Goal: Task Accomplishment & Management: Use online tool/utility

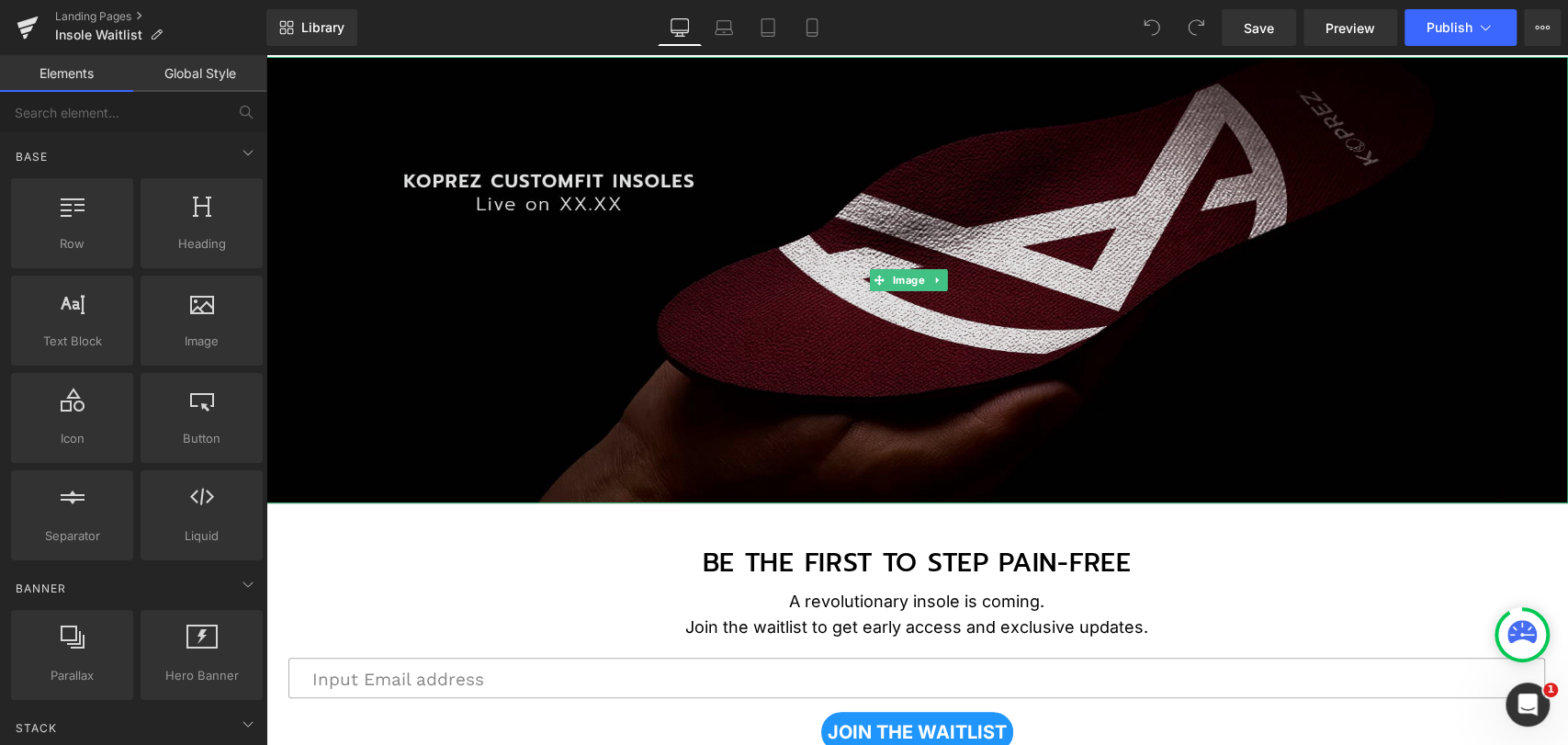
scroll to position [204, 0]
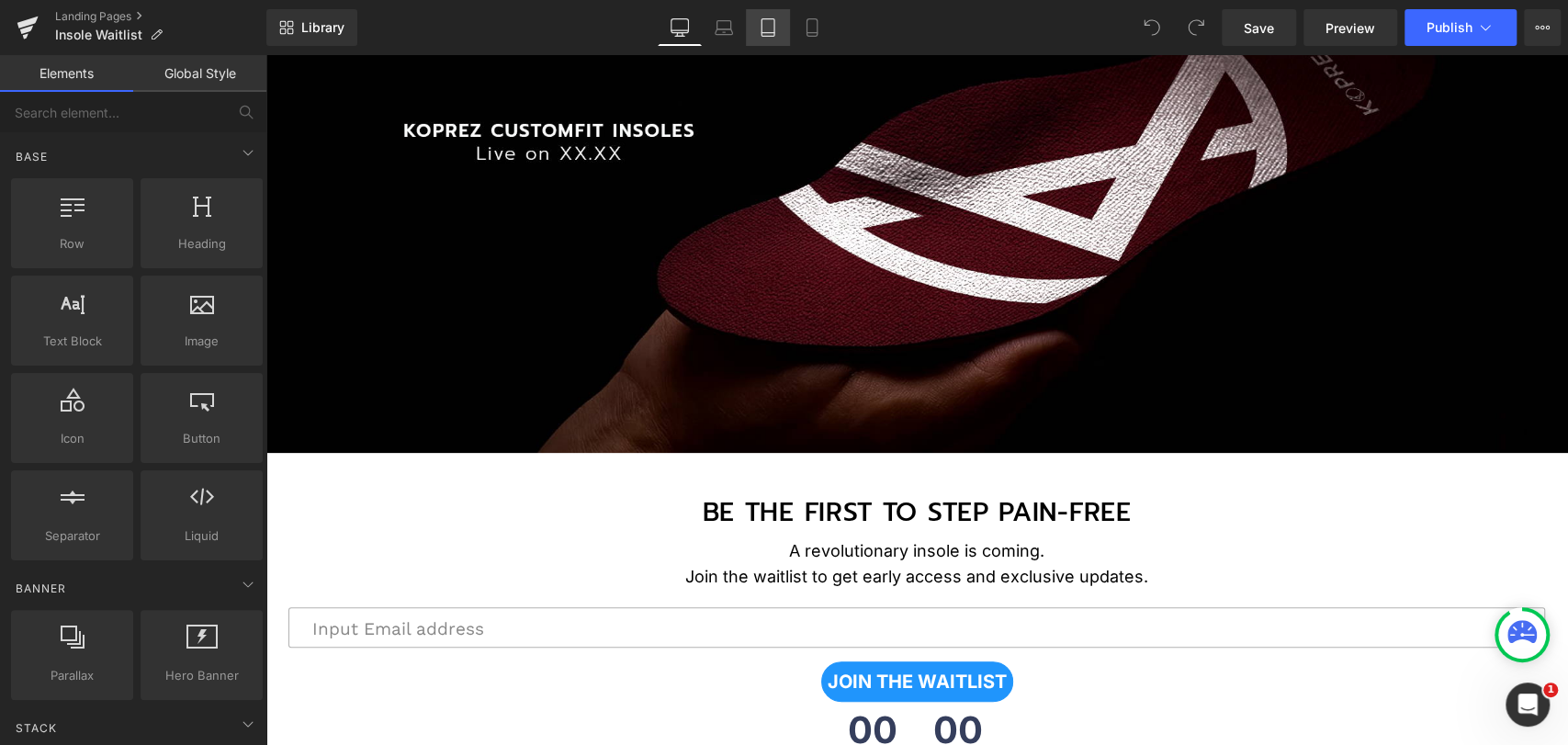
click at [765, 28] on icon at bounding box center [768, 27] width 19 height 19
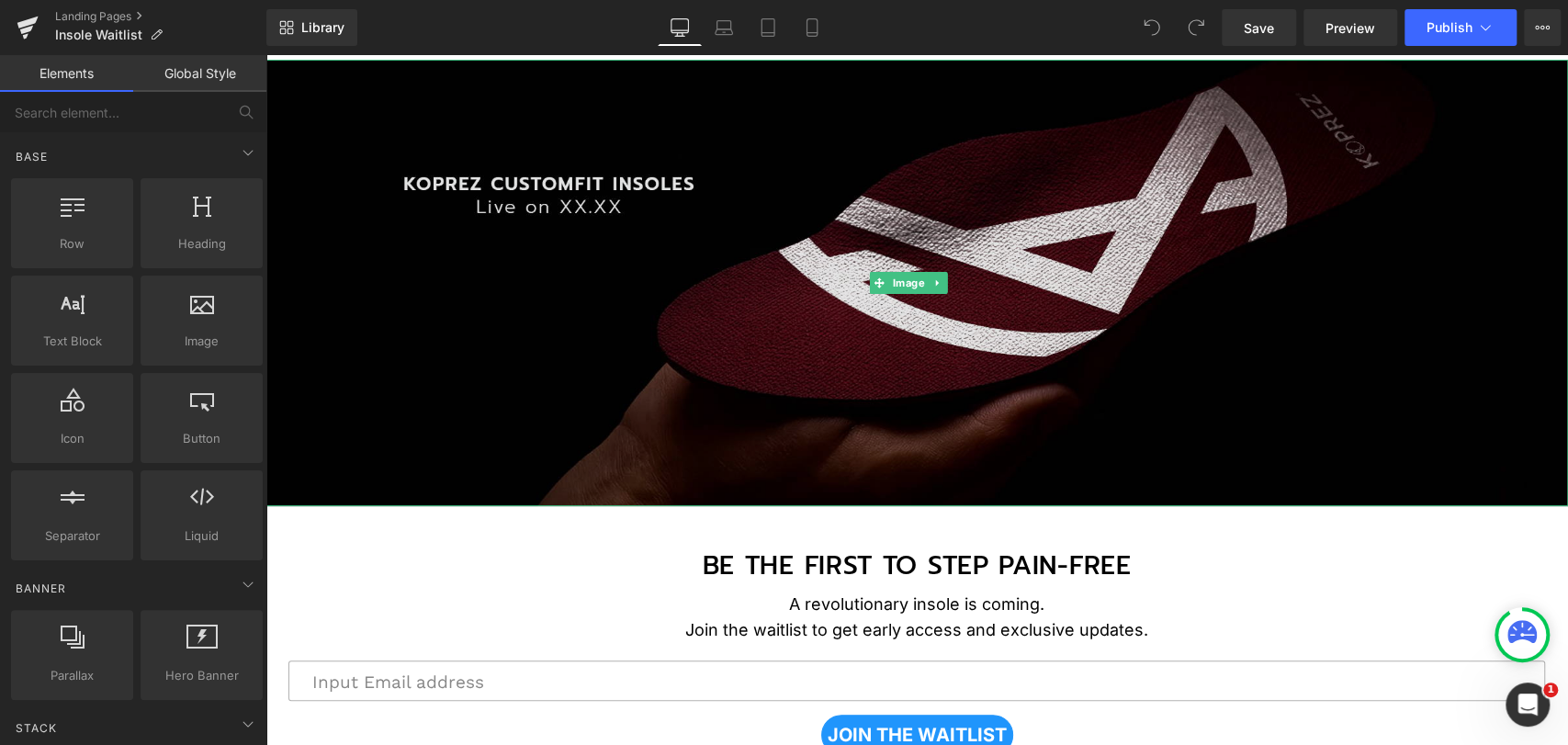
scroll to position [0, 0]
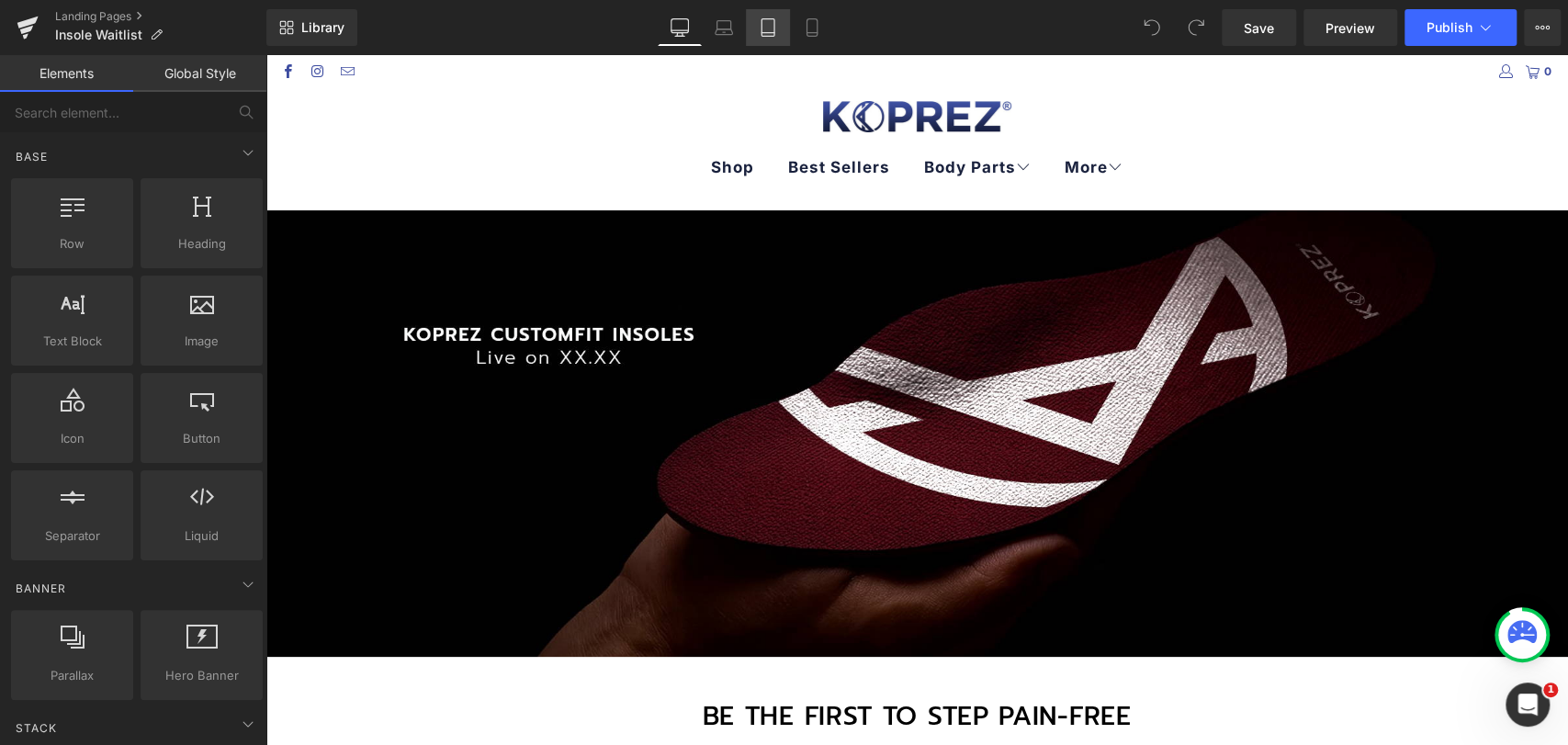
click at [762, 25] on icon at bounding box center [768, 28] width 13 height 18
click at [766, 26] on icon at bounding box center [768, 27] width 19 height 19
click at [779, 31] on link "Tablet" at bounding box center [768, 27] width 44 height 37
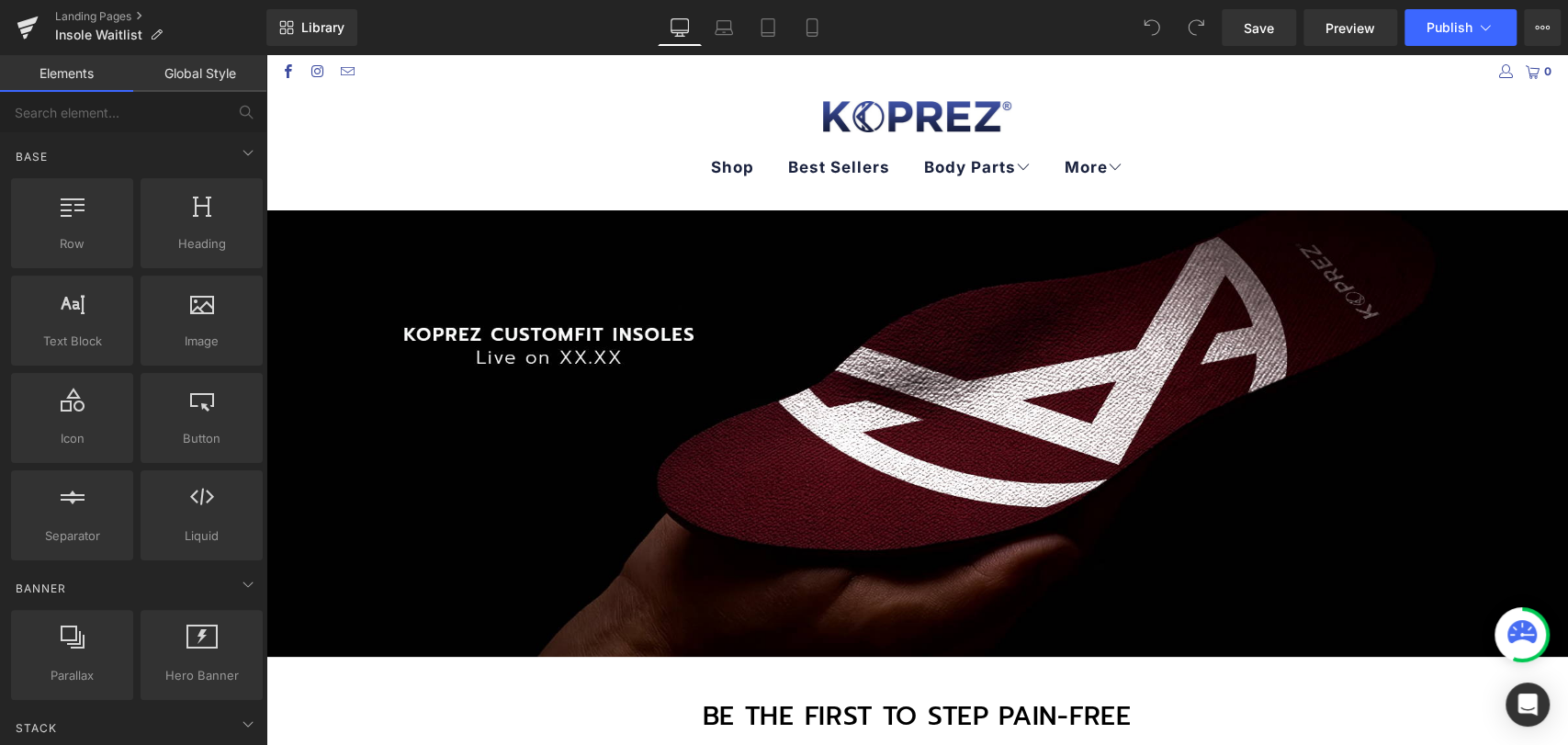
click at [748, 52] on div "Library Desktop Desktop Laptop Tablet Mobile Save Preview Publish Scheduled Vie…" at bounding box center [917, 27] width 1302 height 56
click at [754, 27] on link "Tablet" at bounding box center [768, 27] width 44 height 37
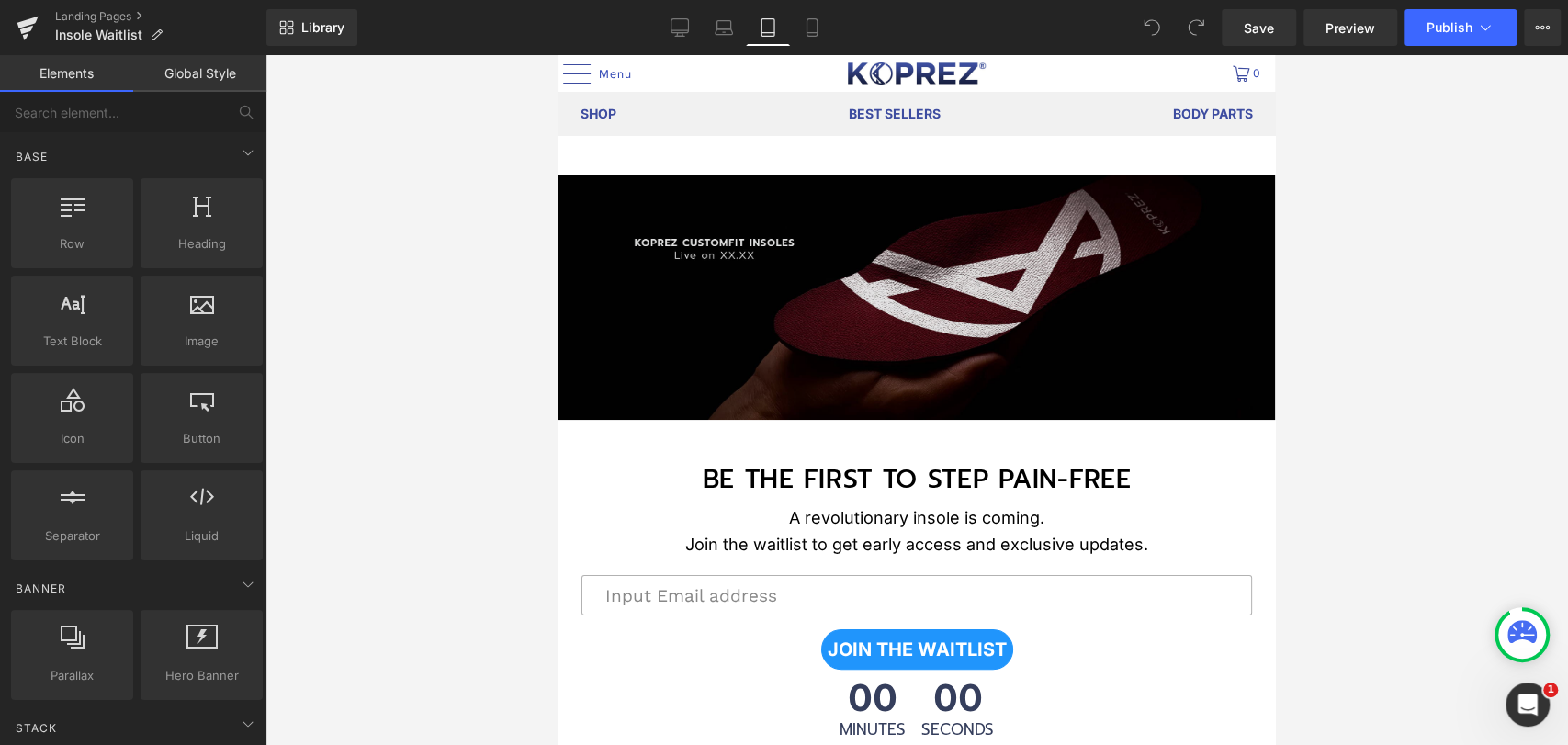
click at [787, 310] on img at bounding box center [917, 296] width 717 height 245
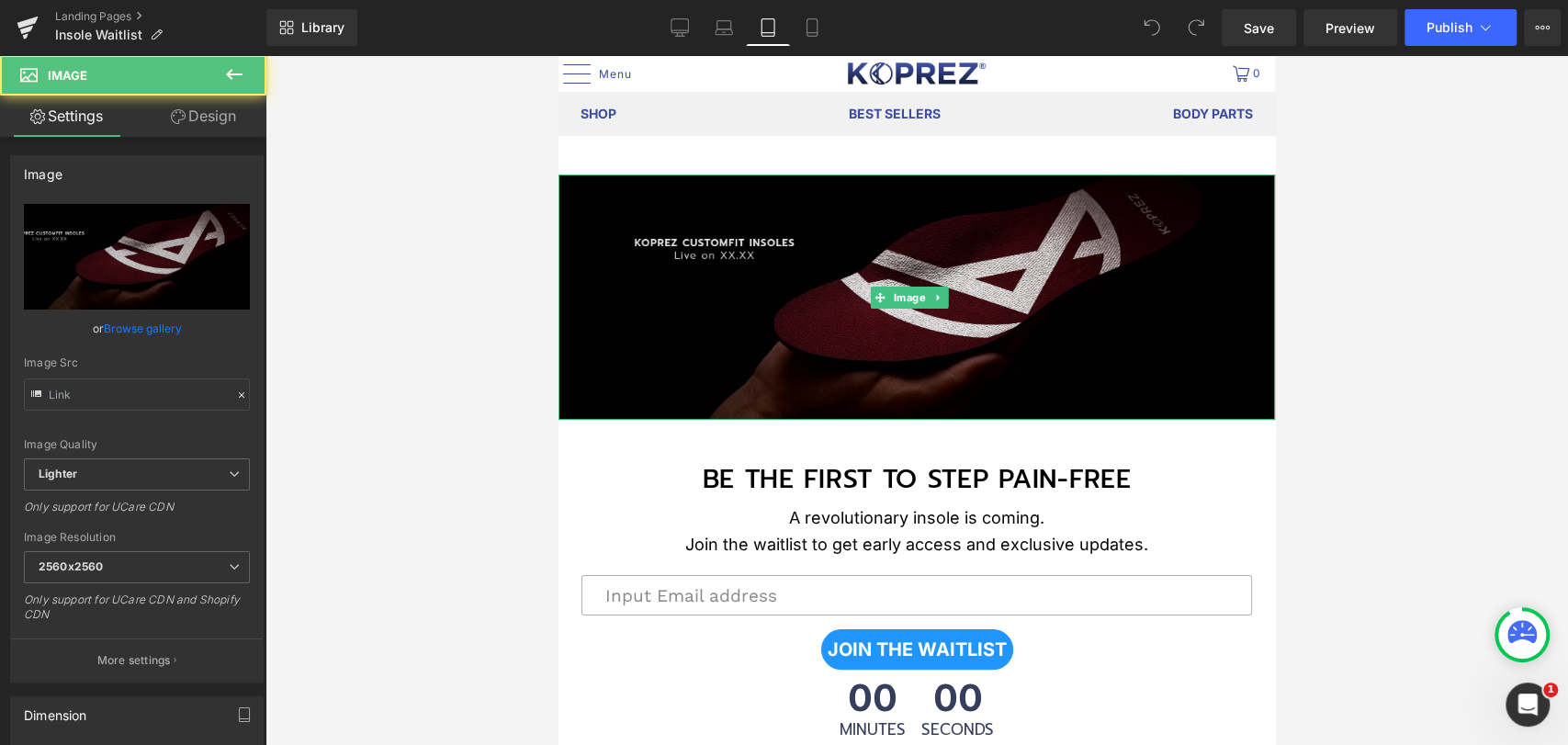
type input "[URL][DOMAIN_NAME]"
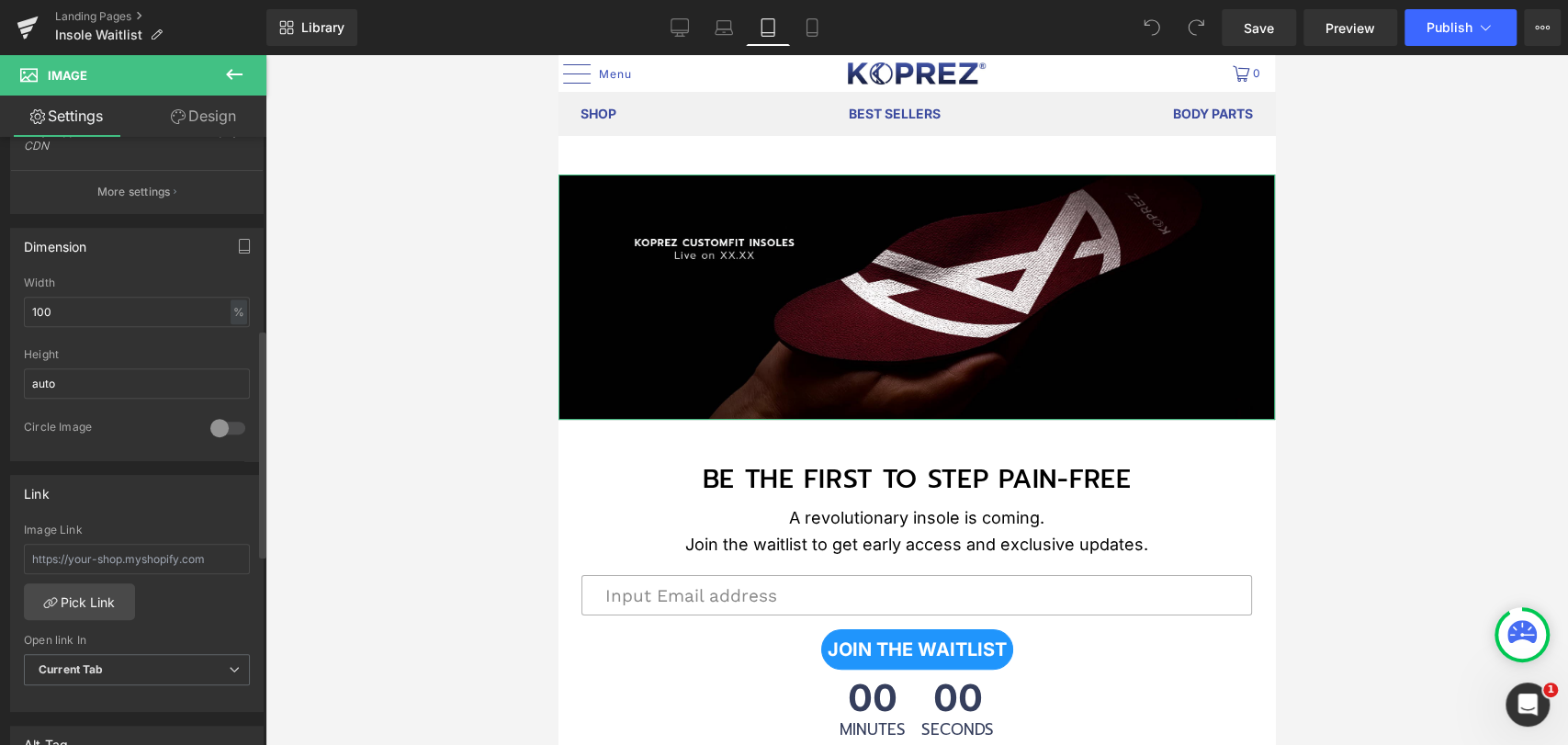
scroll to position [510, 0]
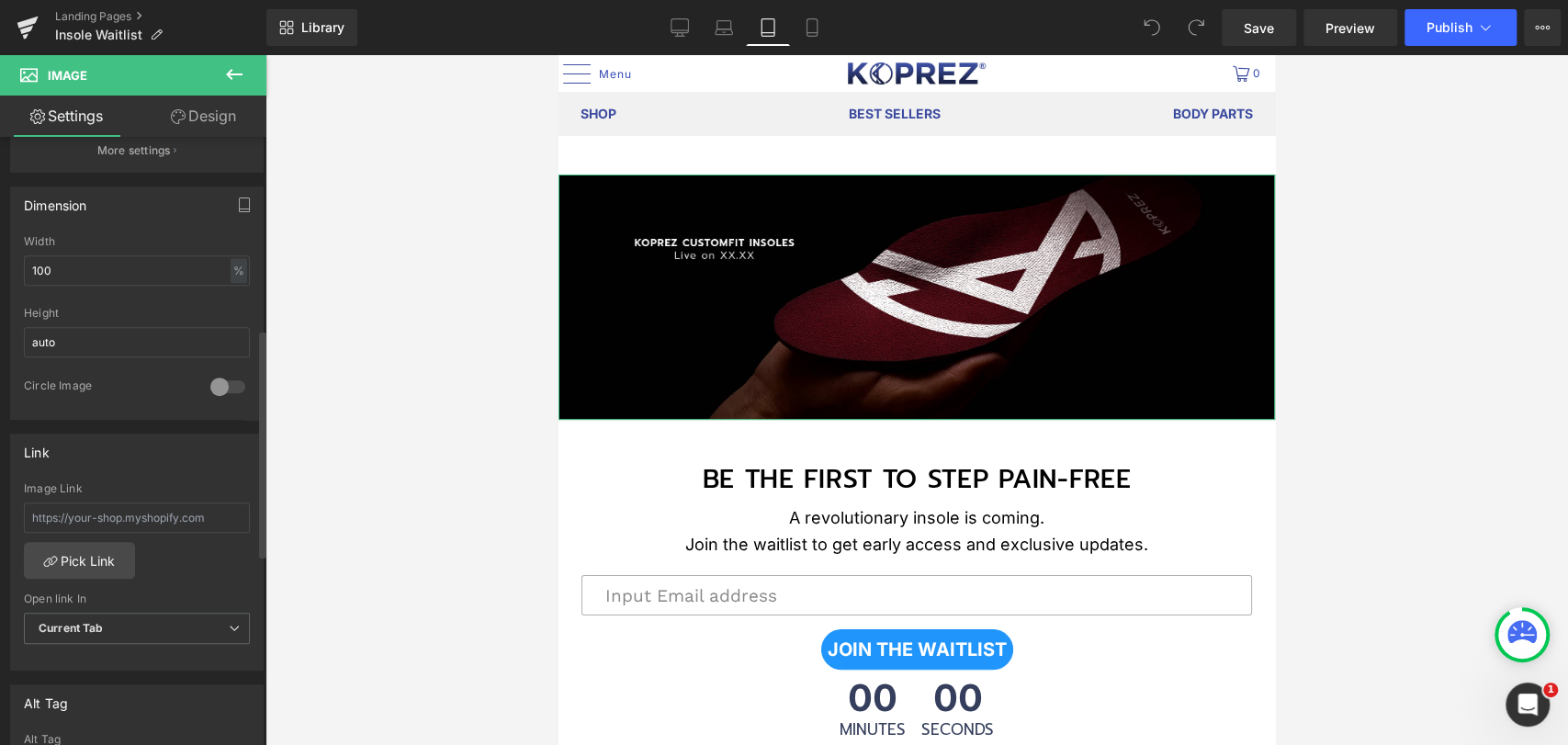
click at [218, 385] on div at bounding box center [227, 386] width 44 height 29
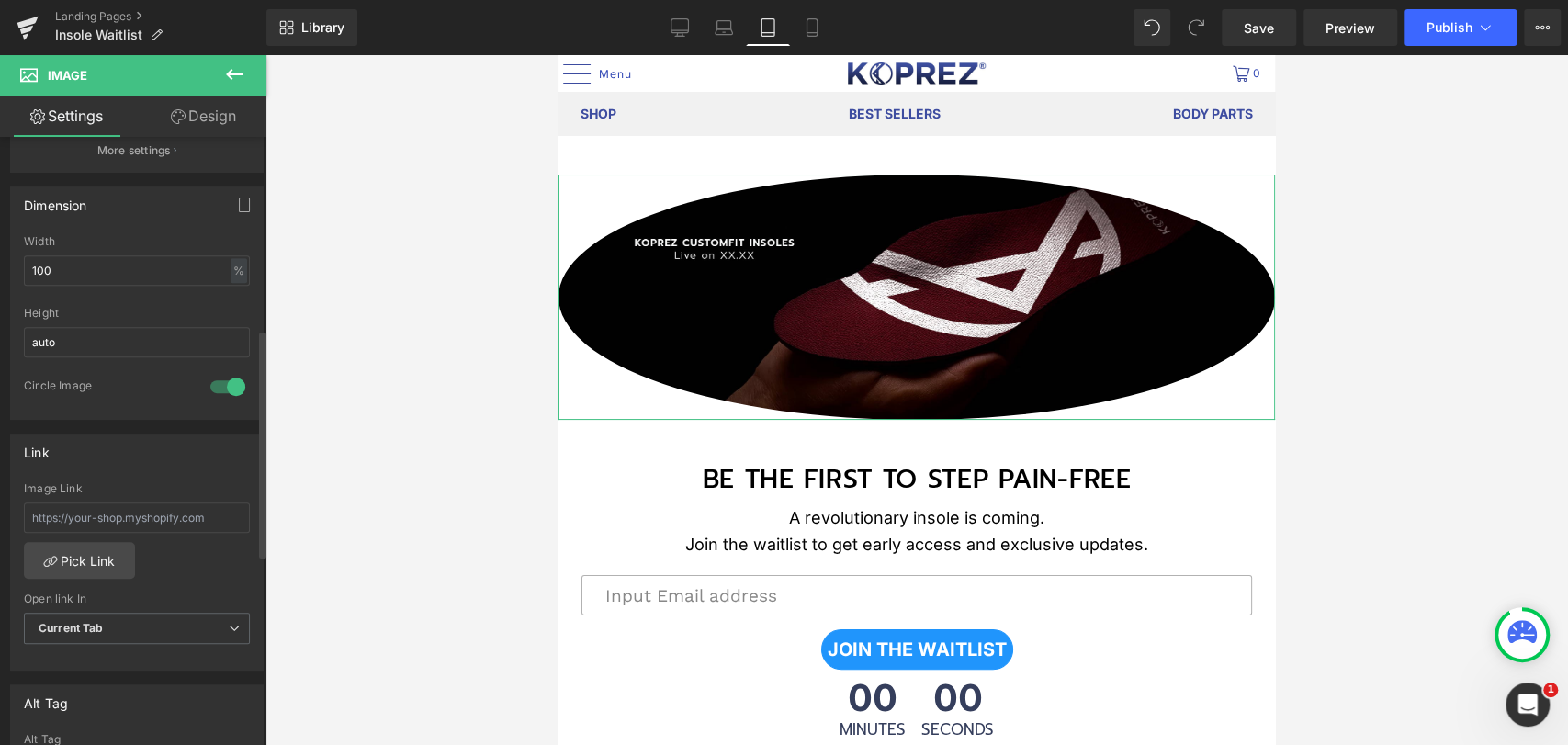
click at [218, 385] on div at bounding box center [227, 386] width 44 height 29
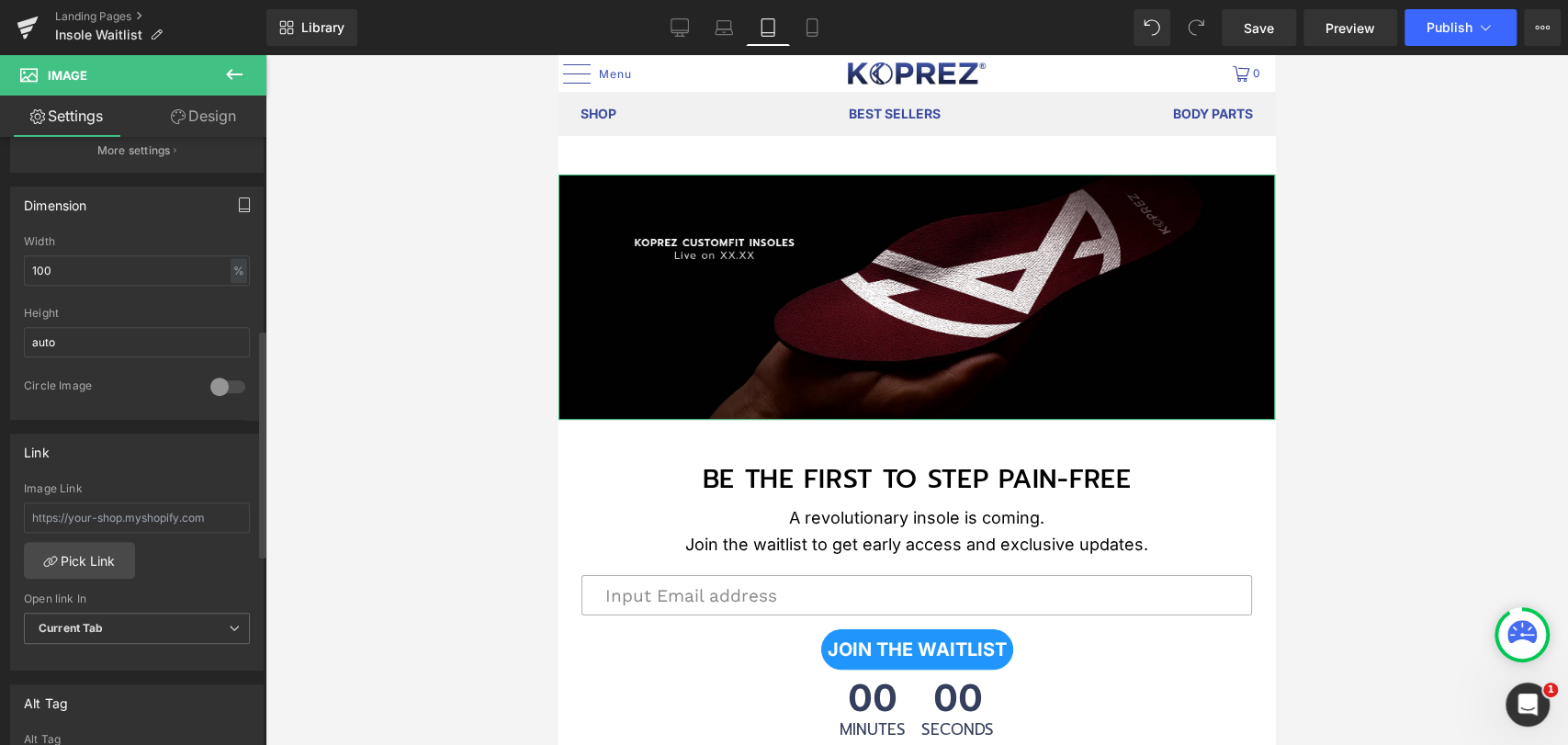
click at [237, 207] on icon "button" at bounding box center [244, 204] width 15 height 15
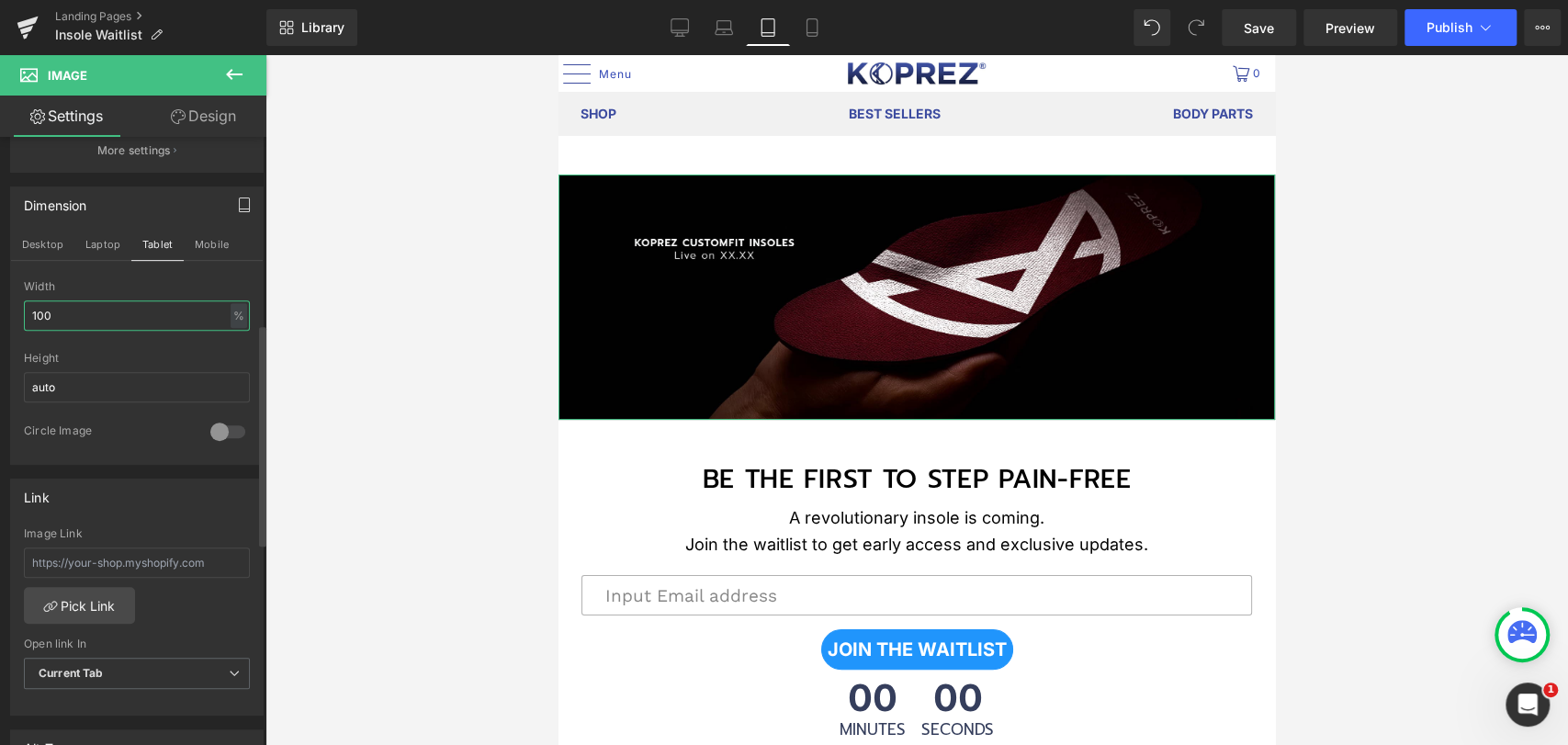
click at [185, 311] on input "100" at bounding box center [137, 315] width 226 height 30
drag, startPoint x: 169, startPoint y: 315, endPoint x: 139, endPoint y: 318, distance: 30.1
click at [134, 318] on input "100" at bounding box center [137, 315] width 226 height 30
click at [230, 309] on div "%" at bounding box center [238, 315] width 17 height 24
click at [181, 319] on input "100" at bounding box center [137, 315] width 226 height 30
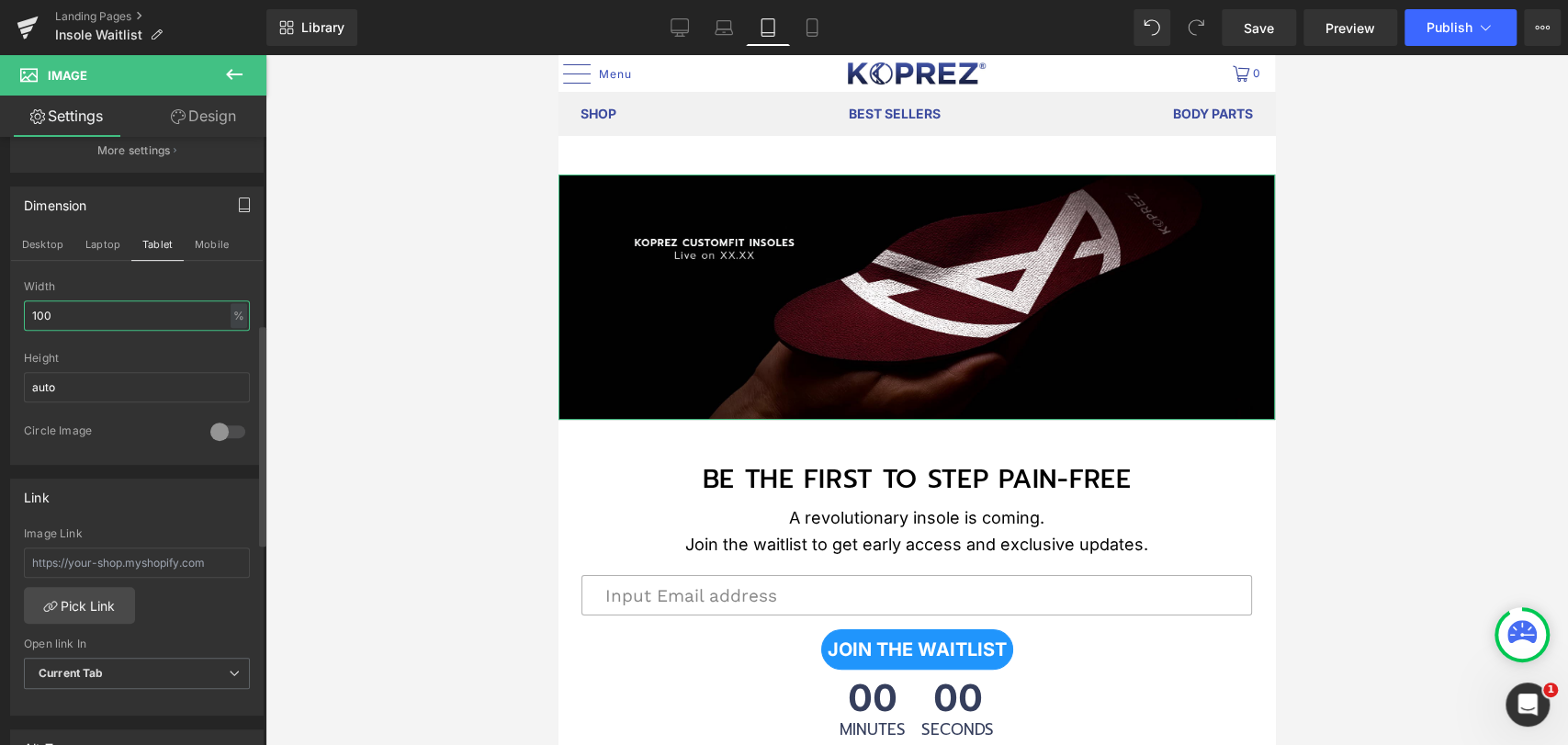
drag, startPoint x: 169, startPoint y: 309, endPoint x: 0, endPoint y: 303, distance: 169.1
click at [0, 303] on div "Dimension Desktop Laptop Tablet Mobile 100% Width 100 % % px auto Height auto 0…" at bounding box center [138, 318] width 275 height 292
type input "auto"
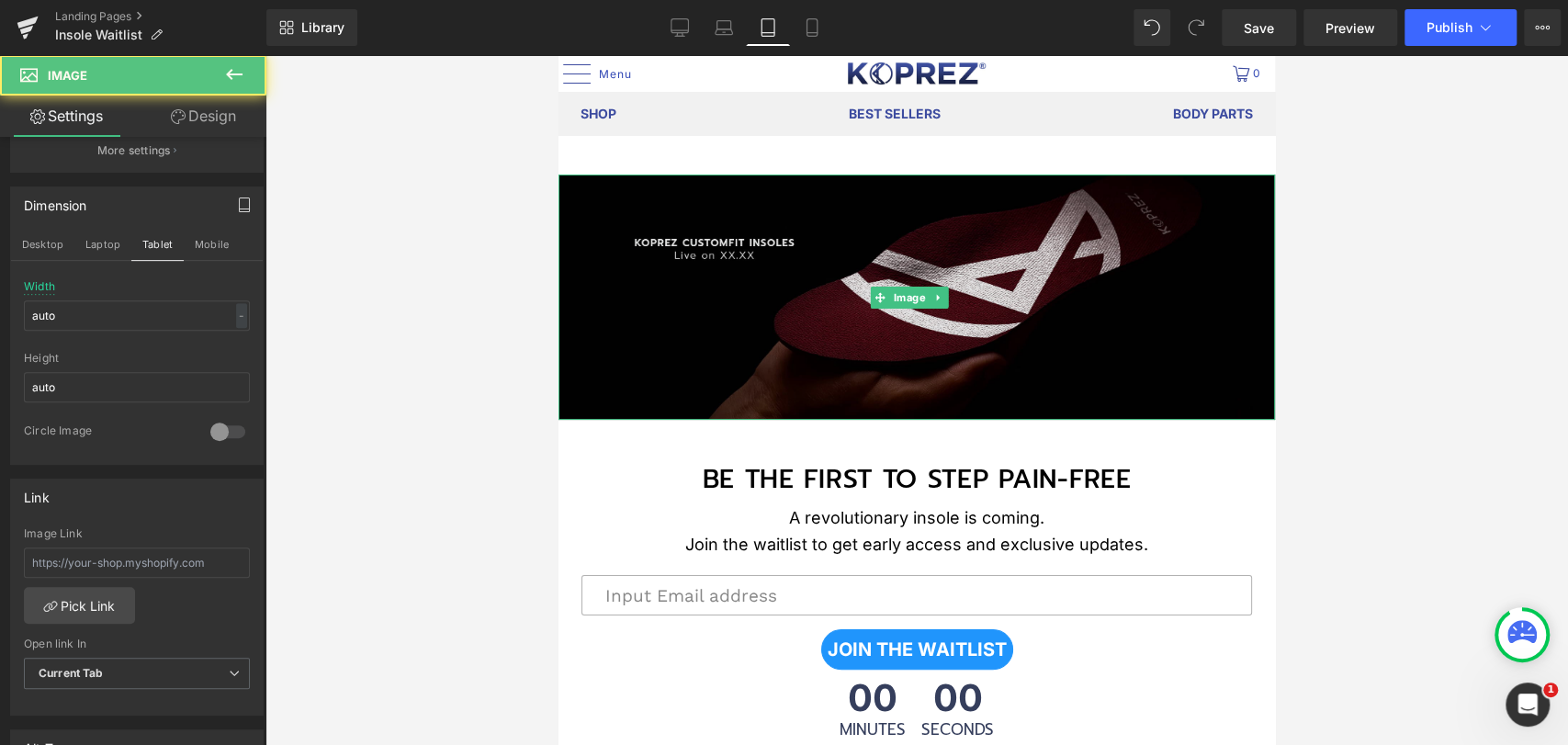
click at [1072, 392] on img at bounding box center [917, 296] width 717 height 245
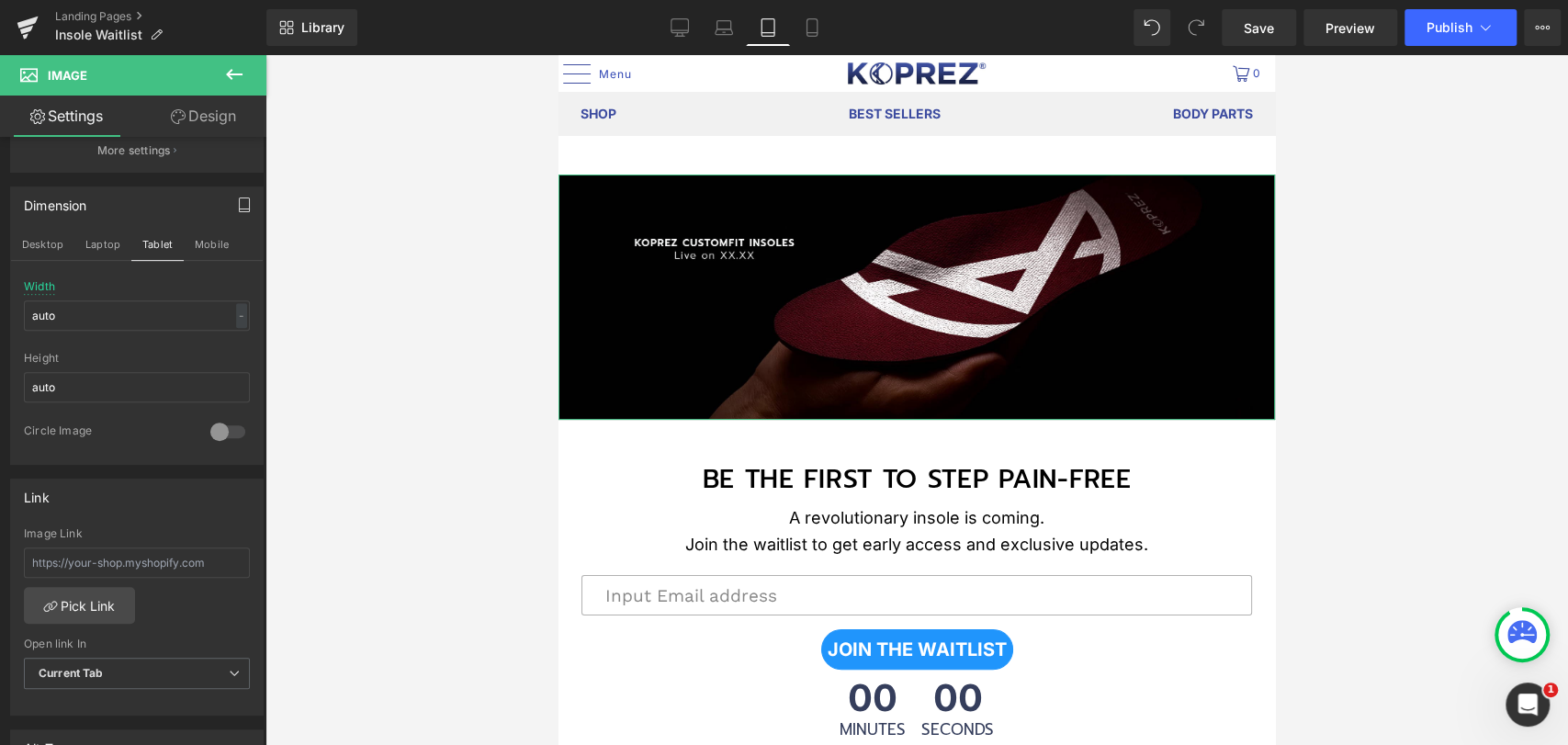
click at [360, 333] on div at bounding box center [916, 400] width 1303 height 689
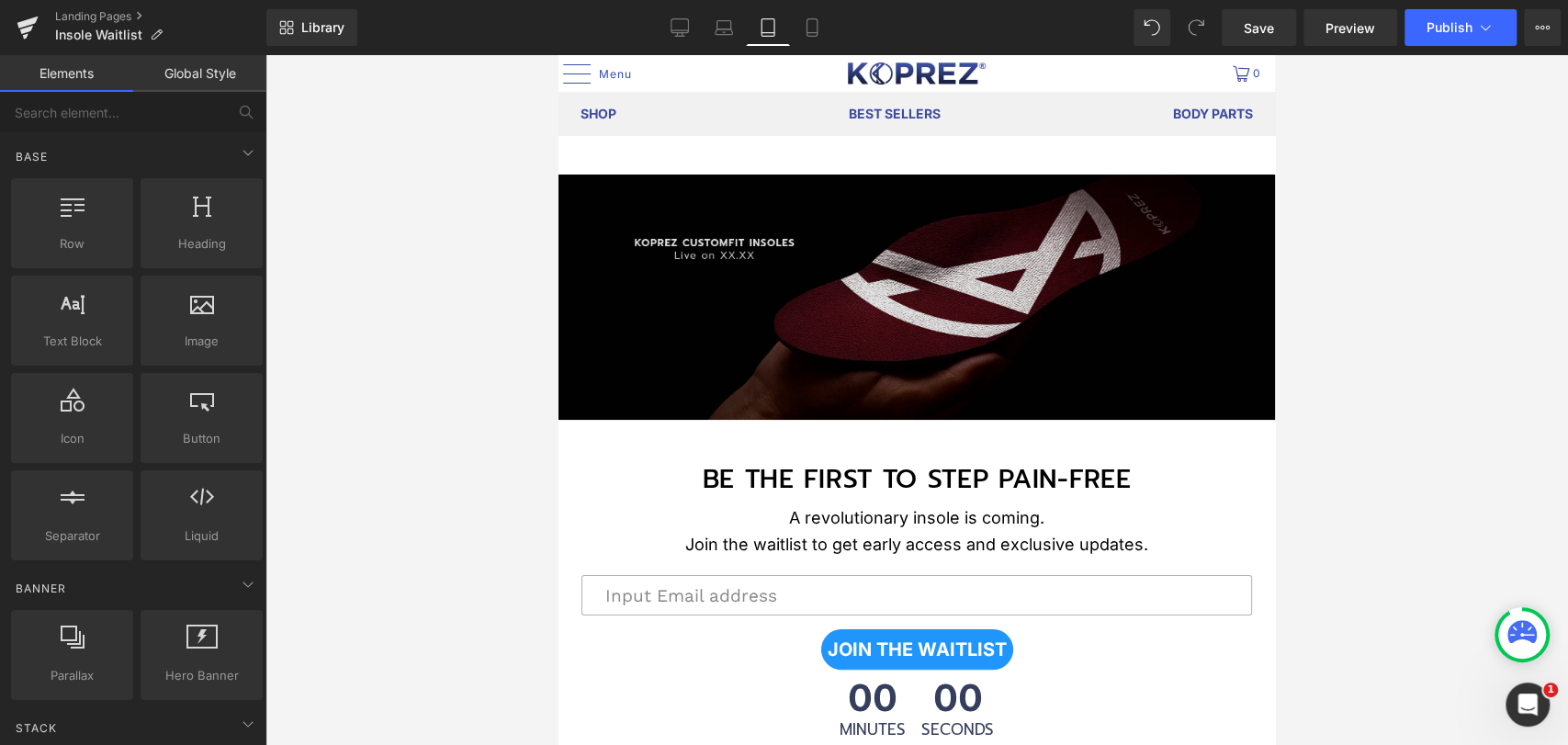
click at [678, 310] on img at bounding box center [917, 296] width 717 height 245
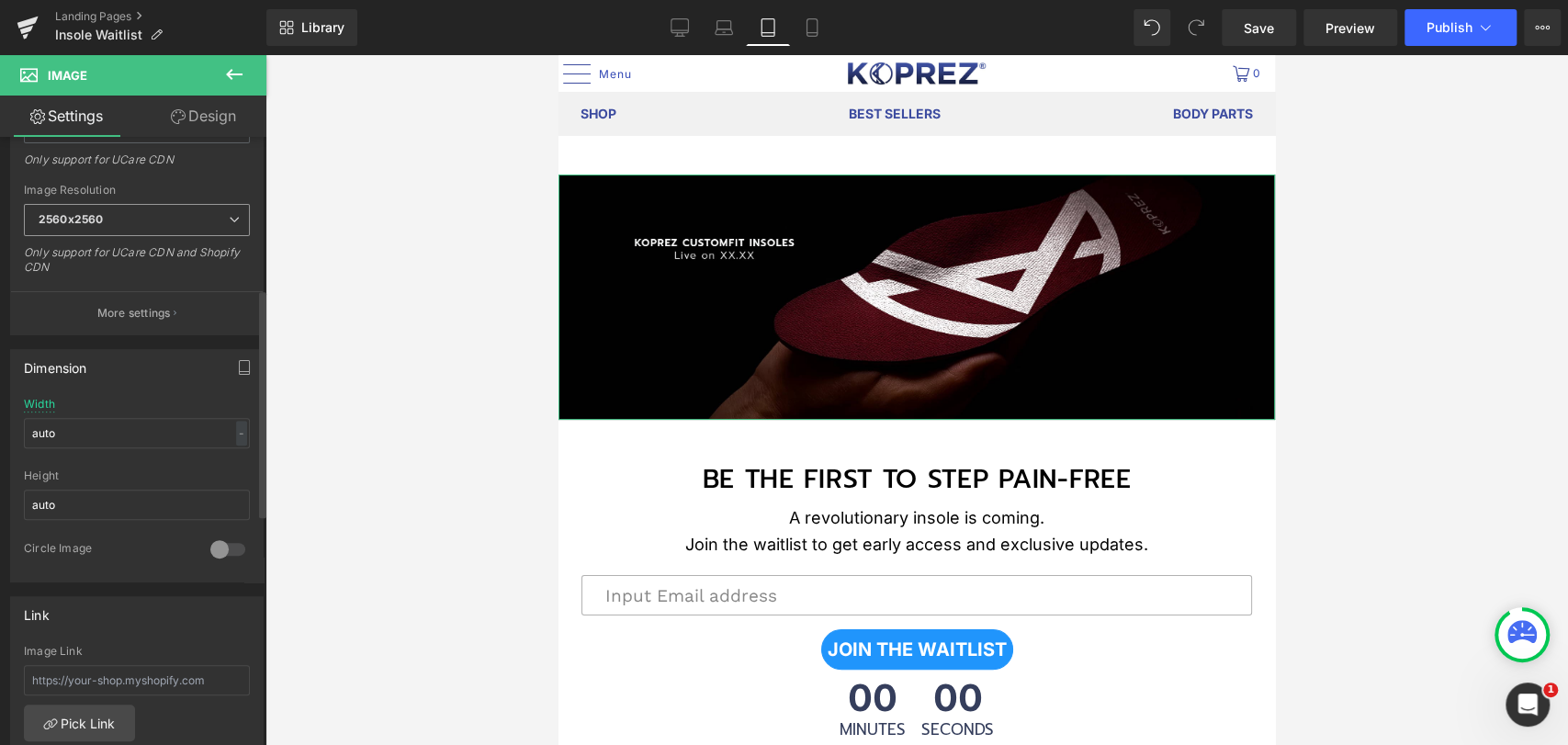
scroll to position [408, 0]
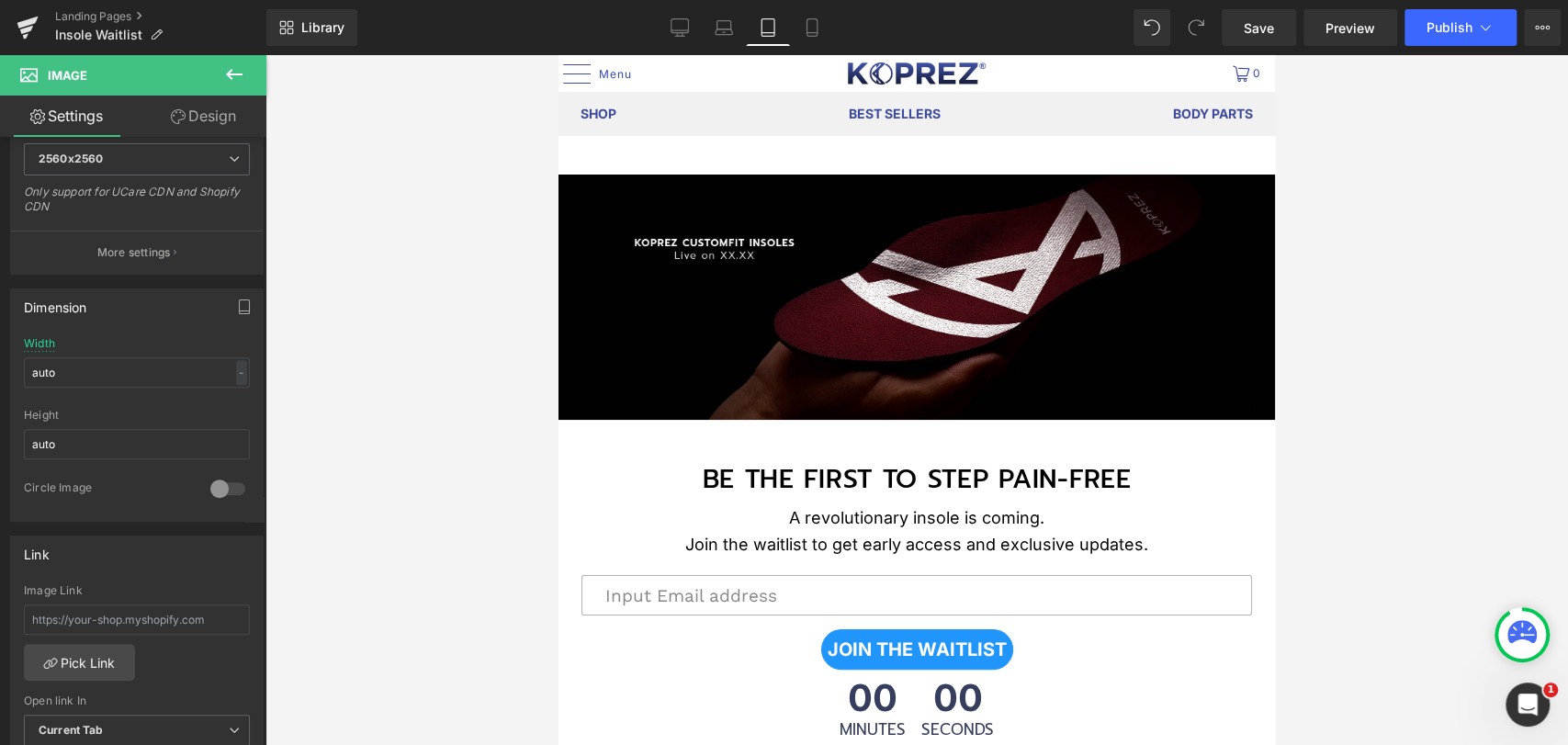
click at [388, 368] on div at bounding box center [916, 400] width 1303 height 689
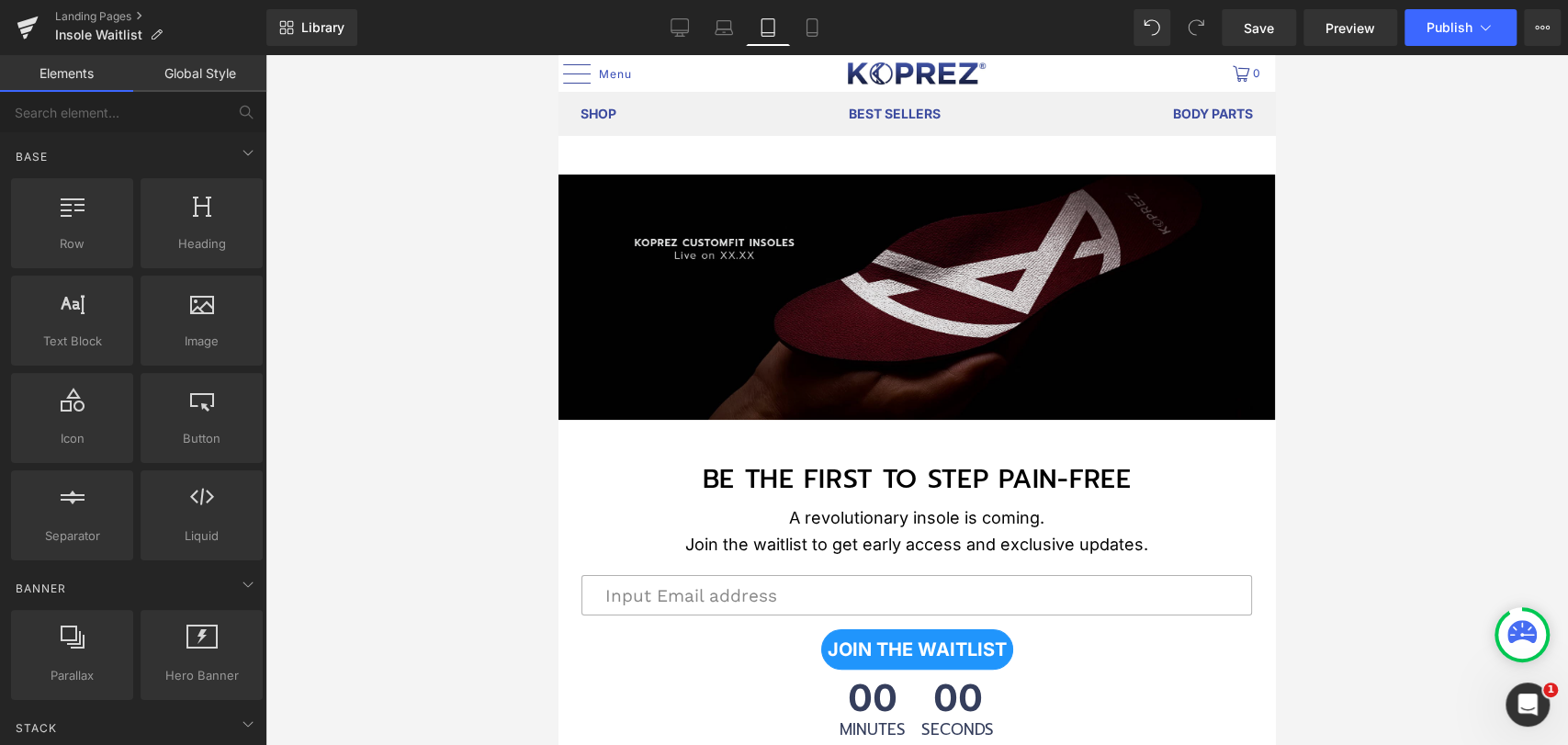
click at [704, 338] on img at bounding box center [917, 296] width 717 height 245
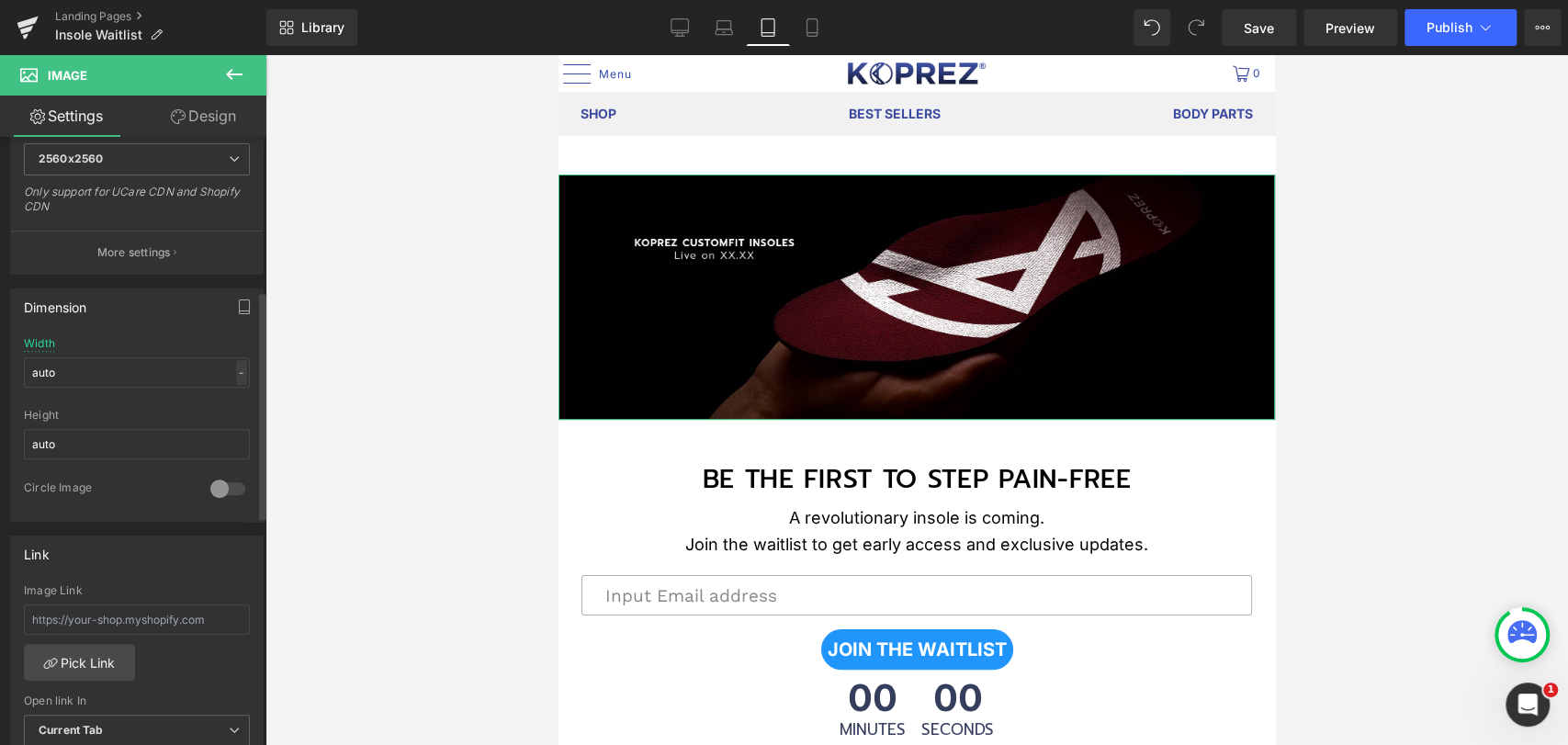
click at [236, 371] on div "-" at bounding box center [241, 372] width 11 height 24
click at [170, 365] on input "auto" at bounding box center [137, 372] width 226 height 30
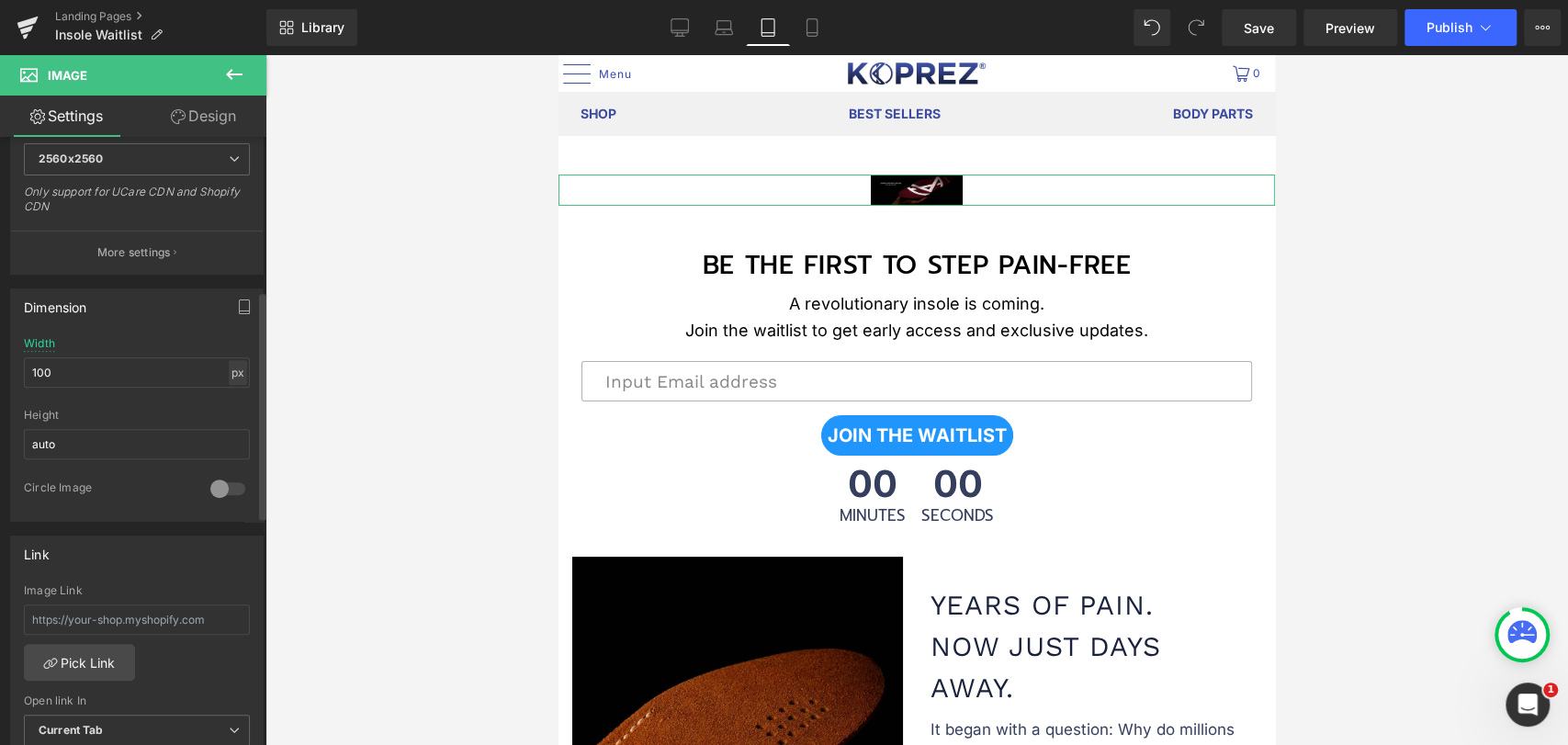
click at [235, 374] on div "px" at bounding box center [237, 372] width 19 height 24
click at [235, 399] on li "%" at bounding box center [238, 400] width 23 height 26
click at [175, 369] on input "13.1" at bounding box center [137, 372] width 226 height 30
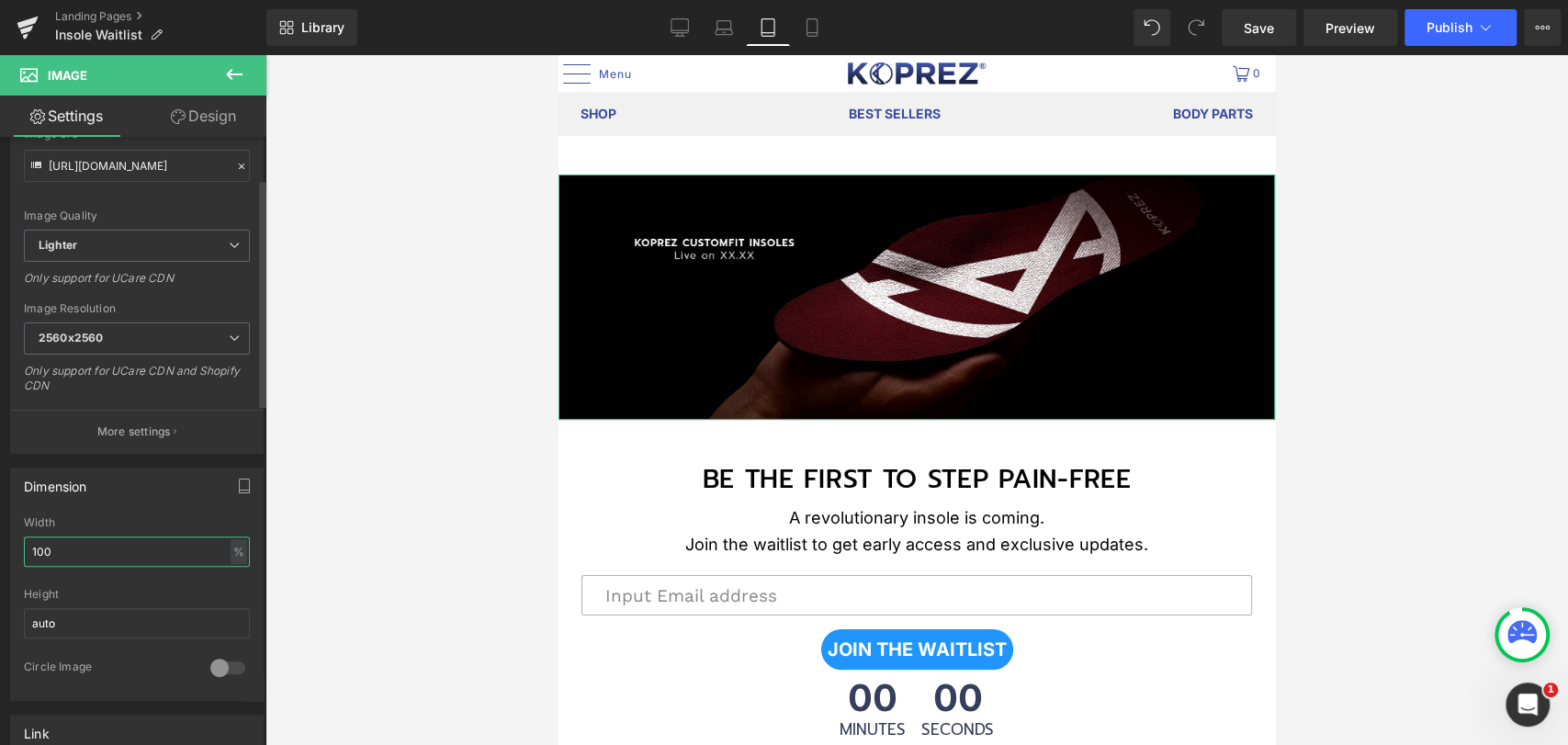
scroll to position [102, 0]
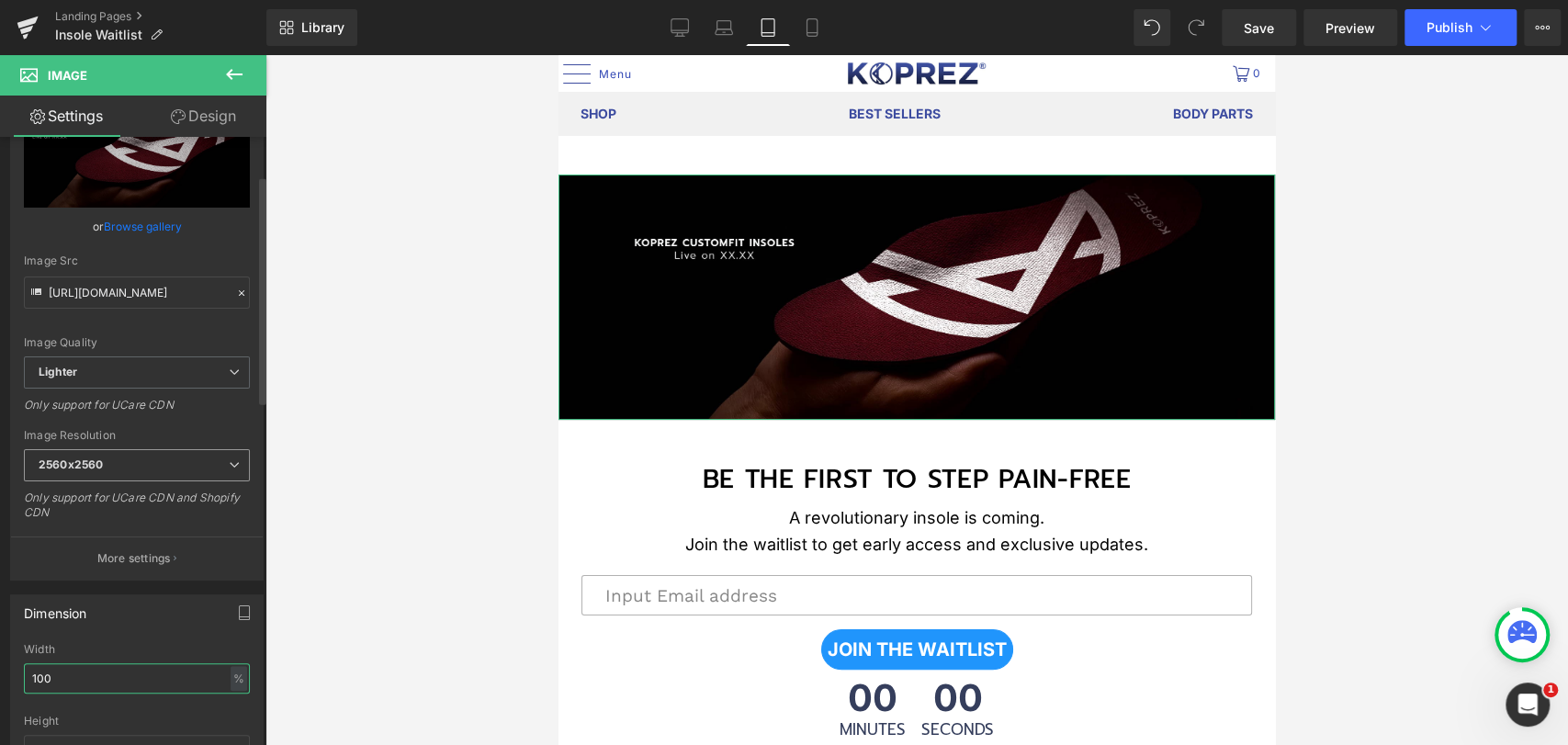
type input "100"
click at [180, 464] on span "2560x2560" at bounding box center [137, 464] width 226 height 32
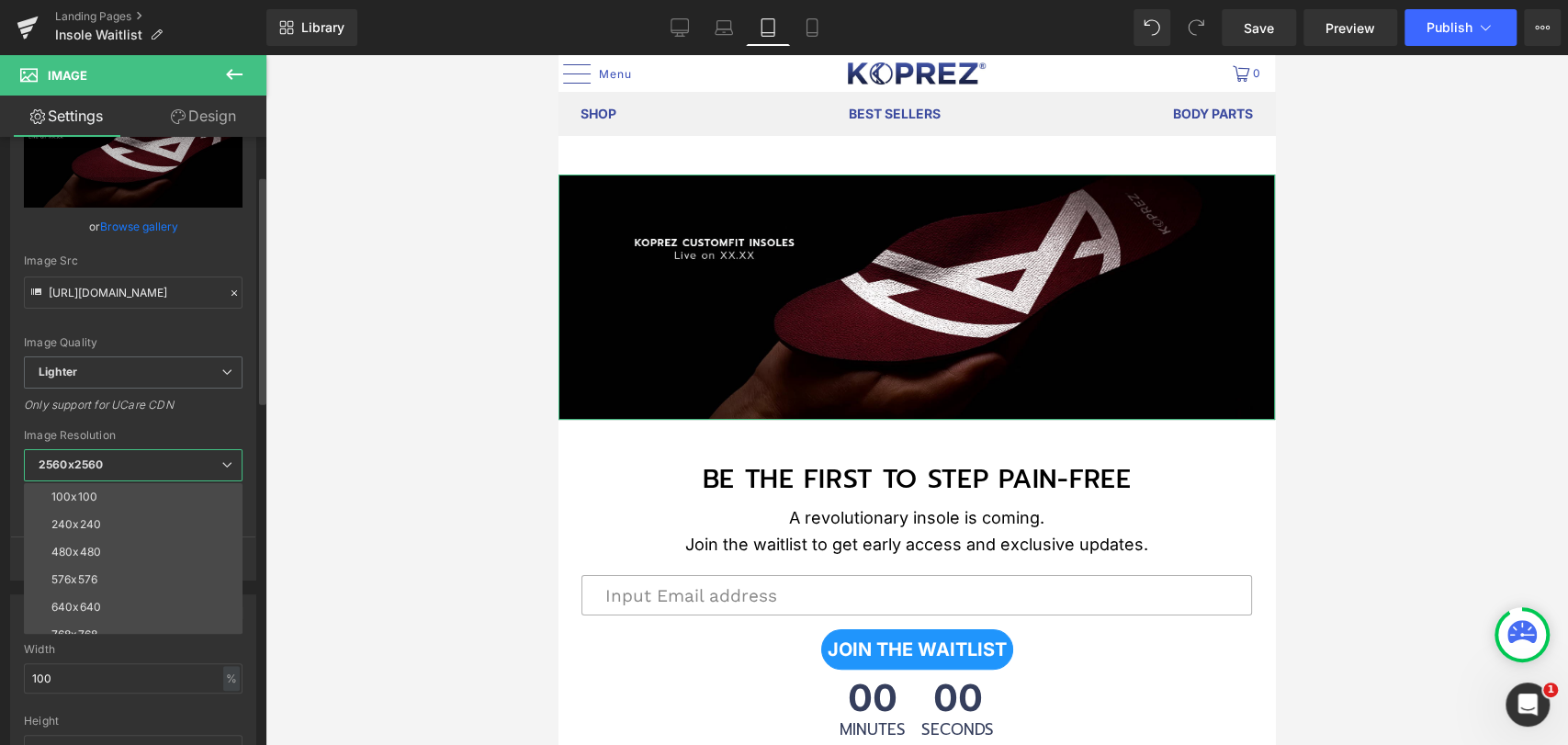
click at [180, 464] on span "2560x2560" at bounding box center [133, 464] width 219 height 32
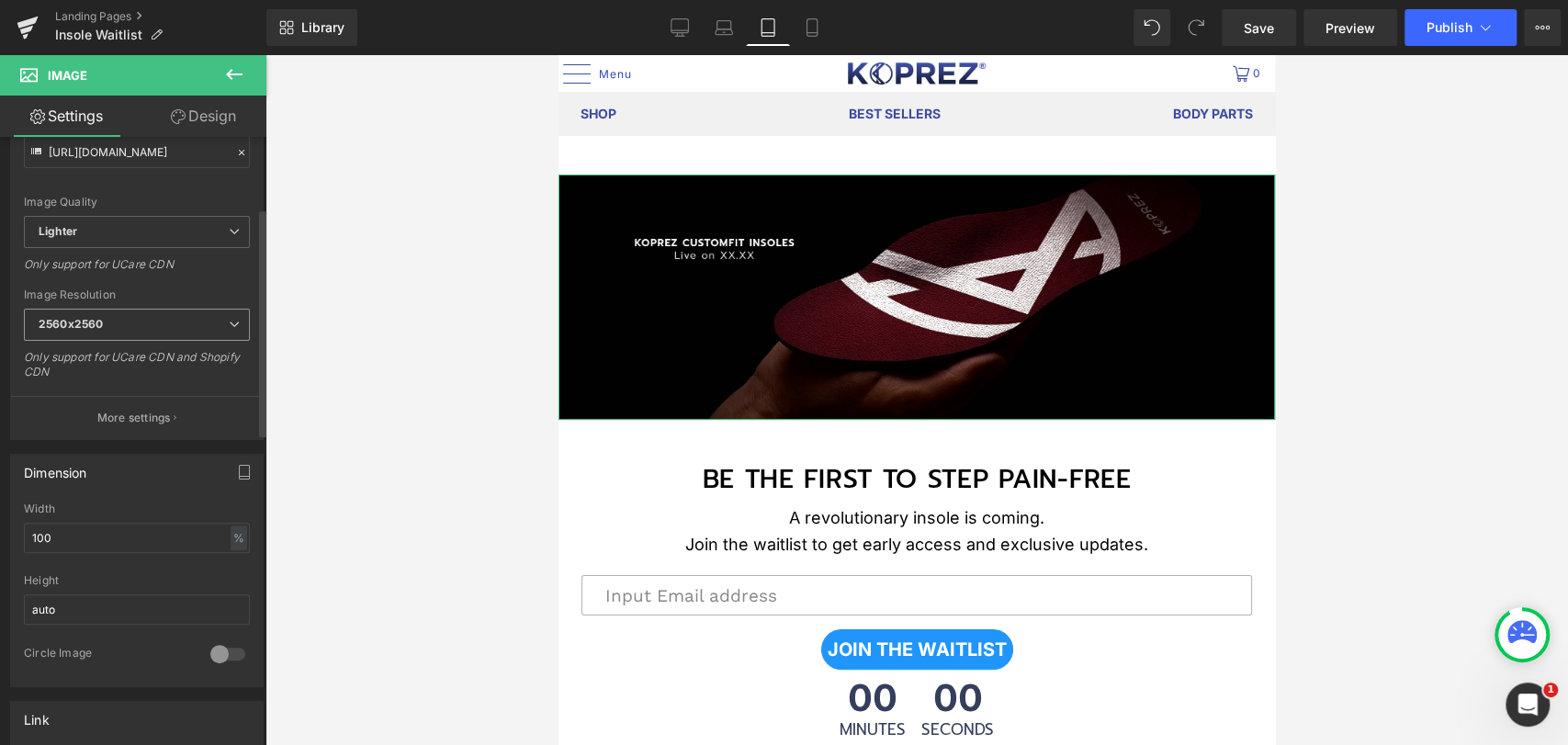
scroll to position [306, 0]
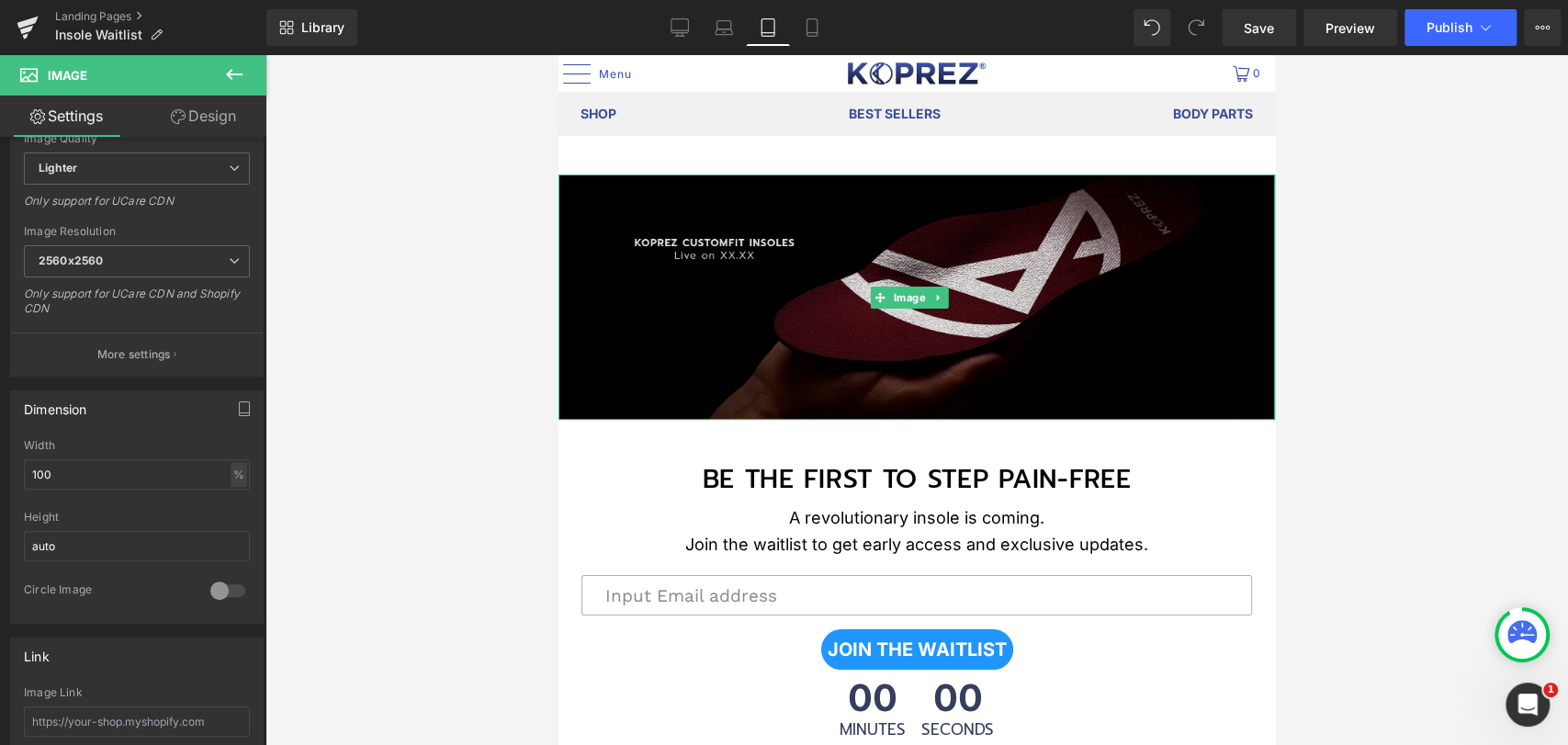
click at [739, 321] on img at bounding box center [917, 296] width 717 height 245
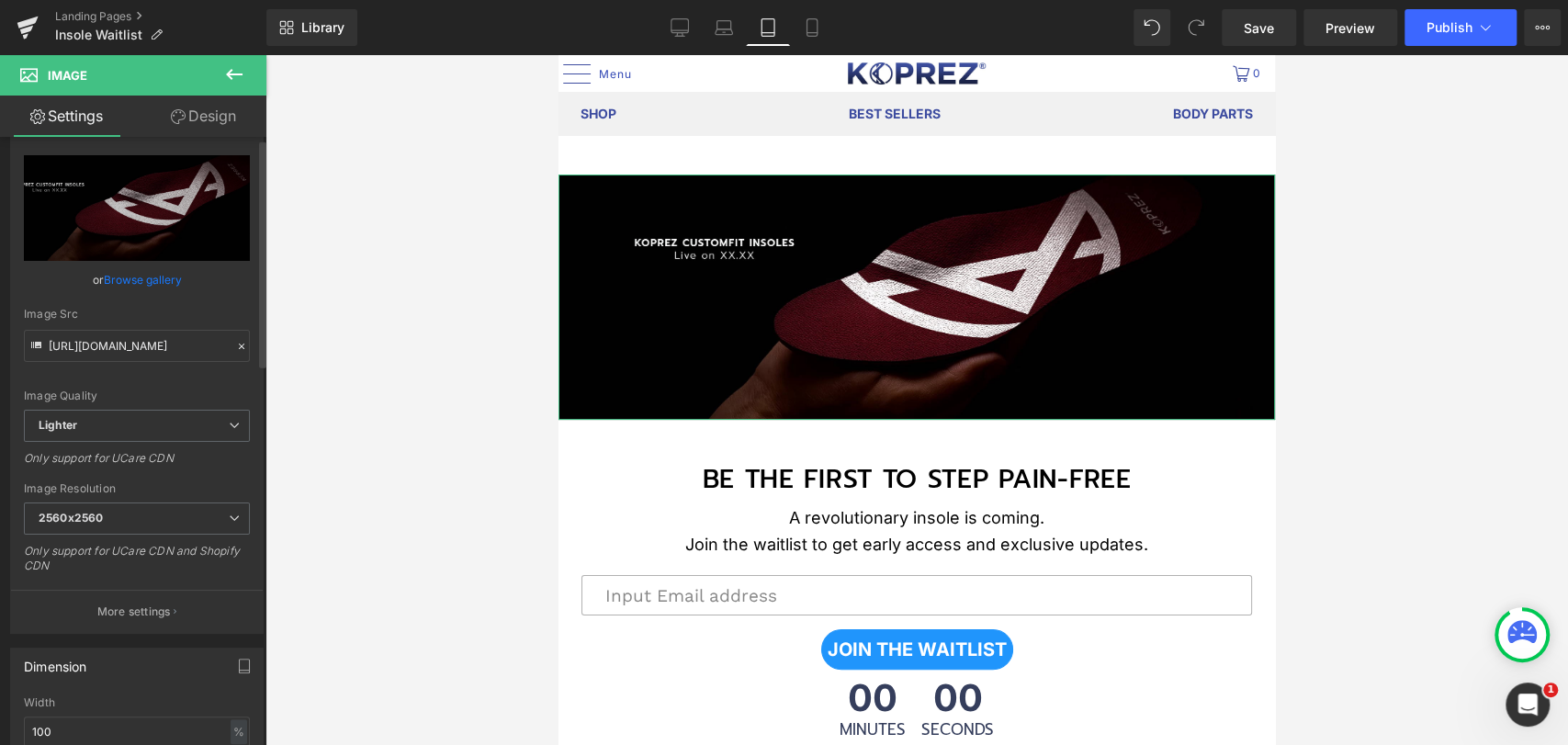
scroll to position [0, 0]
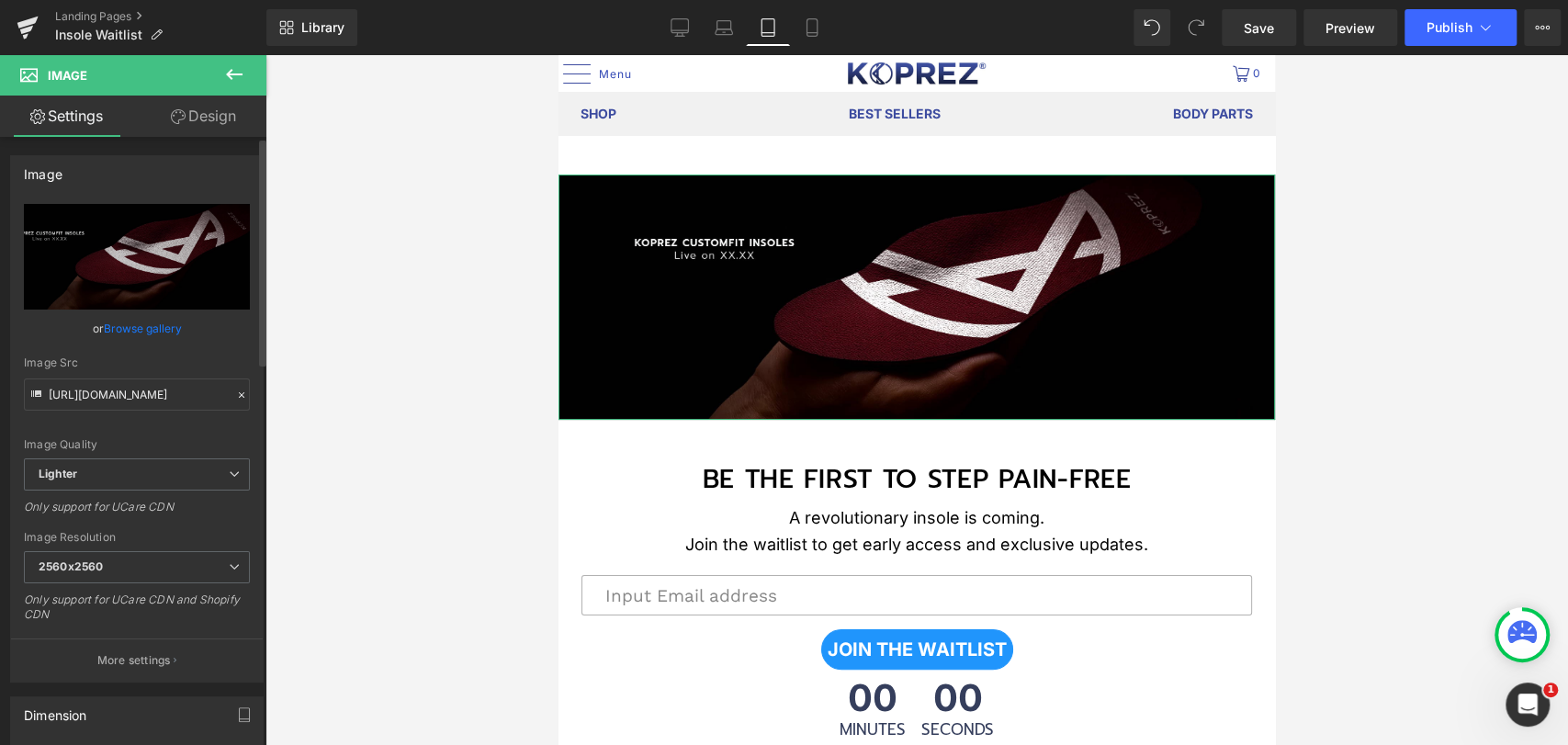
click at [146, 325] on link "Browse gallery" at bounding box center [142, 328] width 78 height 32
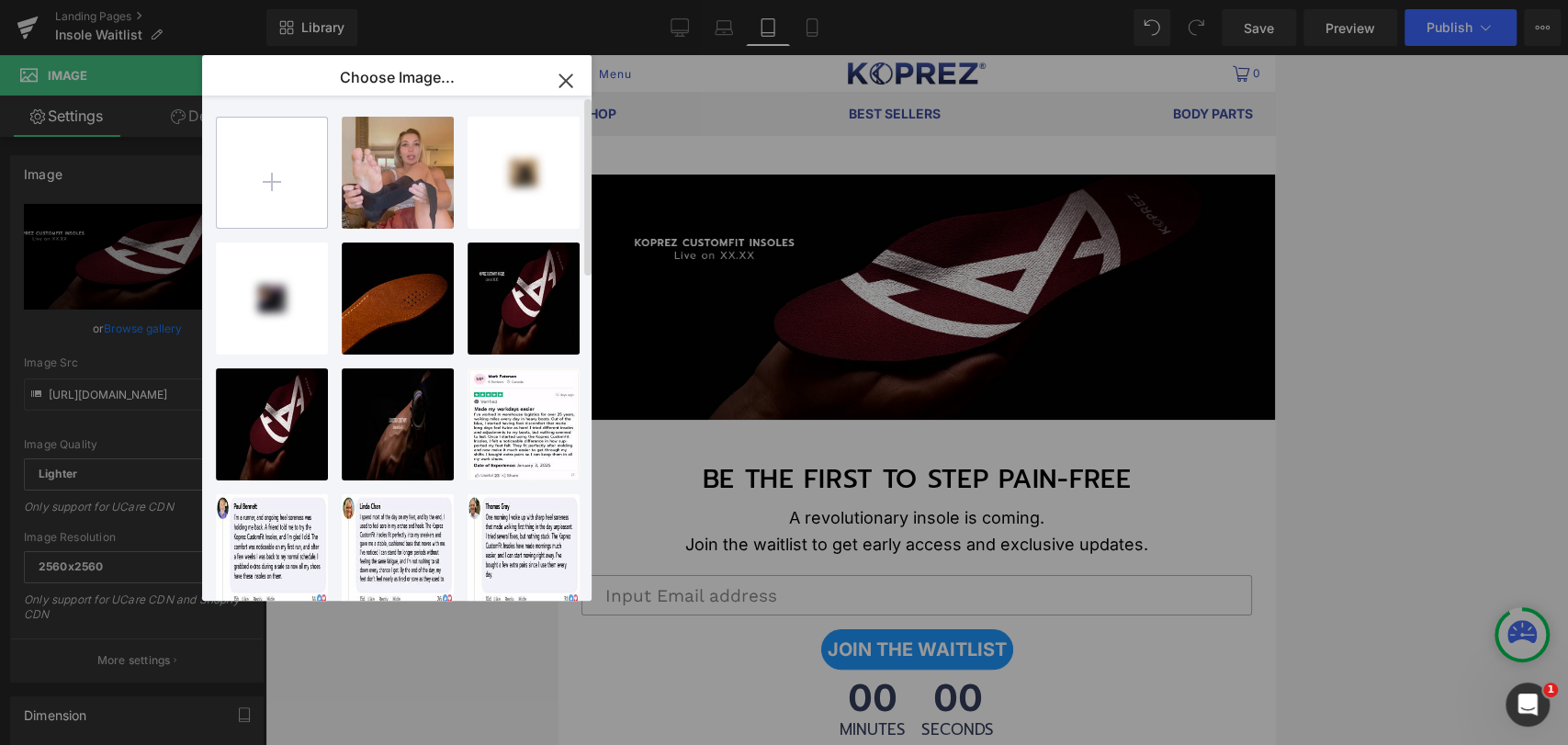
click at [267, 186] on input "file" at bounding box center [271, 173] width 110 height 110
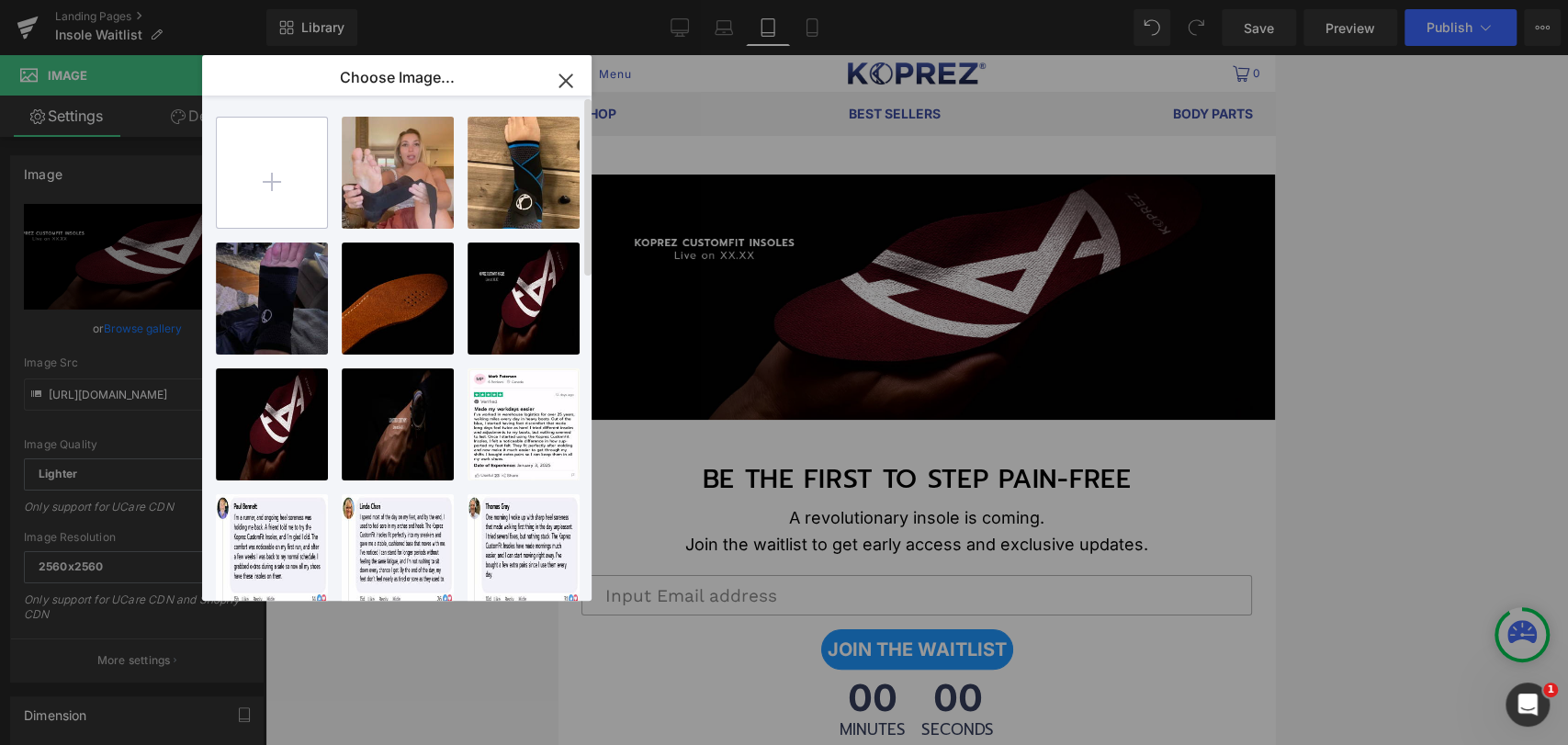
type input "C:\fakepath\820x560 1.jpg"
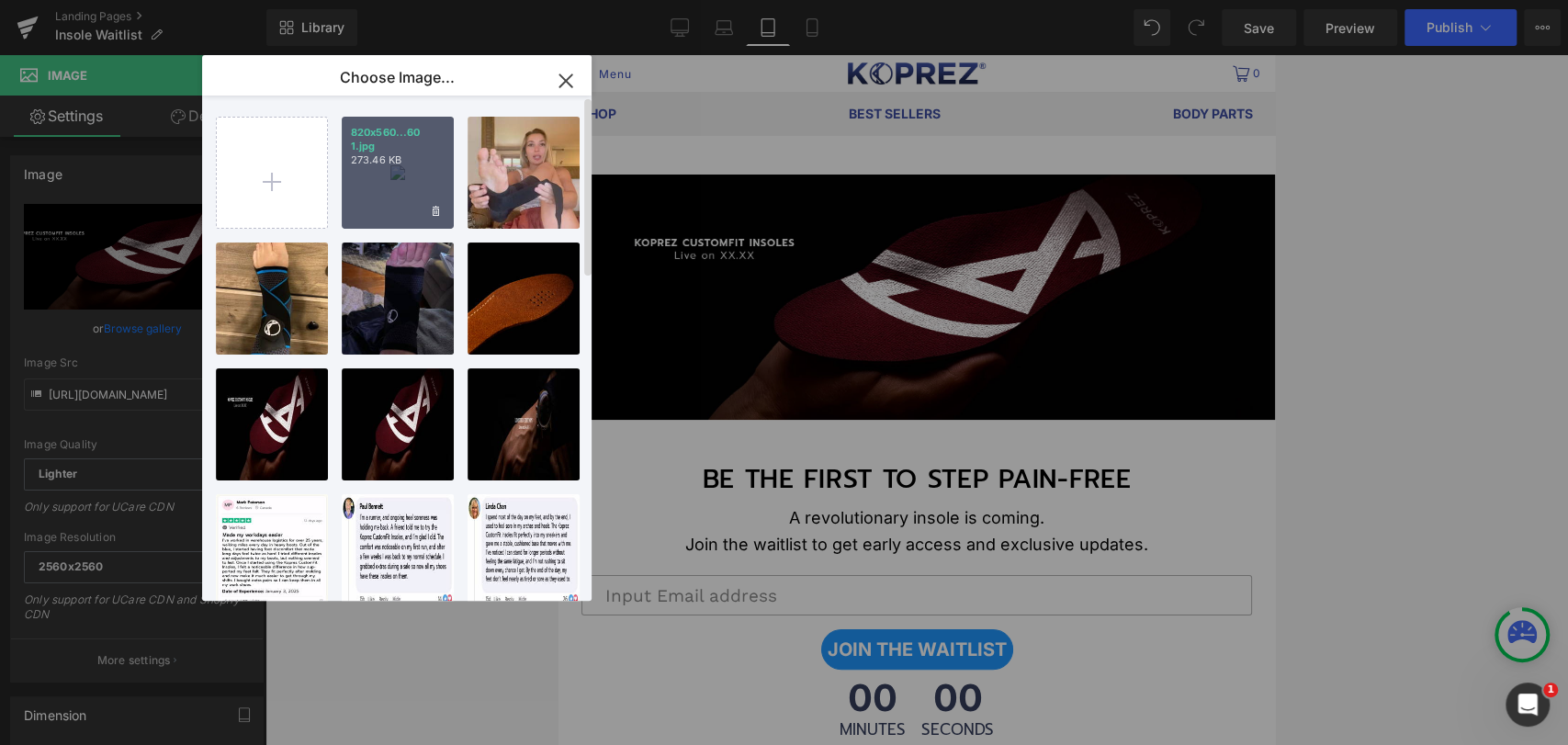
click at [399, 197] on div "820x560...60 1.jpg 273.46 KB" at bounding box center [397, 173] width 112 height 112
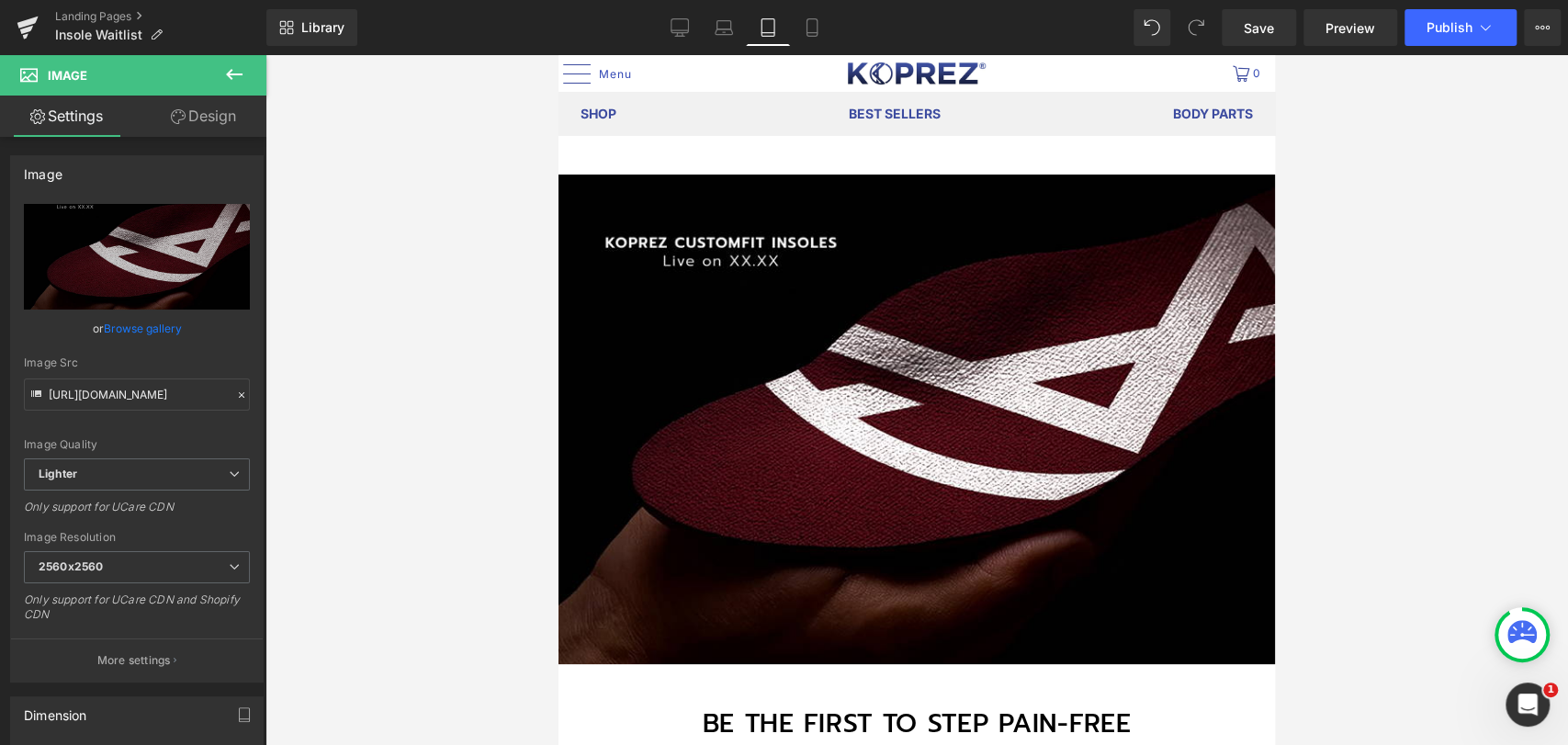
type input "[URL][DOMAIN_NAME]"
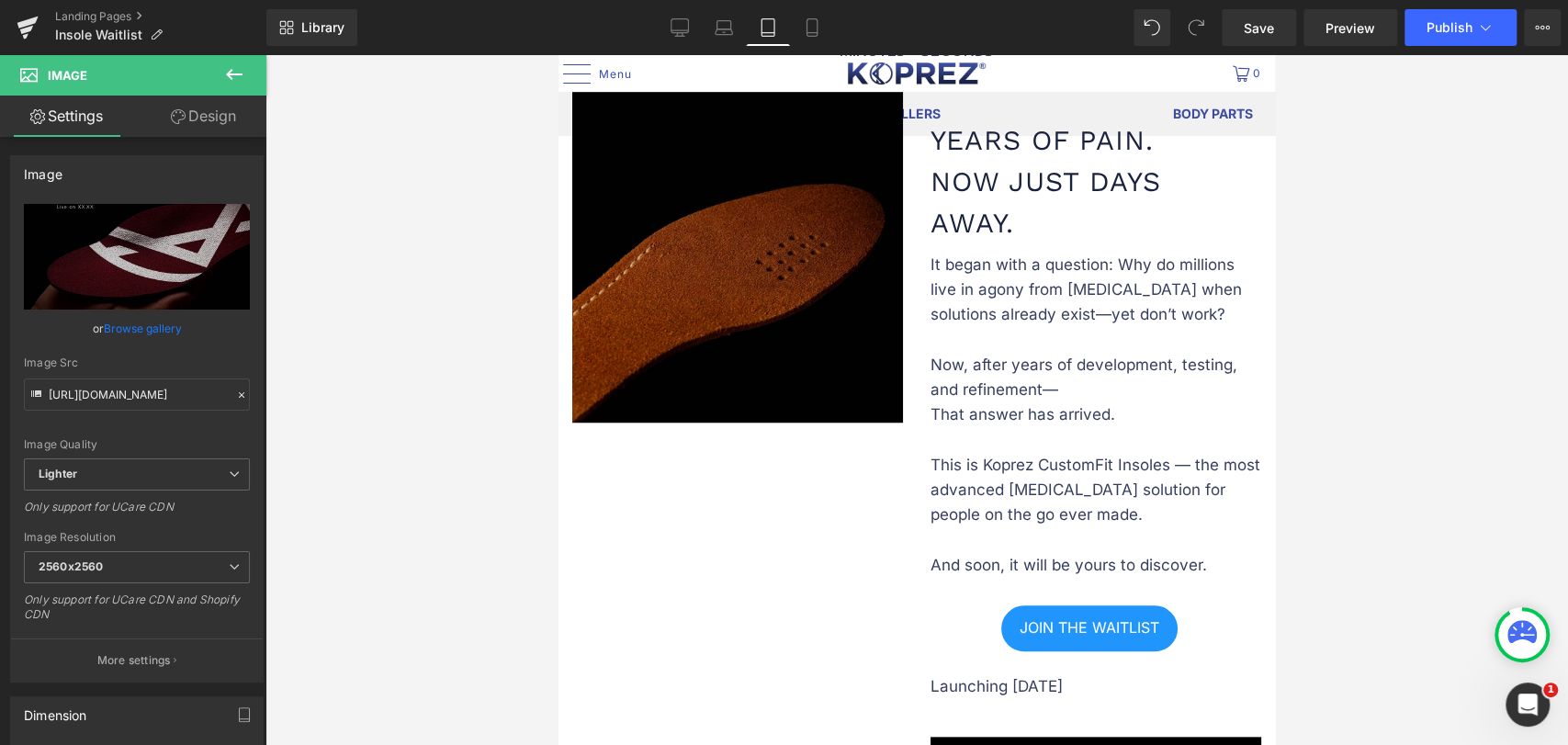
scroll to position [919, 0]
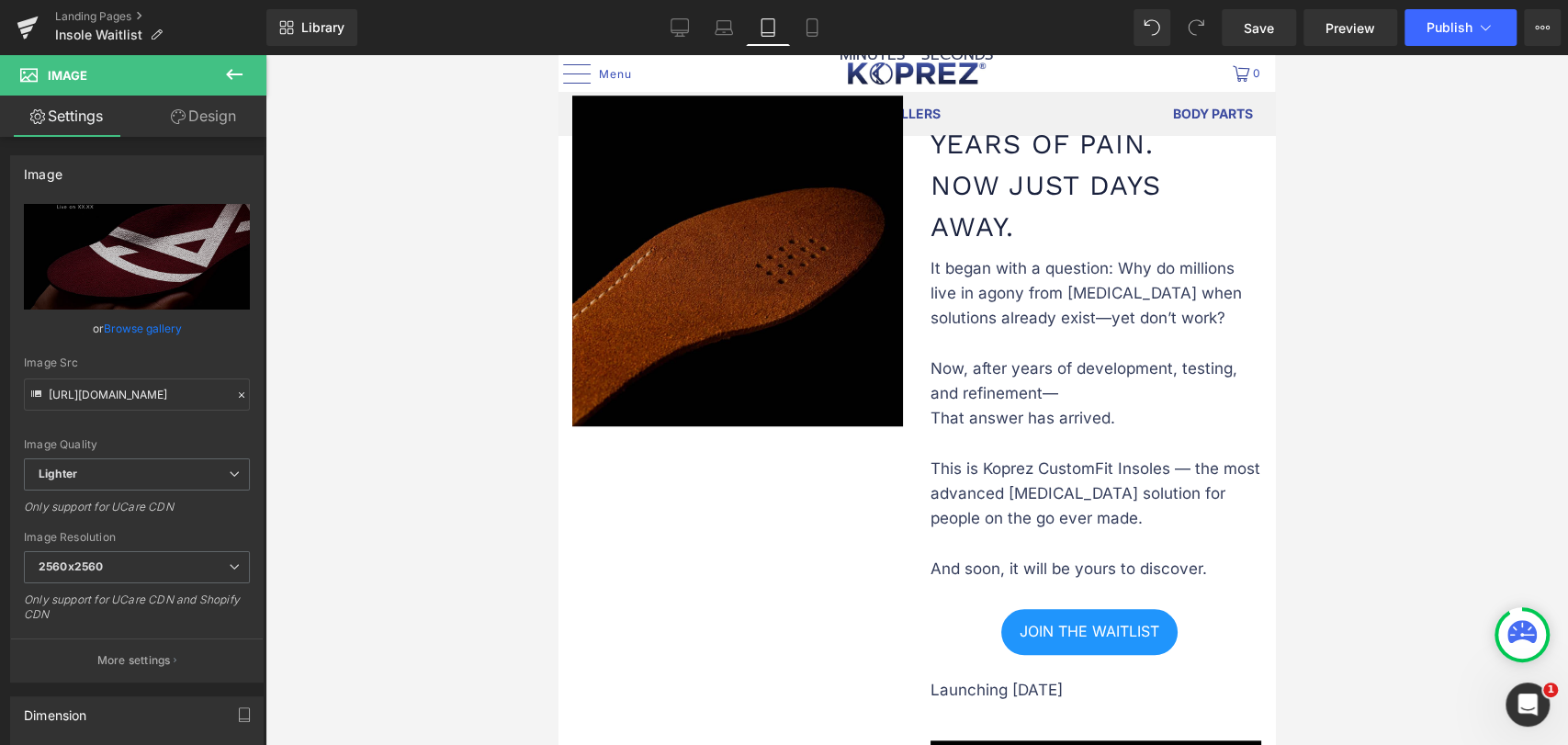
click at [790, 276] on img at bounding box center [738, 260] width 331 height 331
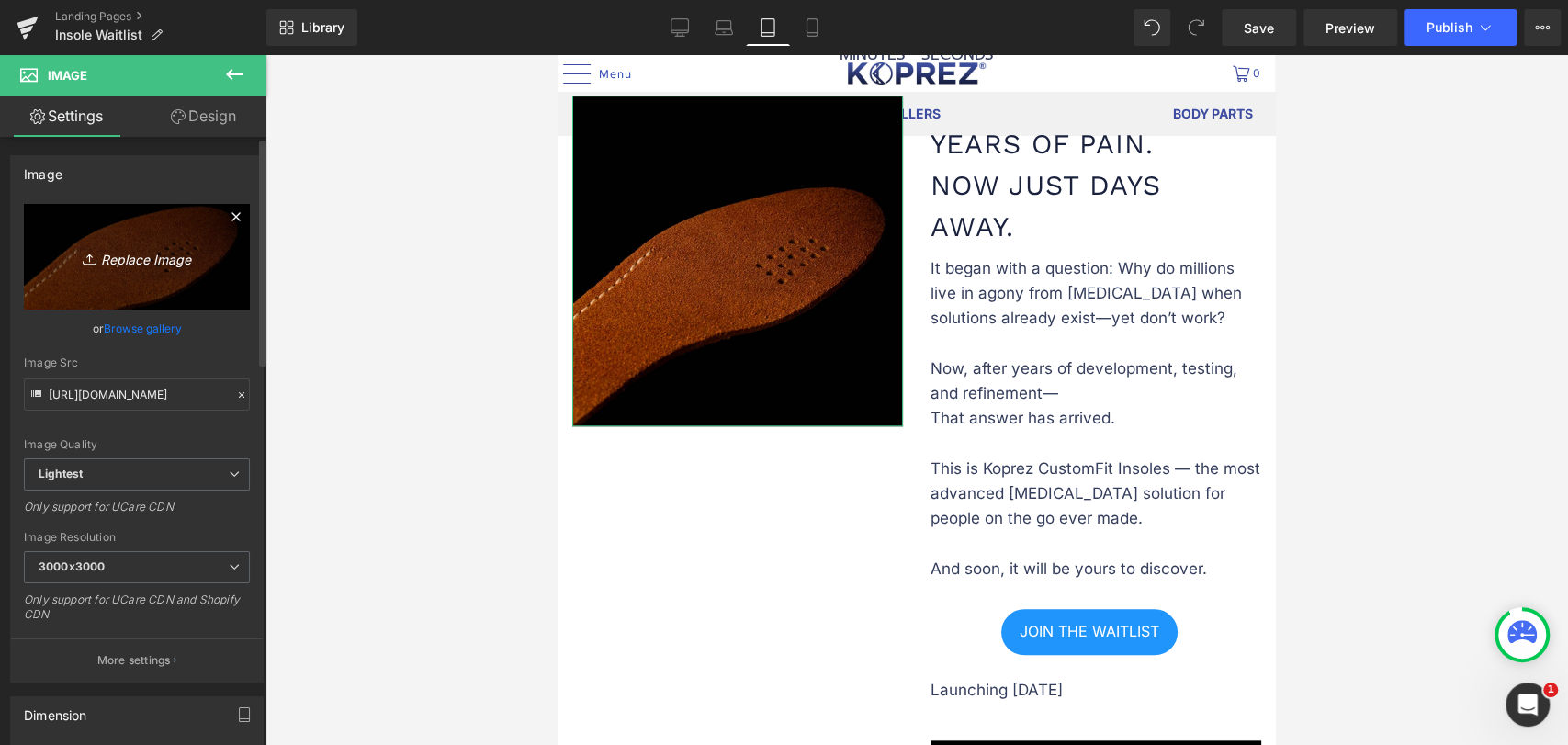
click at [145, 259] on icon "Replace Image" at bounding box center [137, 256] width 147 height 23
type input "C:\fakepath\358x660.jpg"
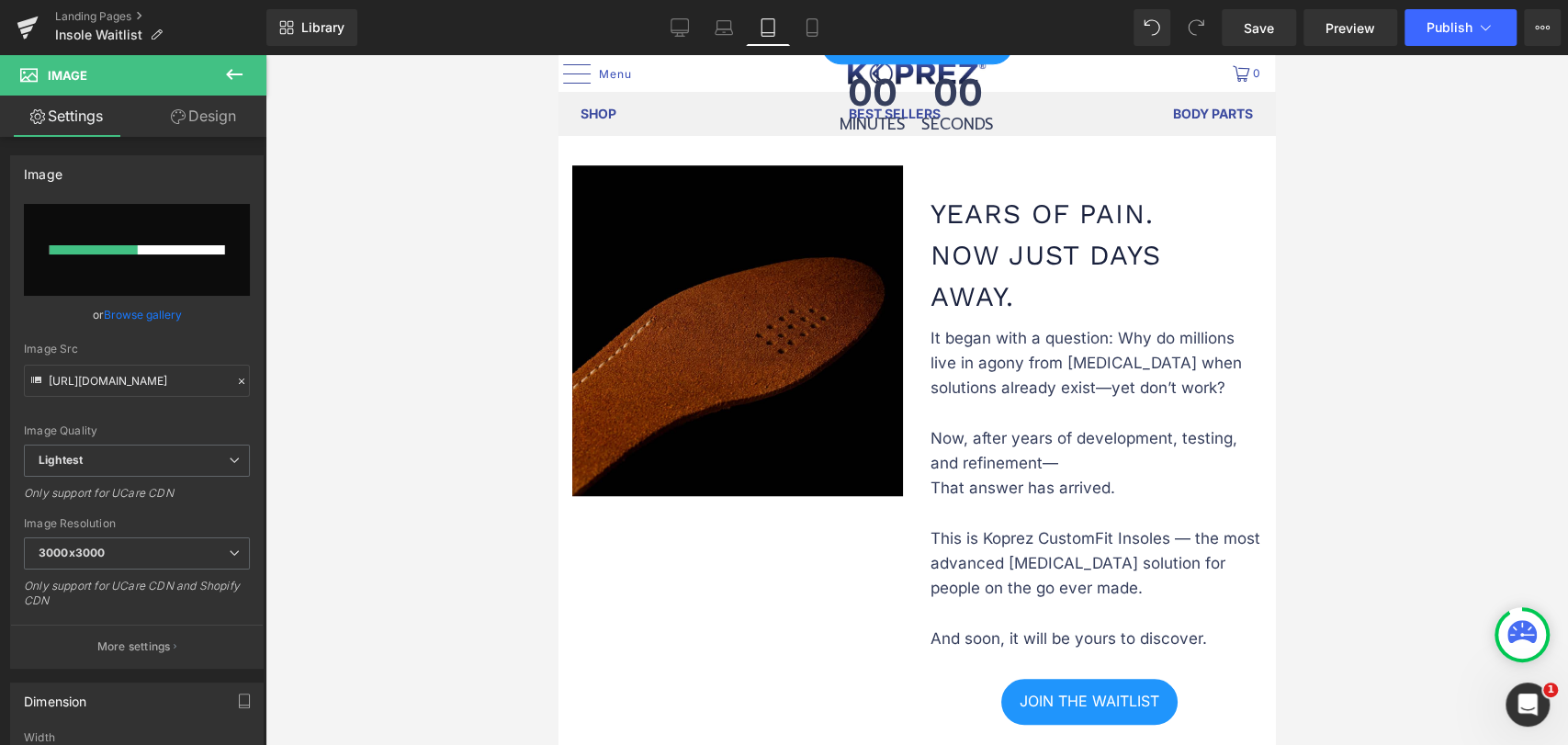
scroll to position [815, 0]
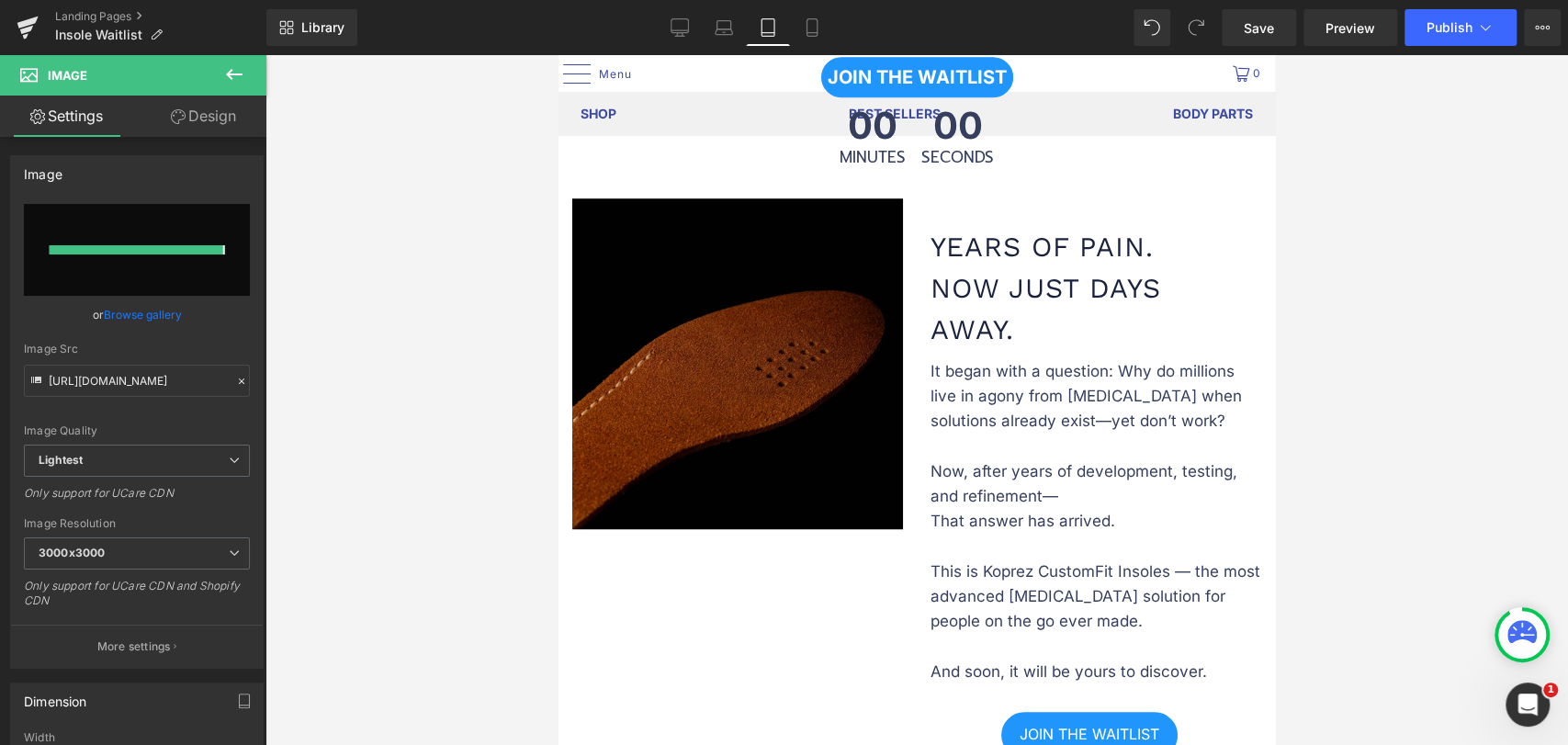
type input "[URL][DOMAIN_NAME]"
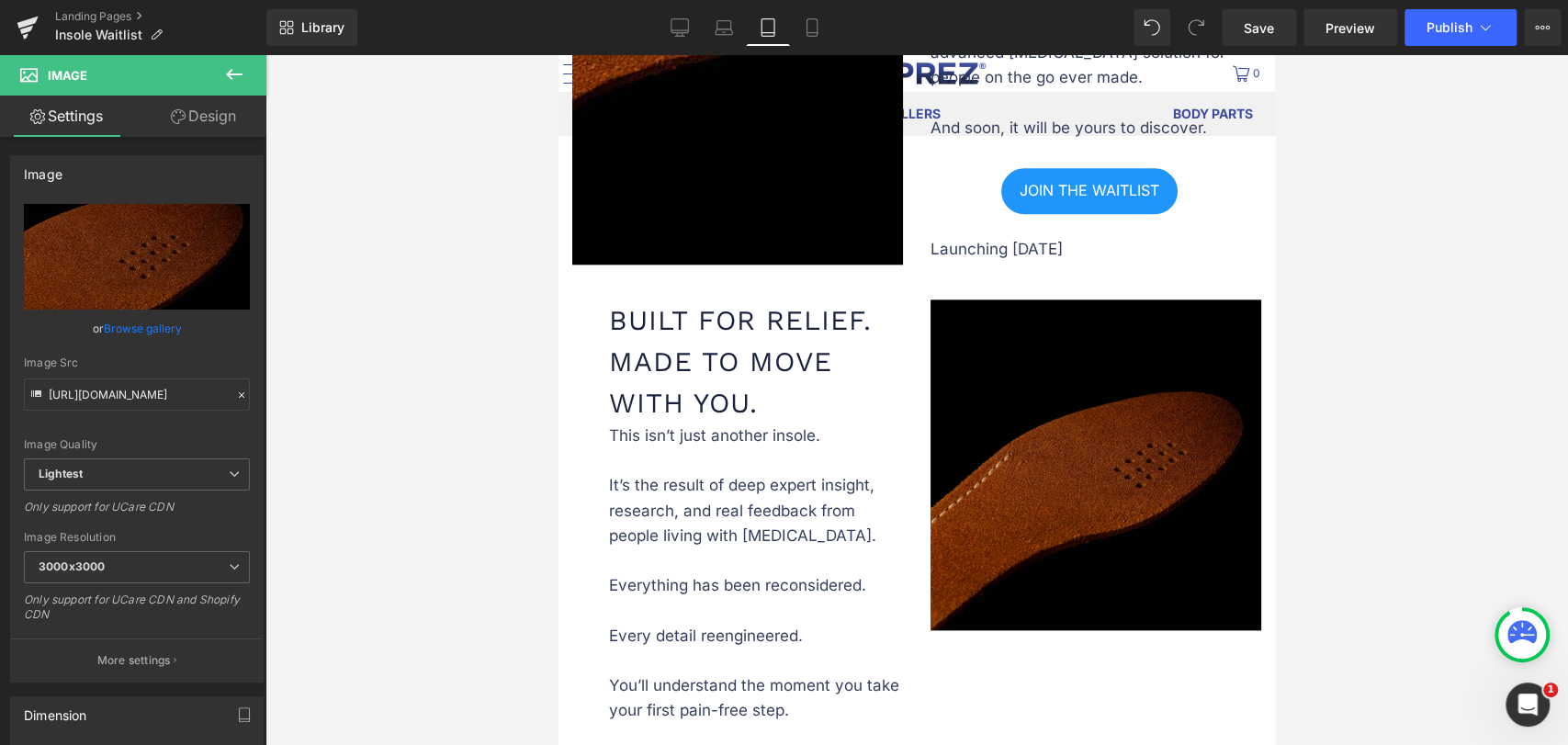
scroll to position [1428, 0]
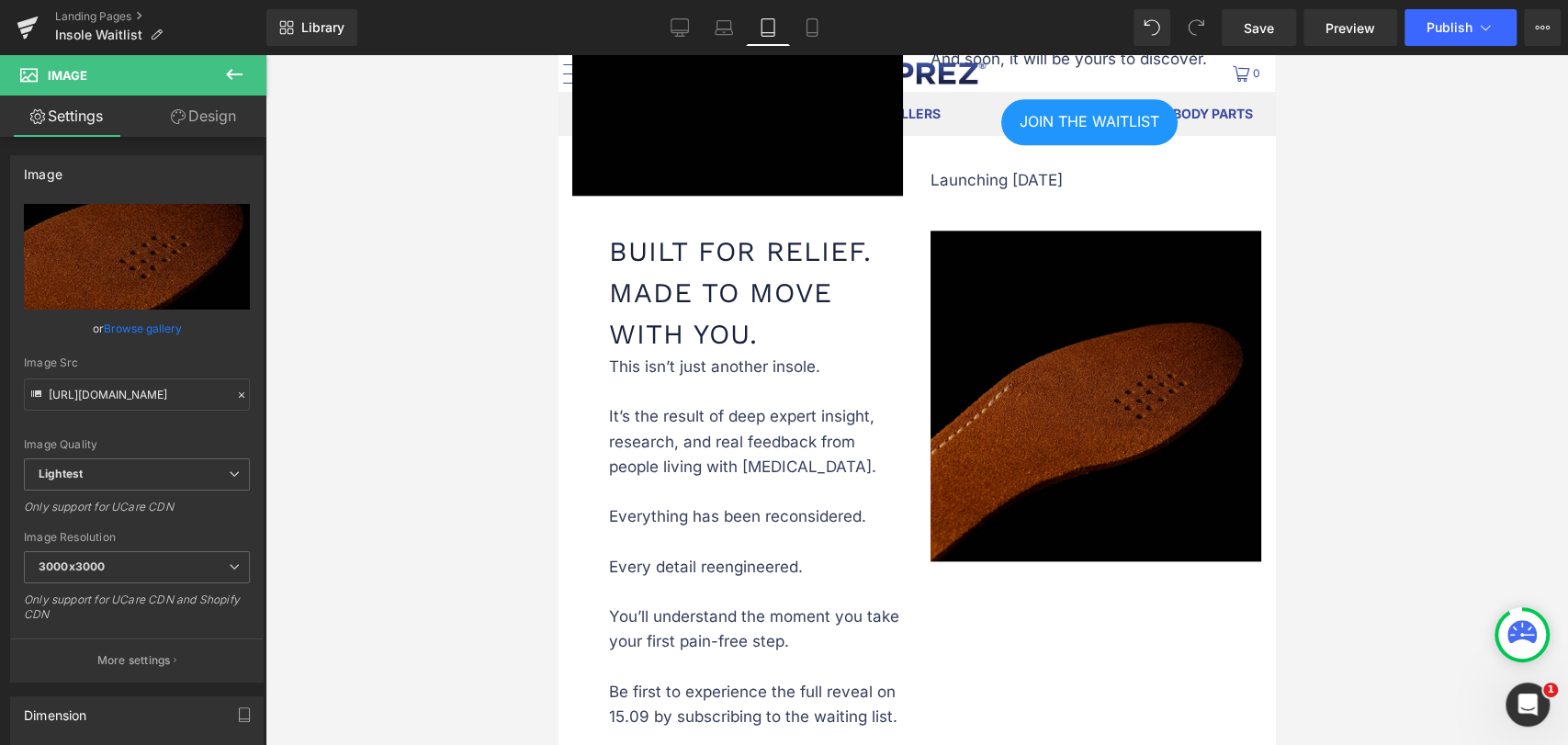
click at [1048, 371] on div "Image" at bounding box center [1096, 395] width 331 height 331
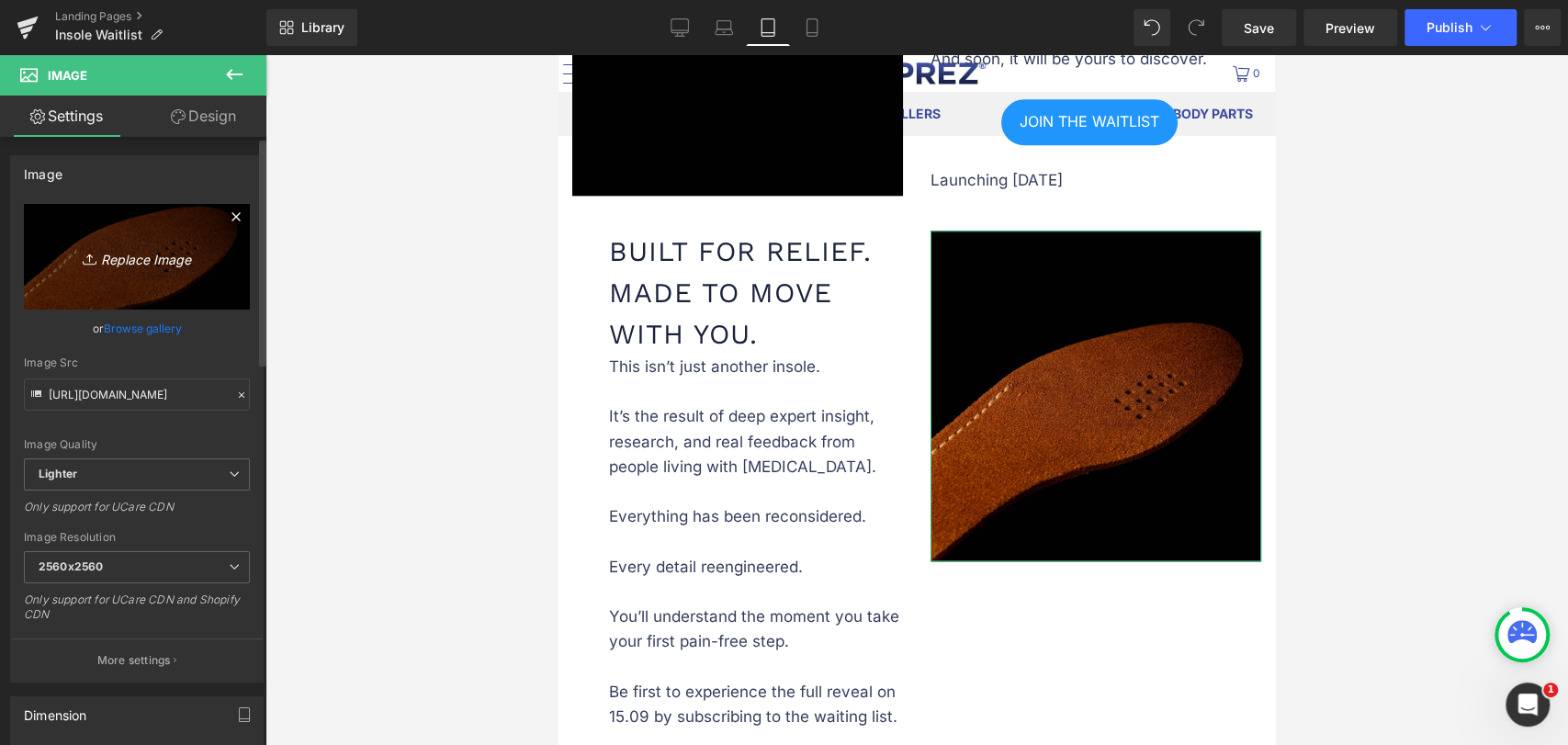
click at [138, 308] on link "Replace Image" at bounding box center [137, 256] width 226 height 105
click at [149, 321] on link "Browse gallery" at bounding box center [142, 328] width 78 height 32
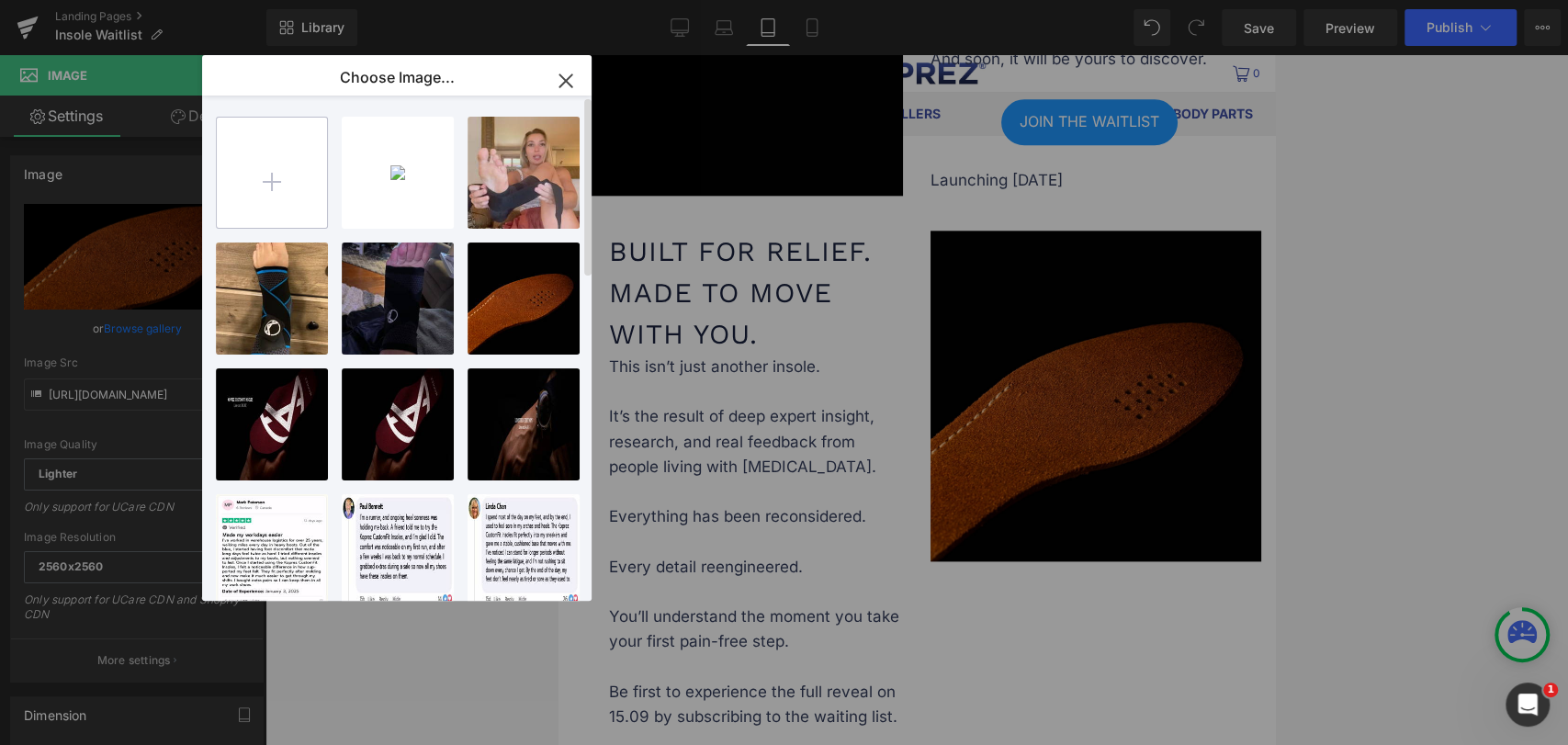
click at [258, 167] on input "file" at bounding box center [271, 173] width 110 height 110
type input "C:\fakepath\358x660.jpg"
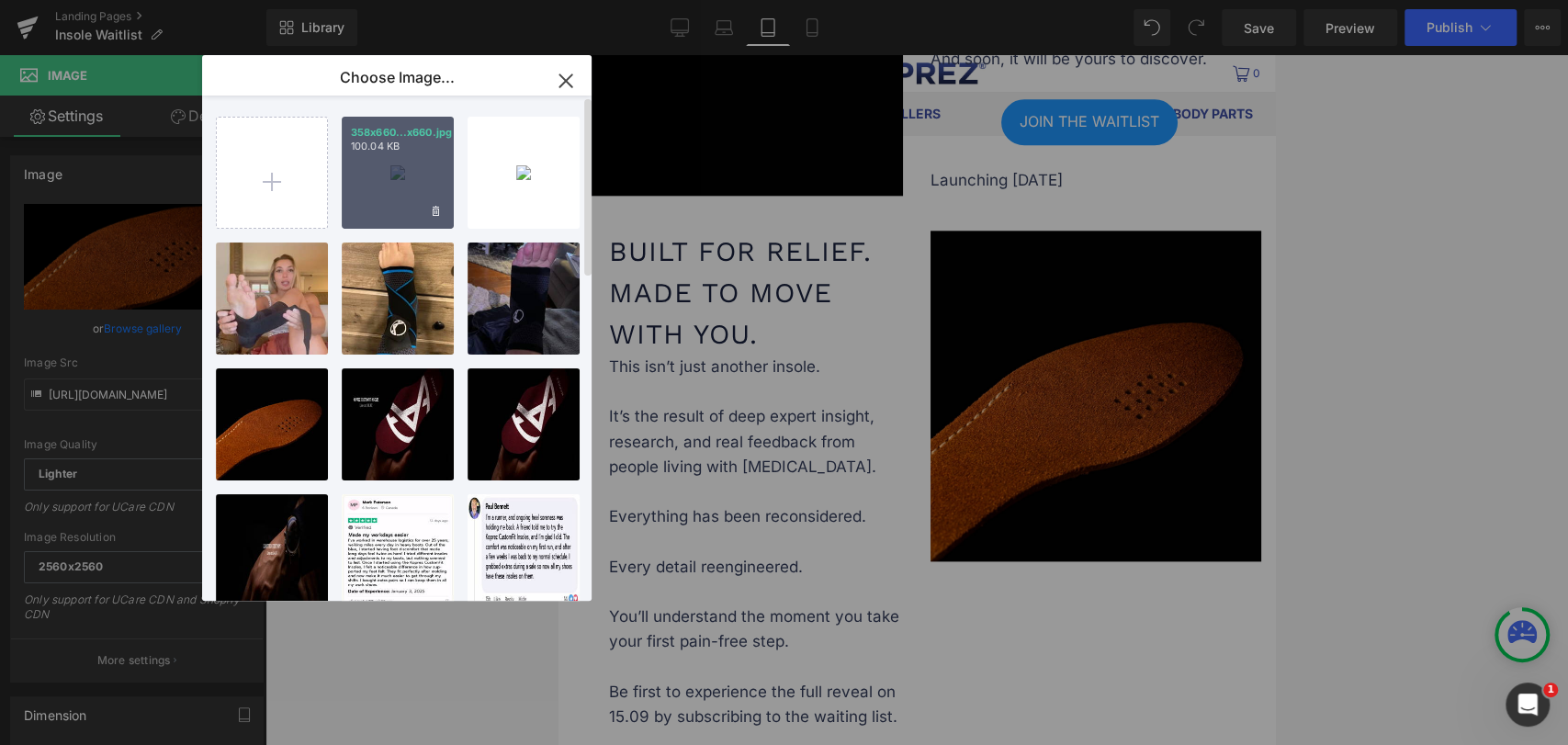
click at [387, 173] on div "358x660...x660.jpg 100.04 KB" at bounding box center [397, 173] width 112 height 112
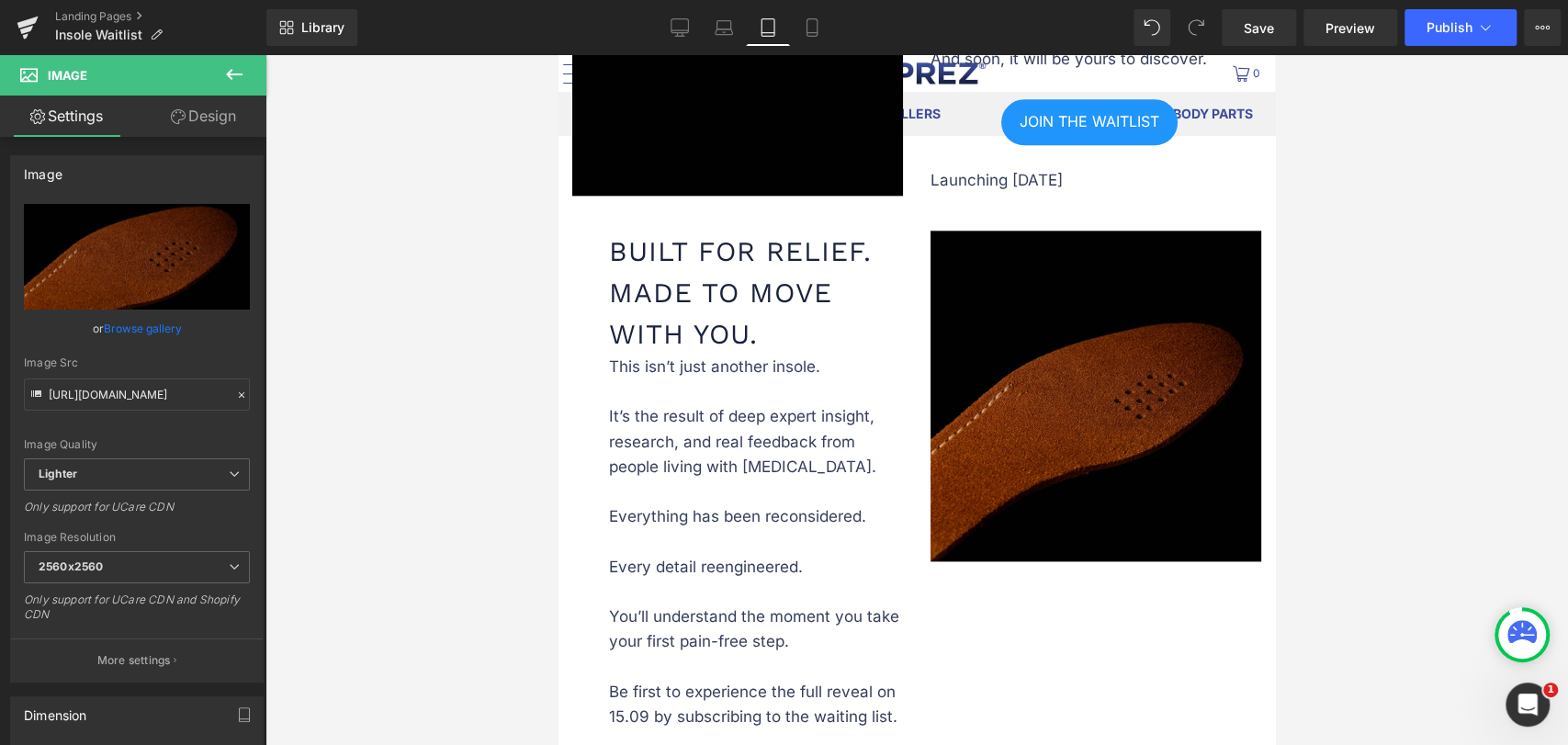
click at [1098, 425] on img at bounding box center [1096, 395] width 331 height 331
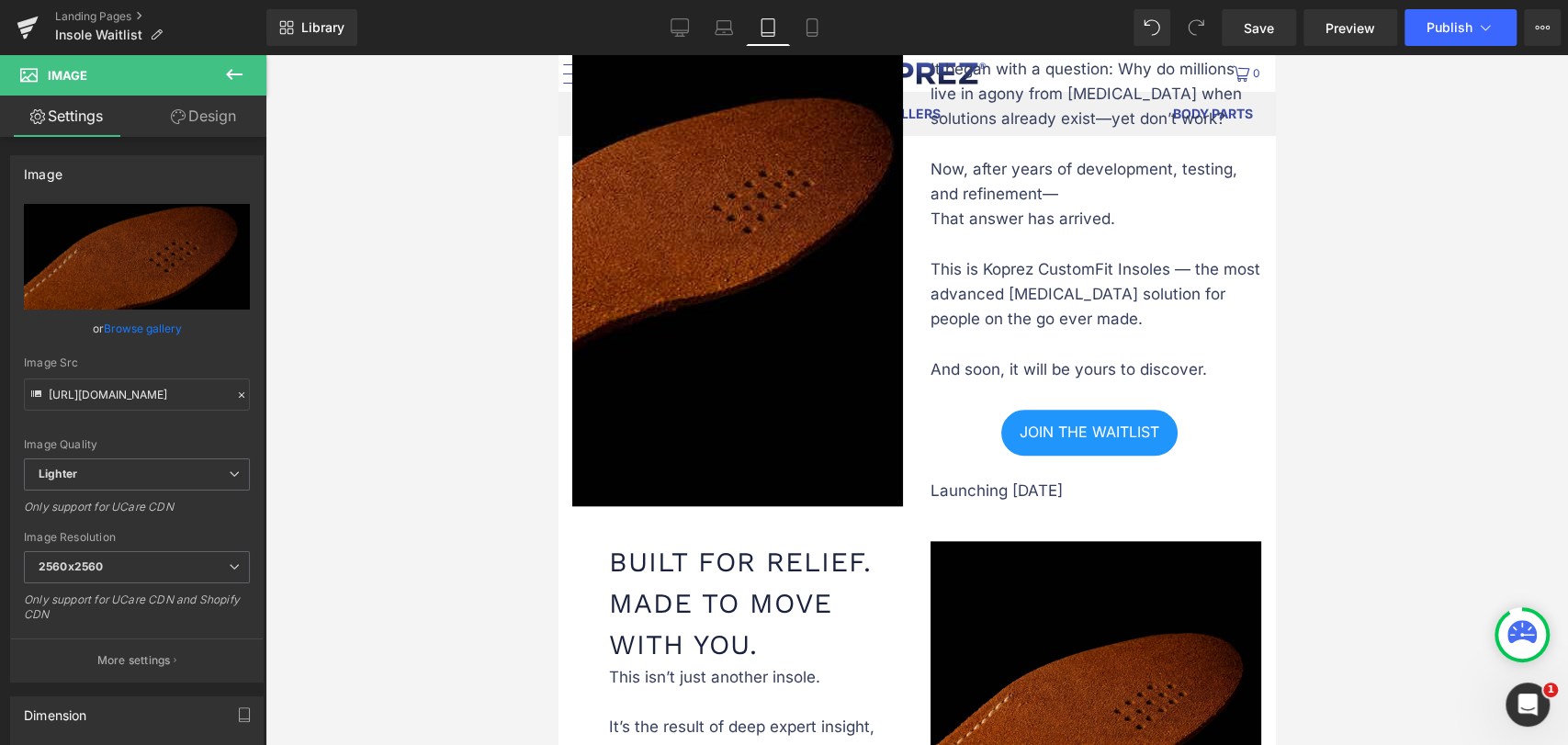
scroll to position [1122, 0]
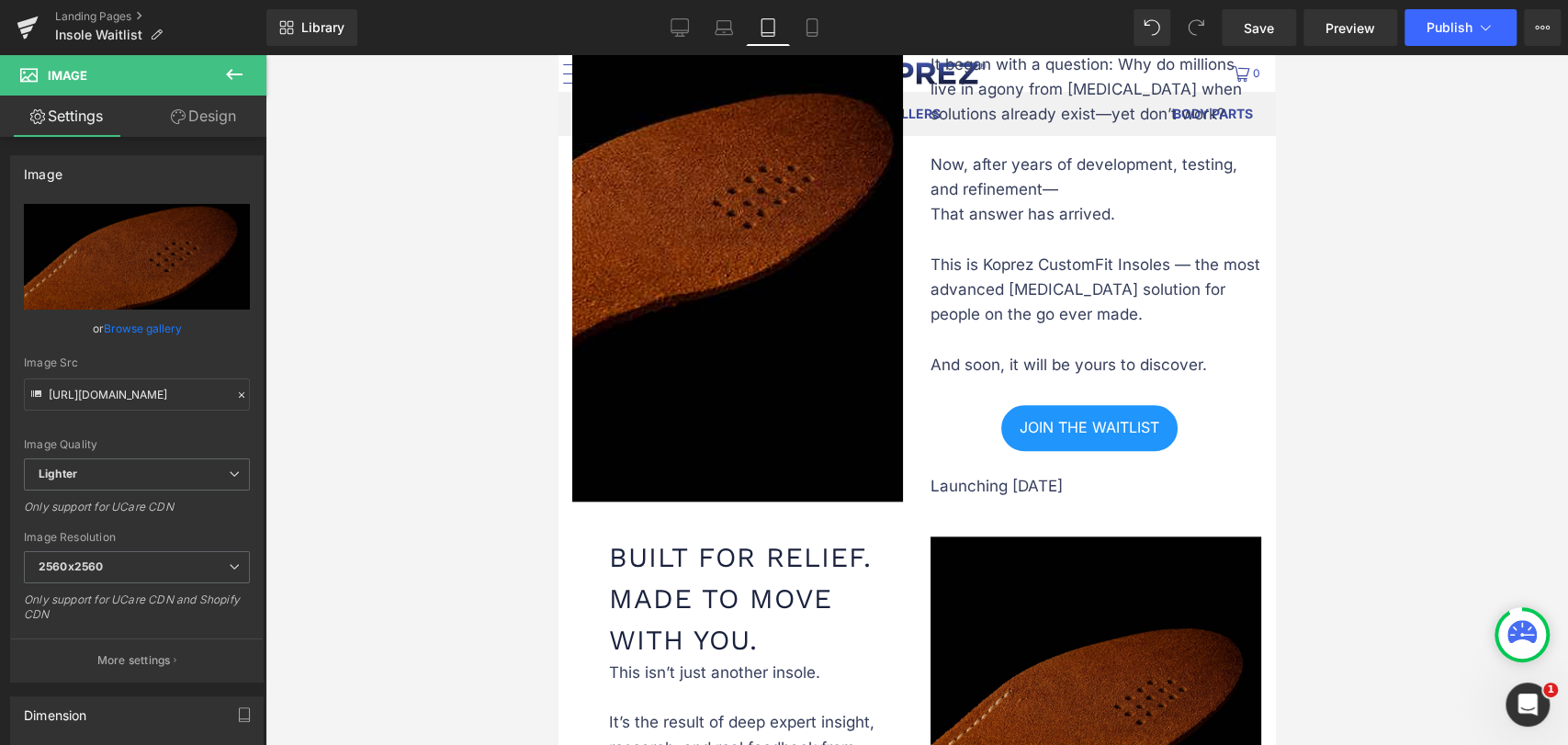
click at [1086, 611] on img at bounding box center [1096, 701] width 331 height 331
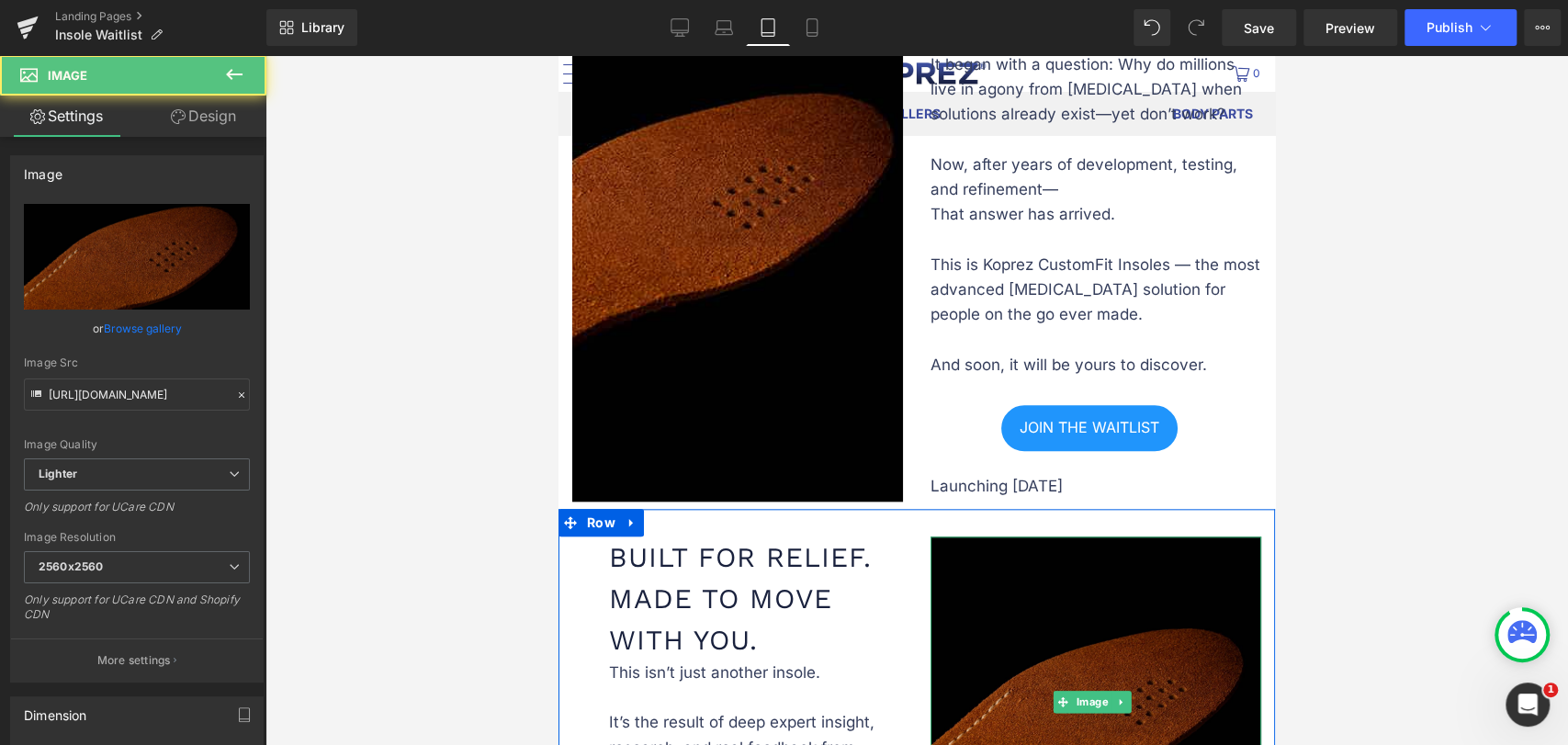
click at [1086, 611] on img at bounding box center [1096, 701] width 331 height 331
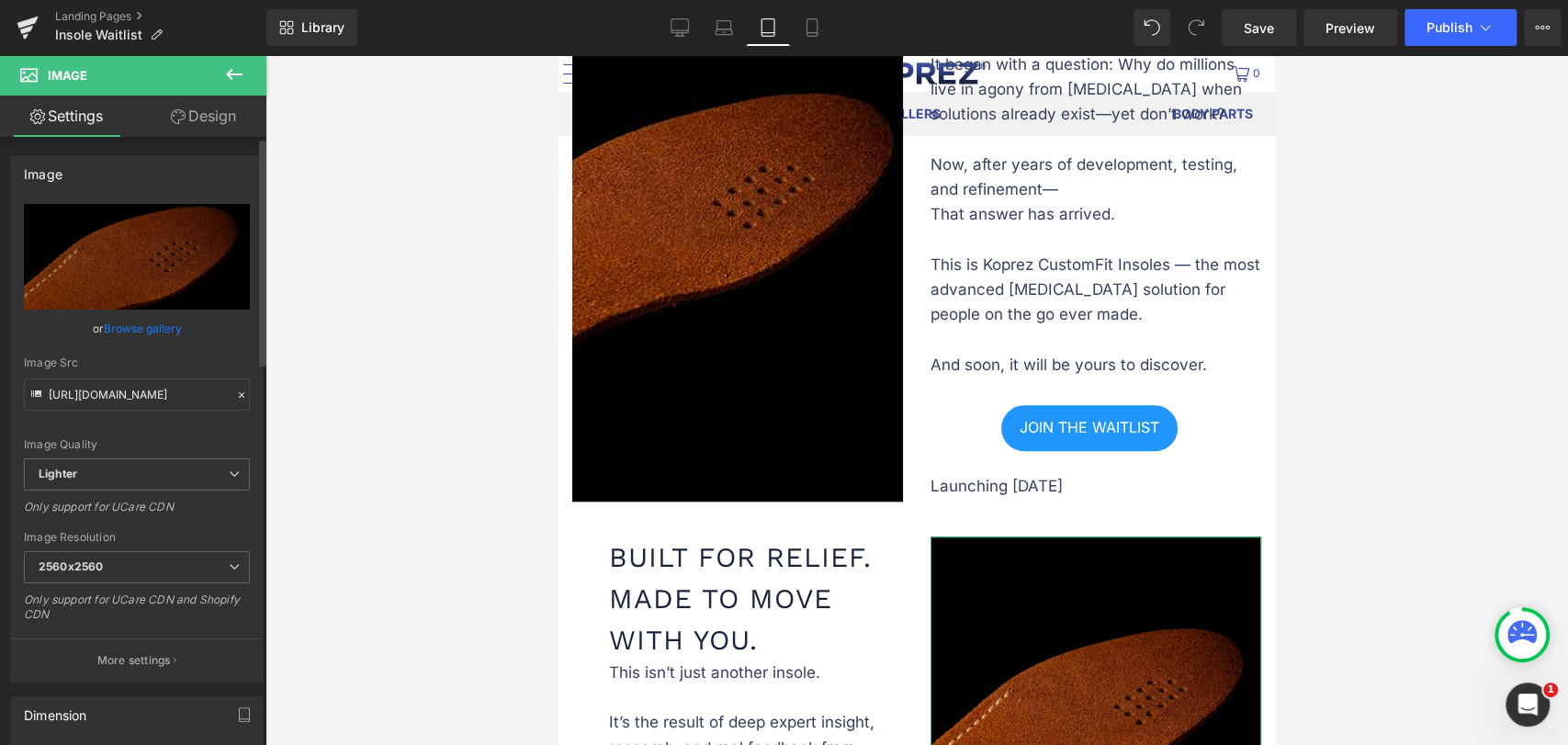
click at [172, 329] on link "Browse gallery" at bounding box center [142, 328] width 78 height 32
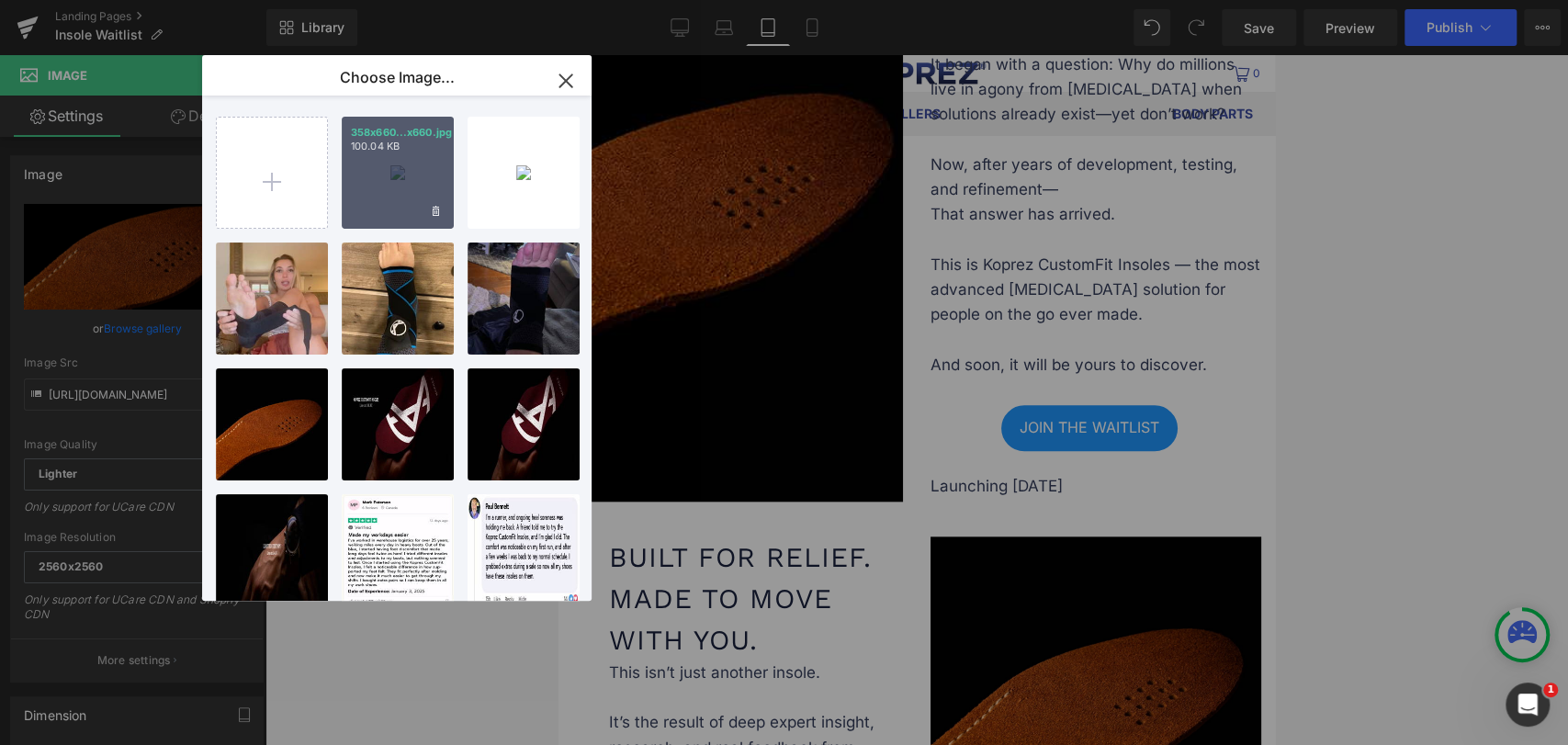
click at [389, 167] on div "358x660...x660.jpg 100.04 KB" at bounding box center [397, 173] width 112 height 112
click at [389, 167] on div at bounding box center [916, 400] width 1303 height 689
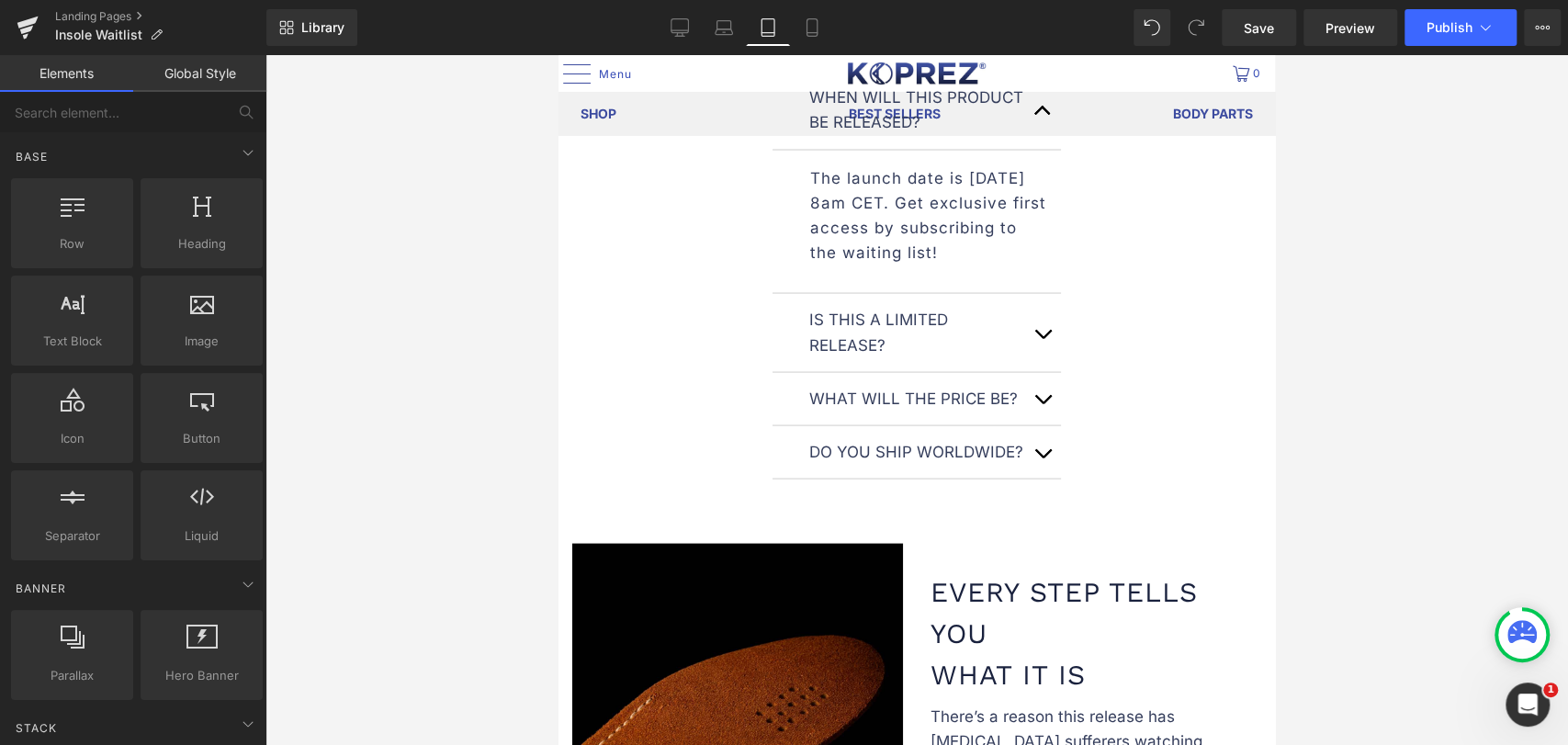
scroll to position [2755, 0]
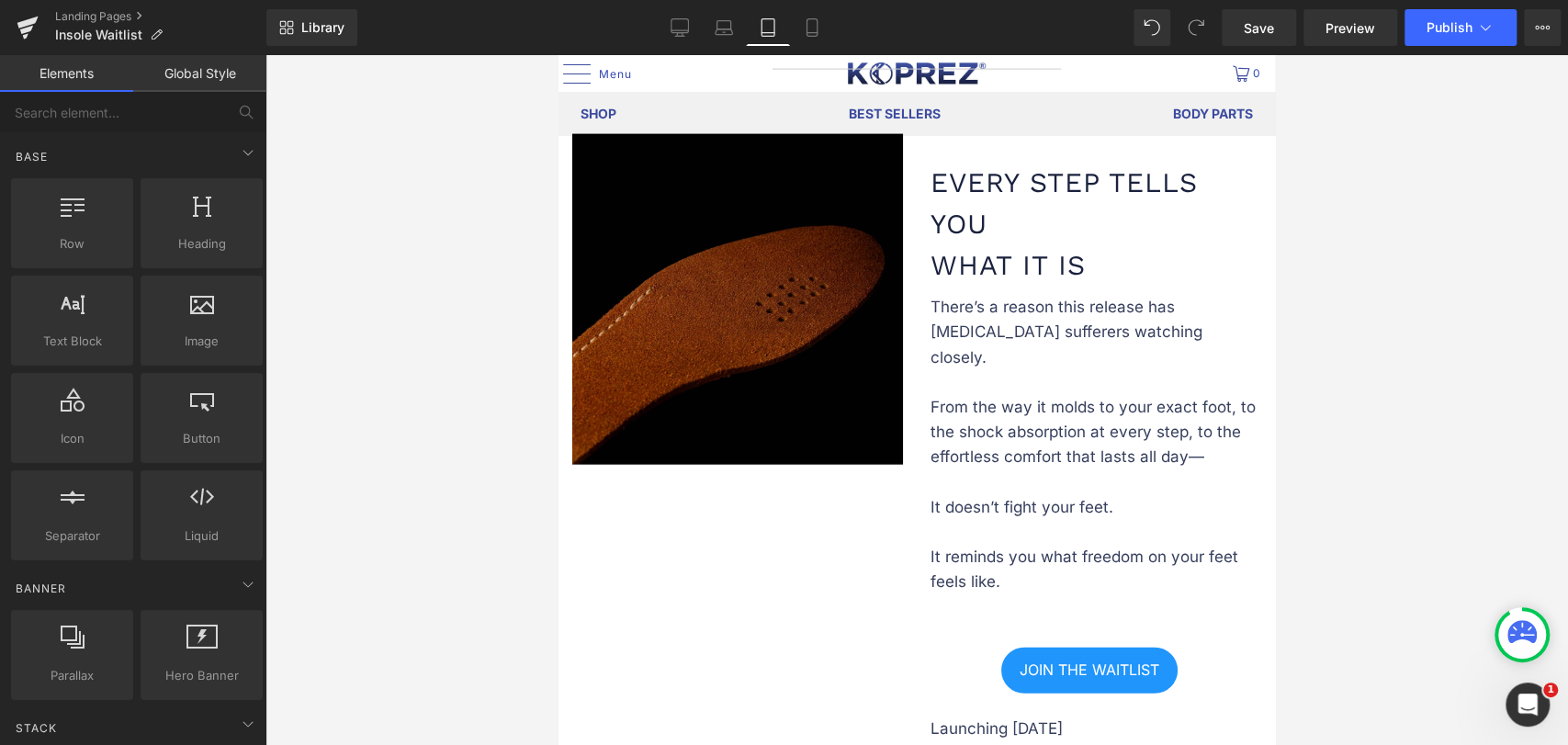
click at [758, 377] on img at bounding box center [738, 298] width 331 height 331
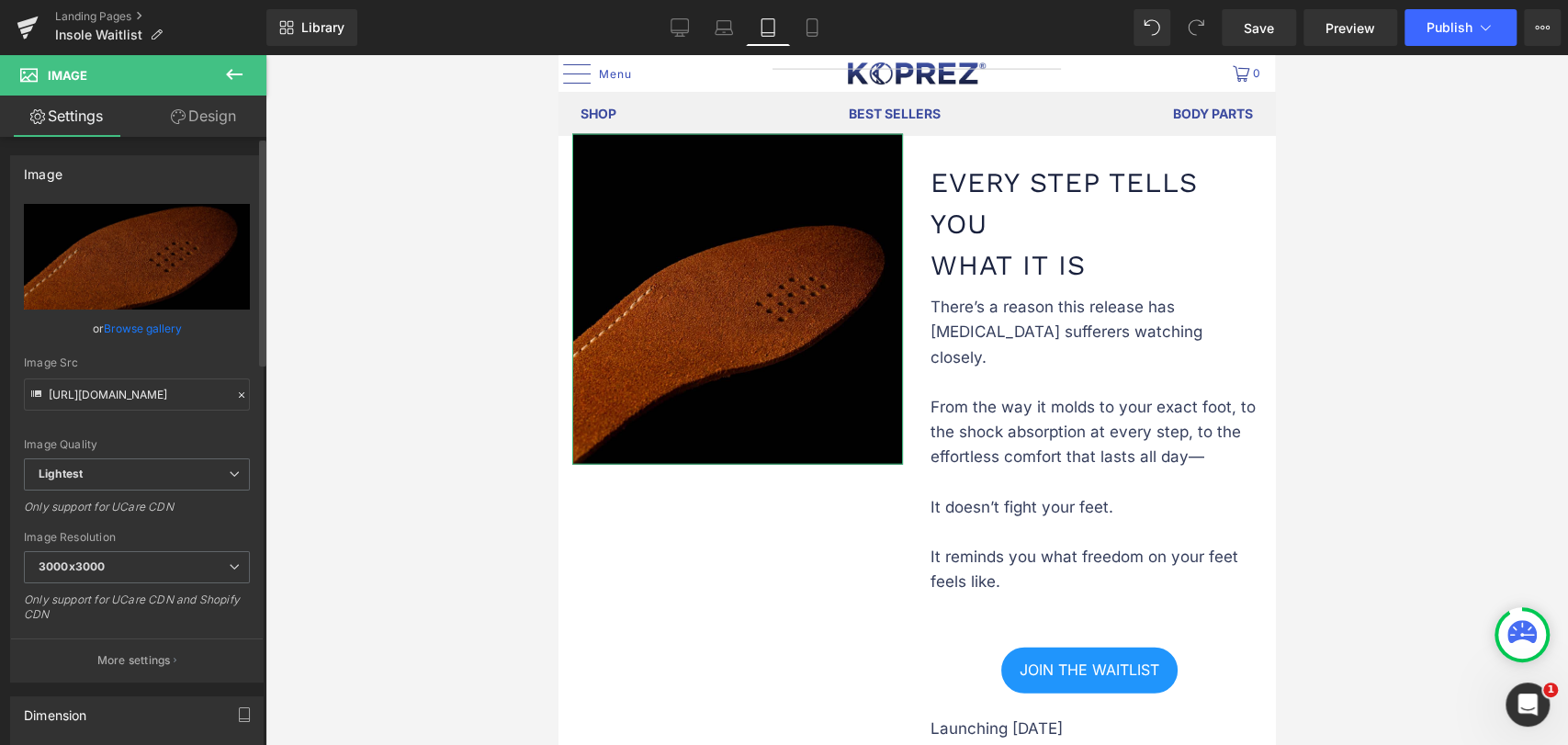
click at [149, 323] on link "Browse gallery" at bounding box center [142, 328] width 78 height 32
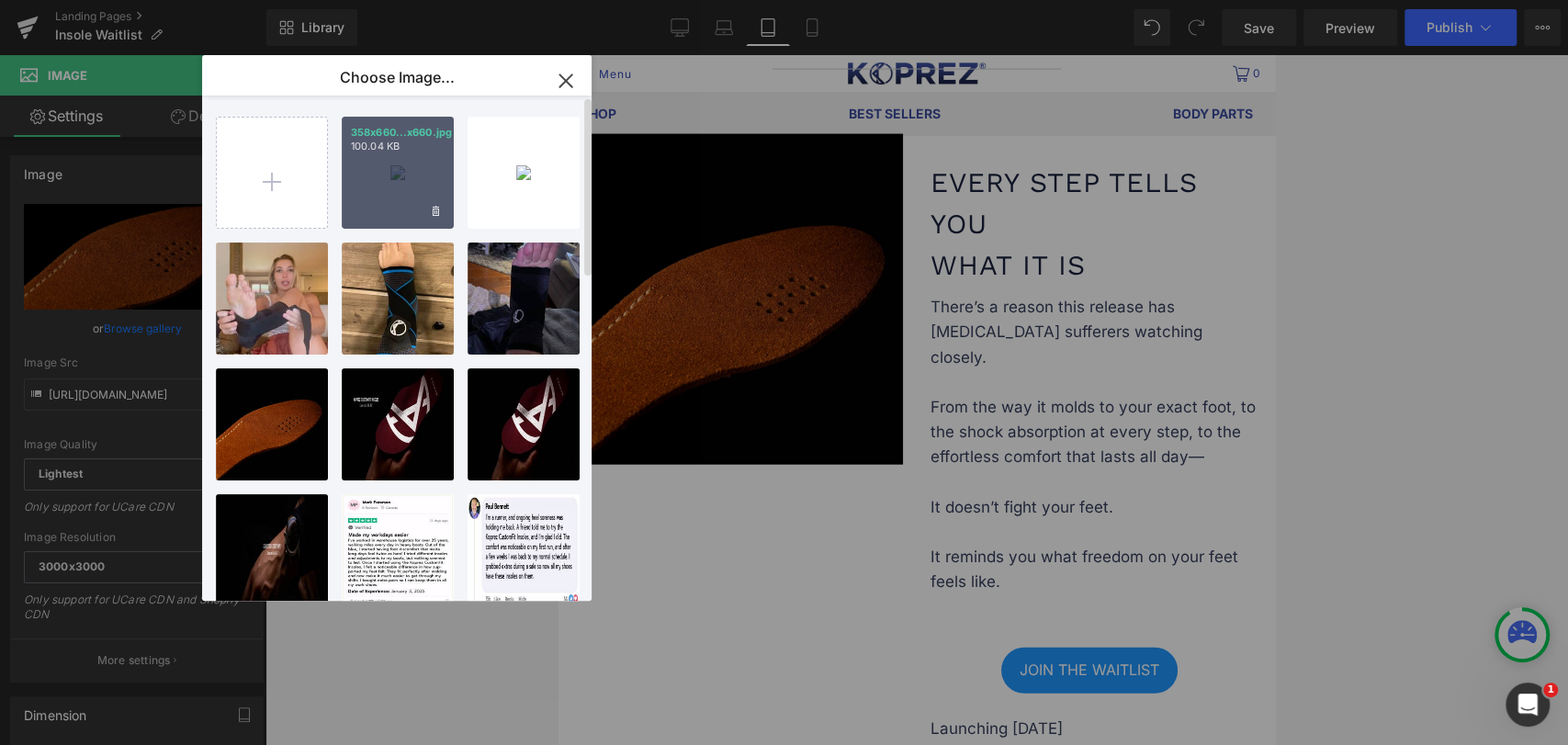
click at [409, 183] on div "358x660...x660.jpg 100.04 KB" at bounding box center [397, 173] width 112 height 112
type input "[URL][DOMAIN_NAME]"
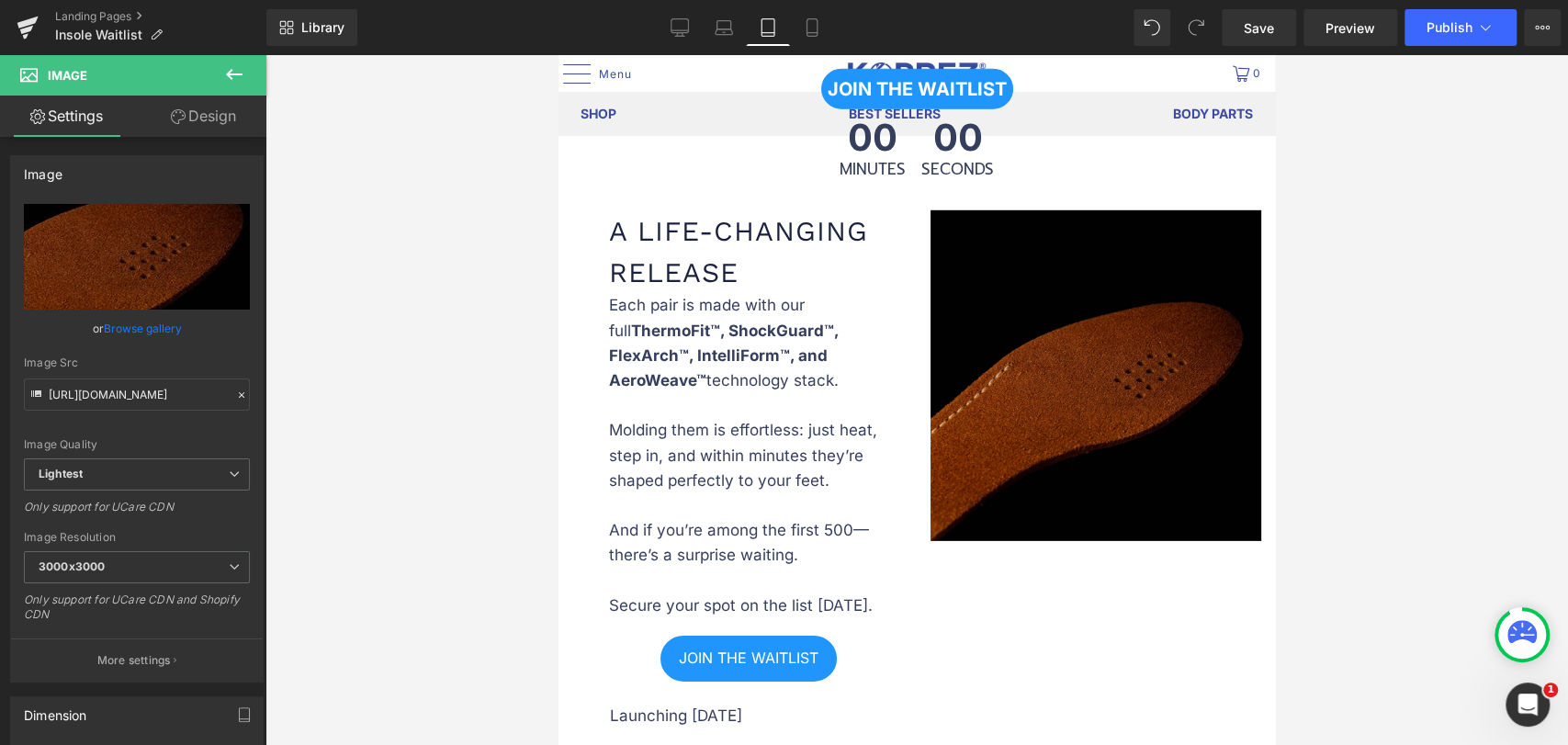
scroll to position [3673, 0]
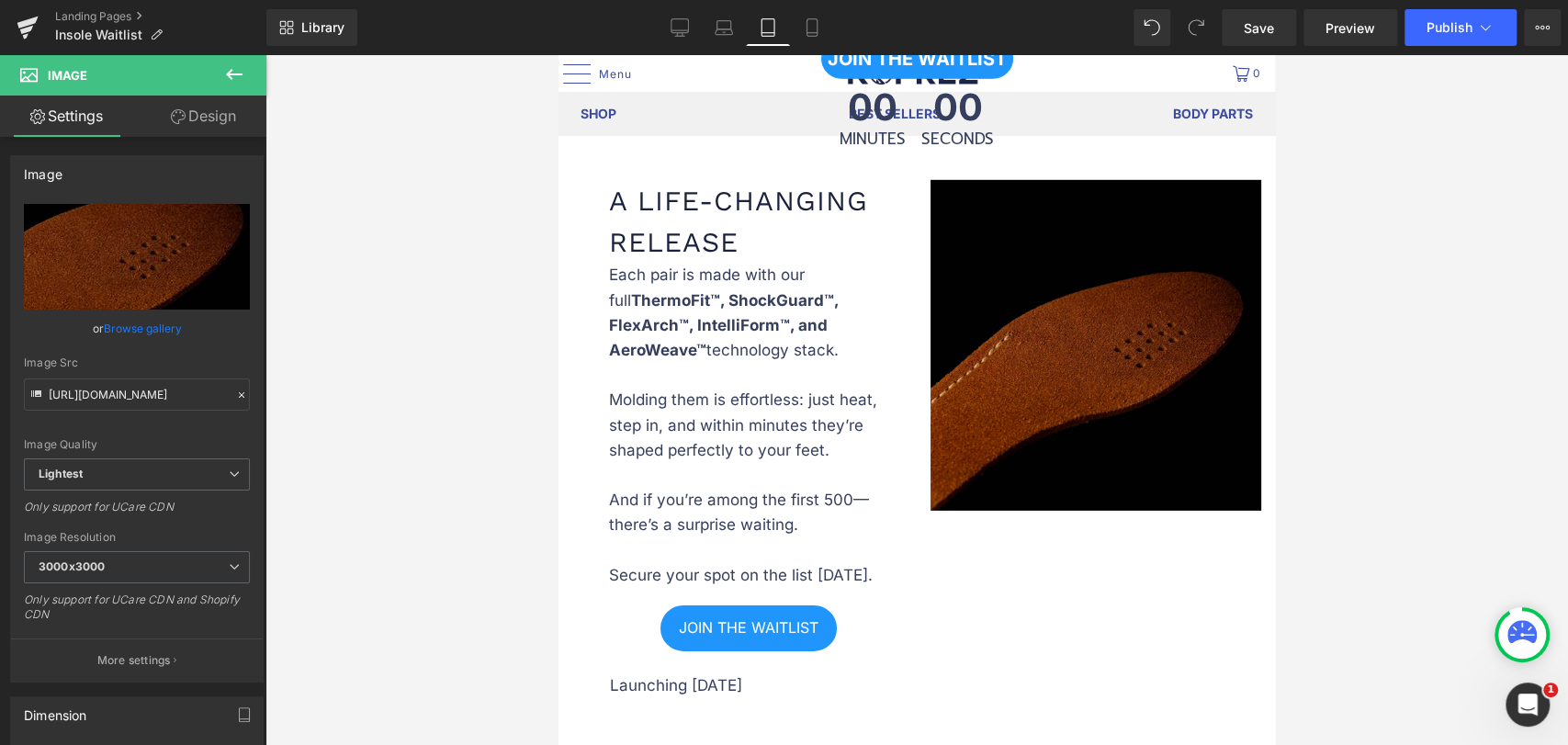
click at [997, 473] on img at bounding box center [1096, 345] width 331 height 331
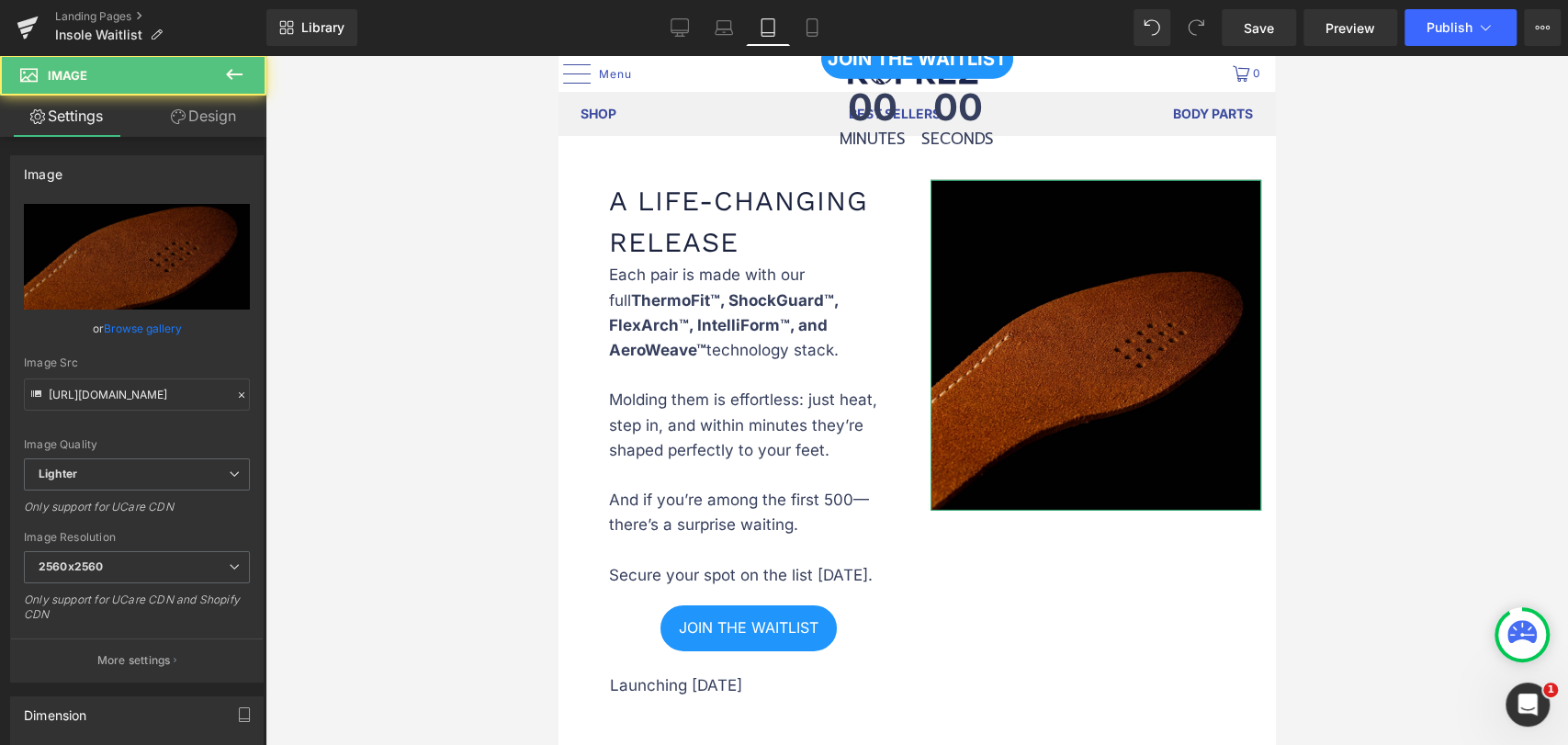
click at [145, 333] on link "Browse gallery" at bounding box center [142, 328] width 78 height 32
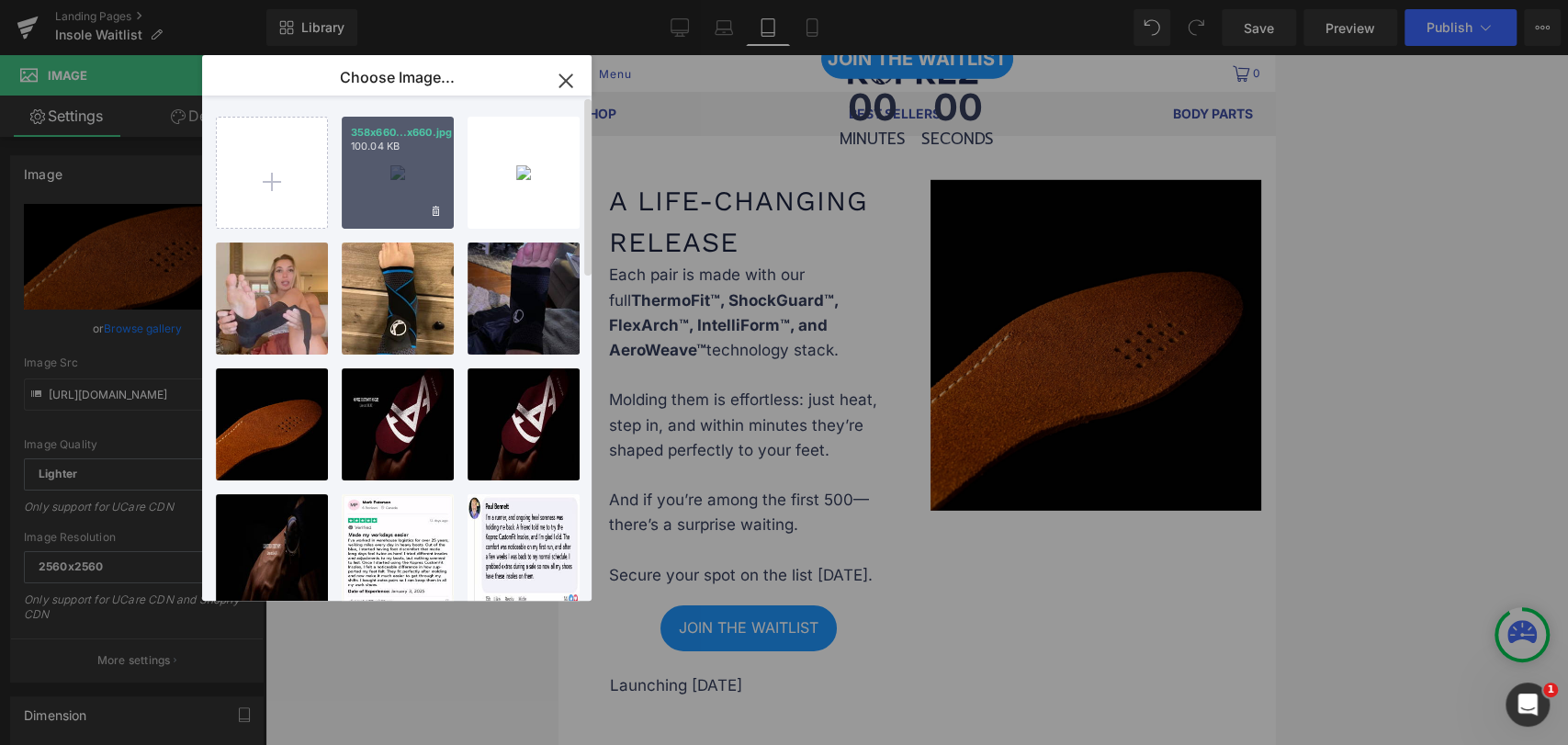
click at [419, 213] on div "358x660...x660.jpg 100.04 KB" at bounding box center [397, 173] width 112 height 112
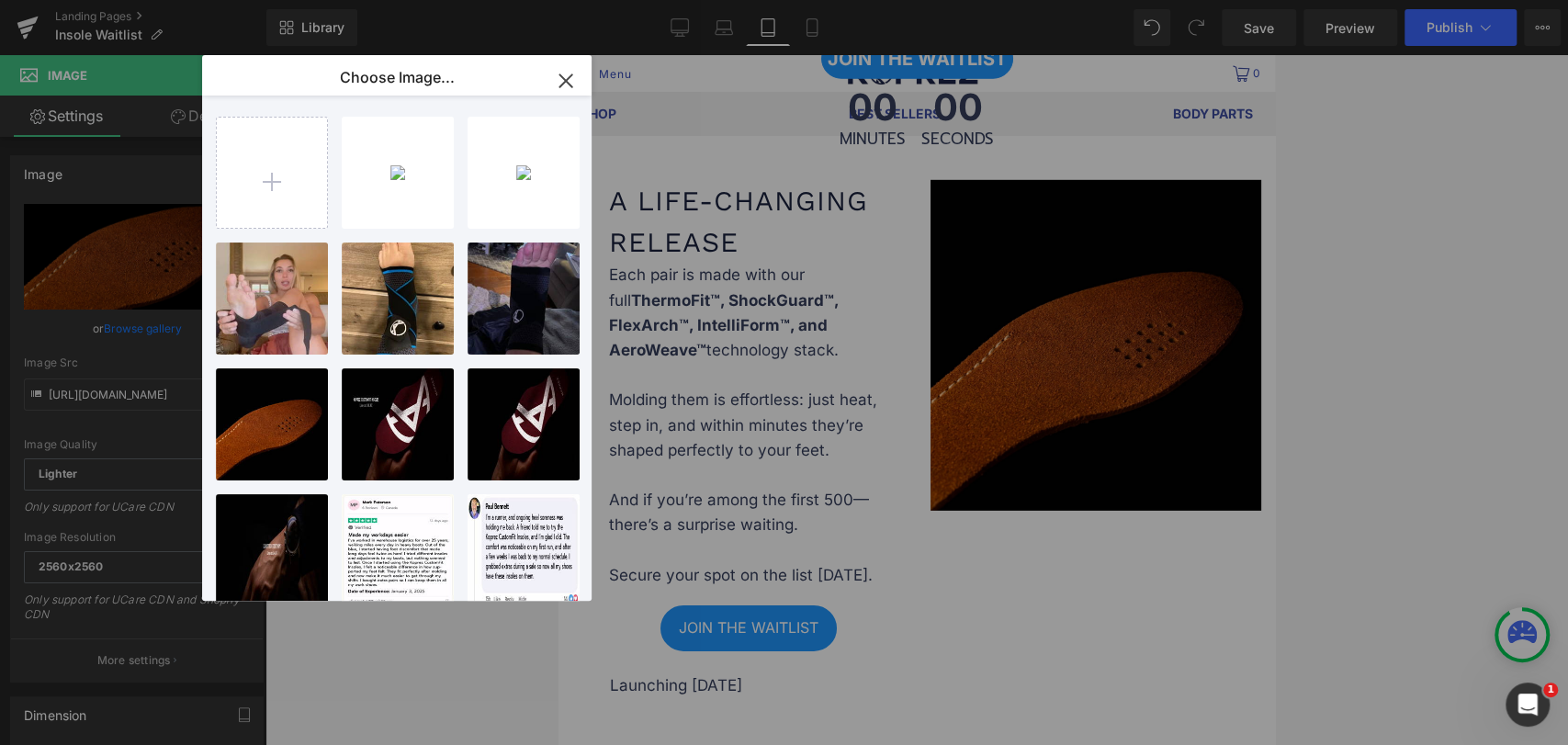
type input "[URL][DOMAIN_NAME]"
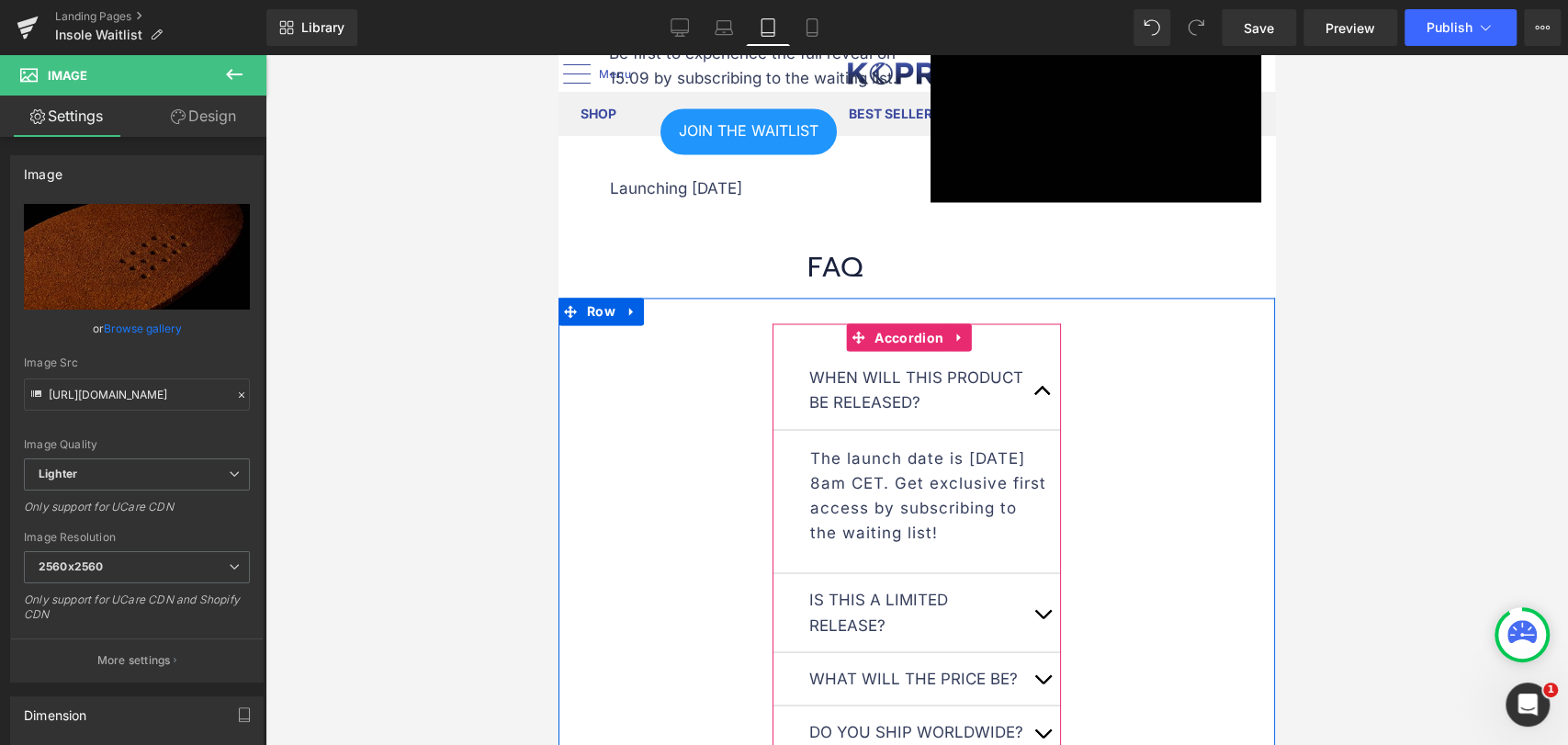
scroll to position [1970, 0]
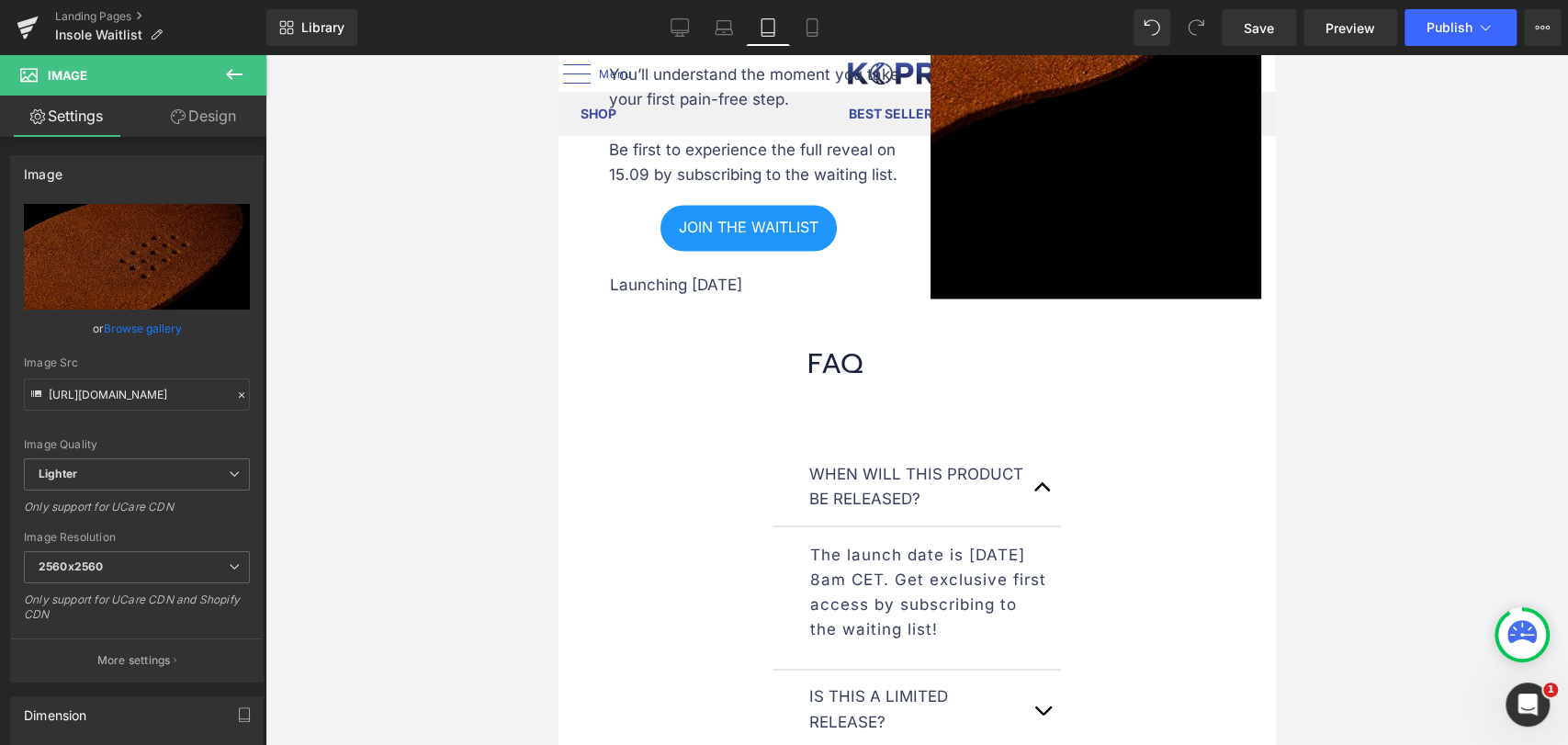
click at [860, 354] on h1 "FAQ" at bounding box center [1034, 364] width 454 height 41
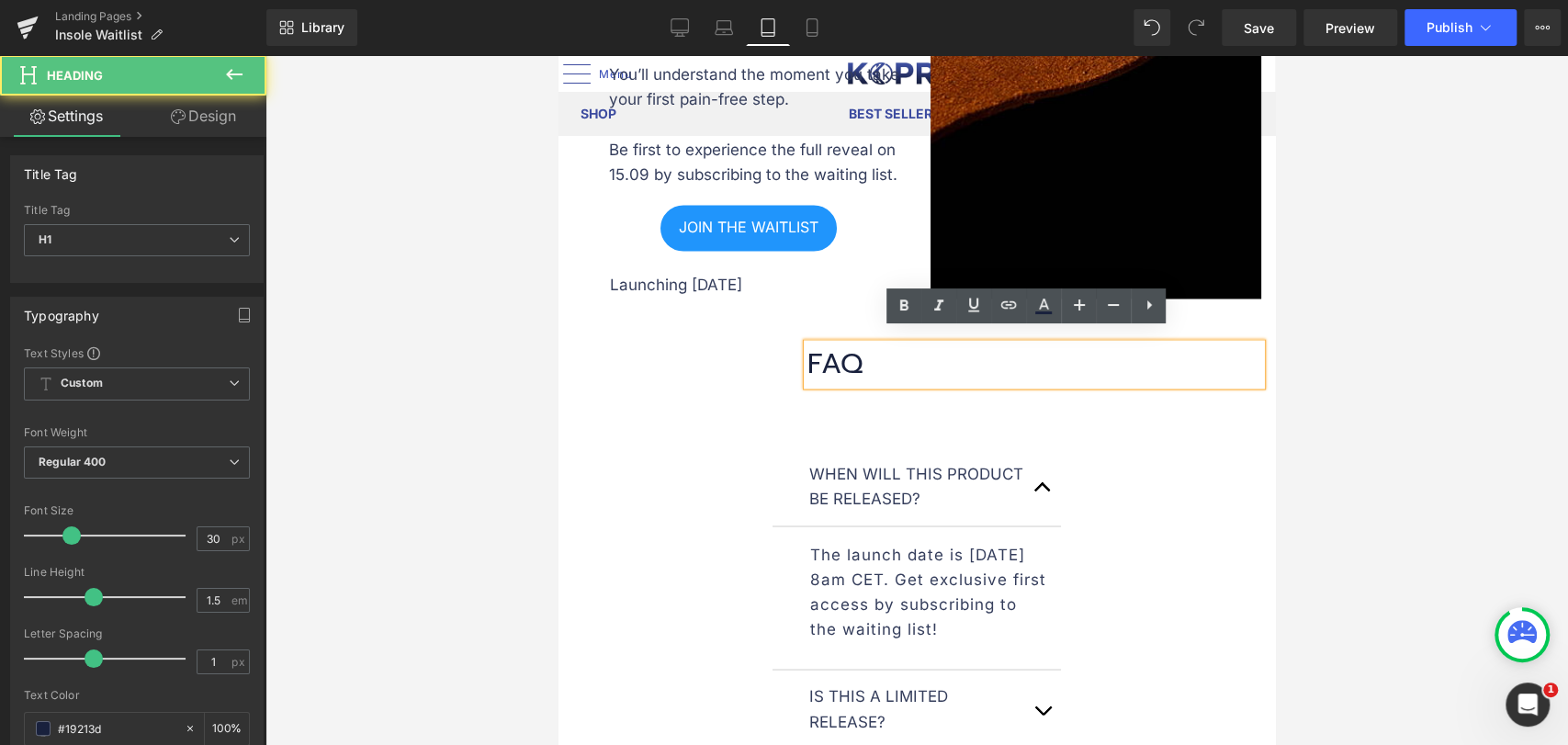
click at [1005, 362] on h1 "FAQ" at bounding box center [1034, 364] width 454 height 41
click at [1376, 342] on div at bounding box center [916, 400] width 1303 height 689
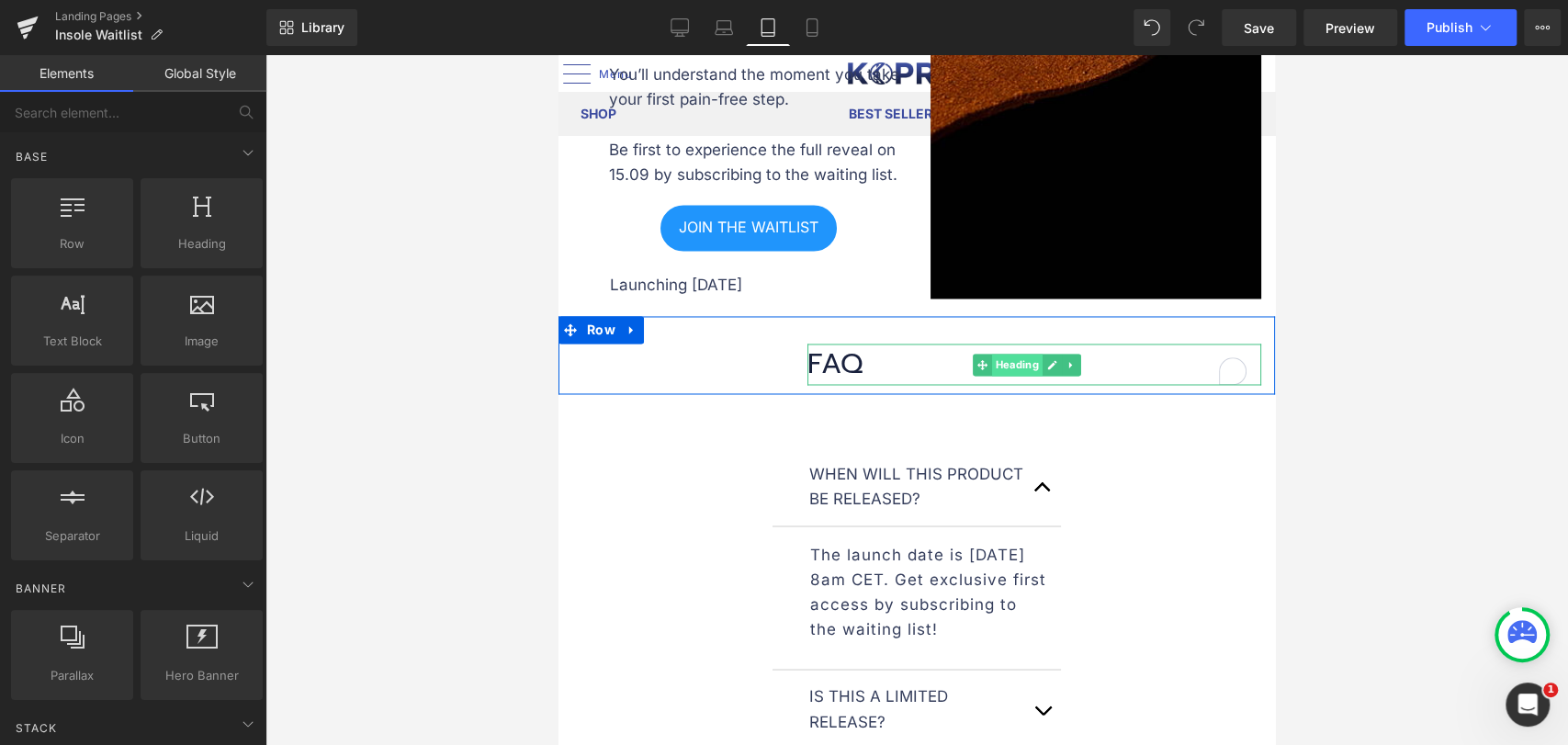
click at [992, 354] on span "Heading" at bounding box center [1018, 365] width 51 height 22
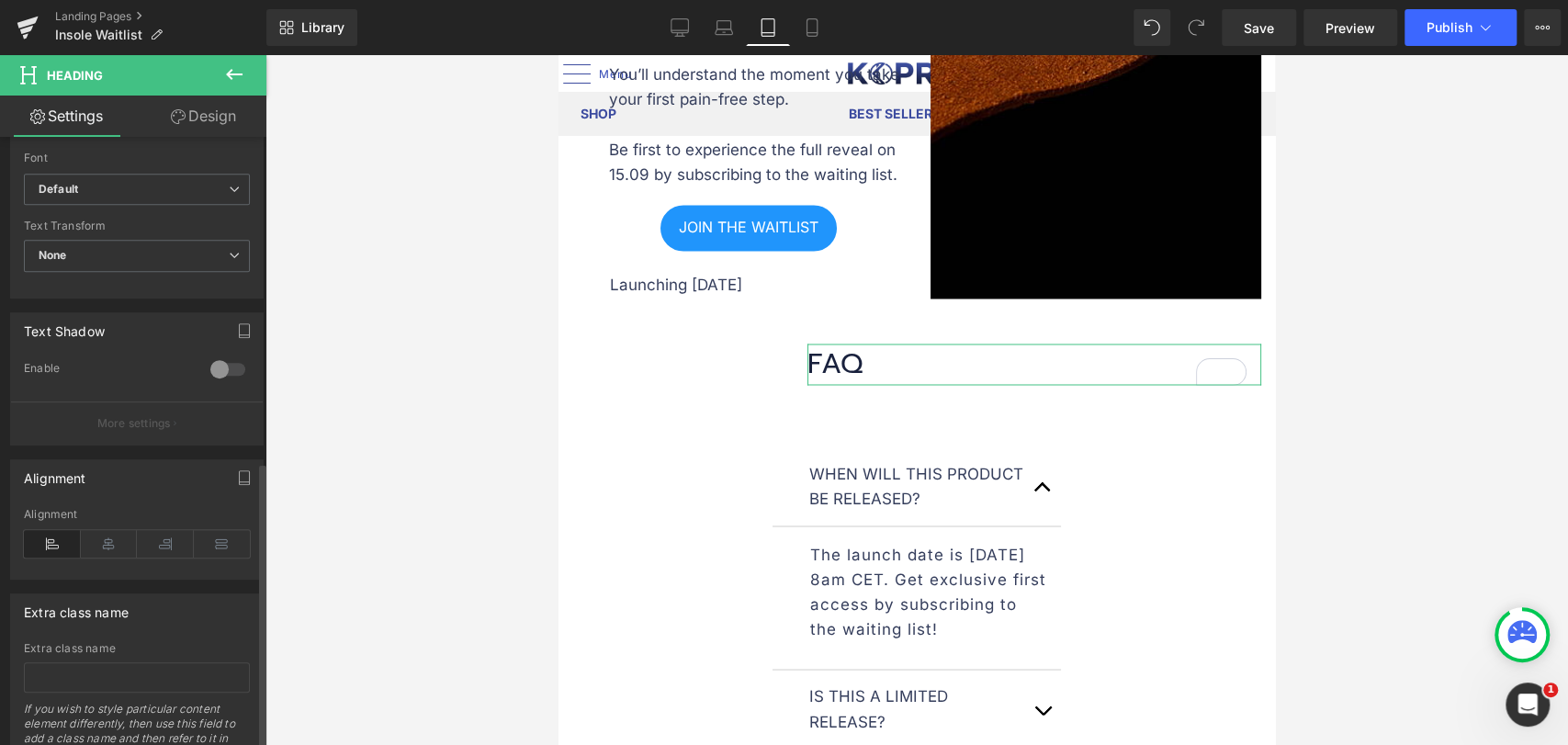
scroll to position [693, 0]
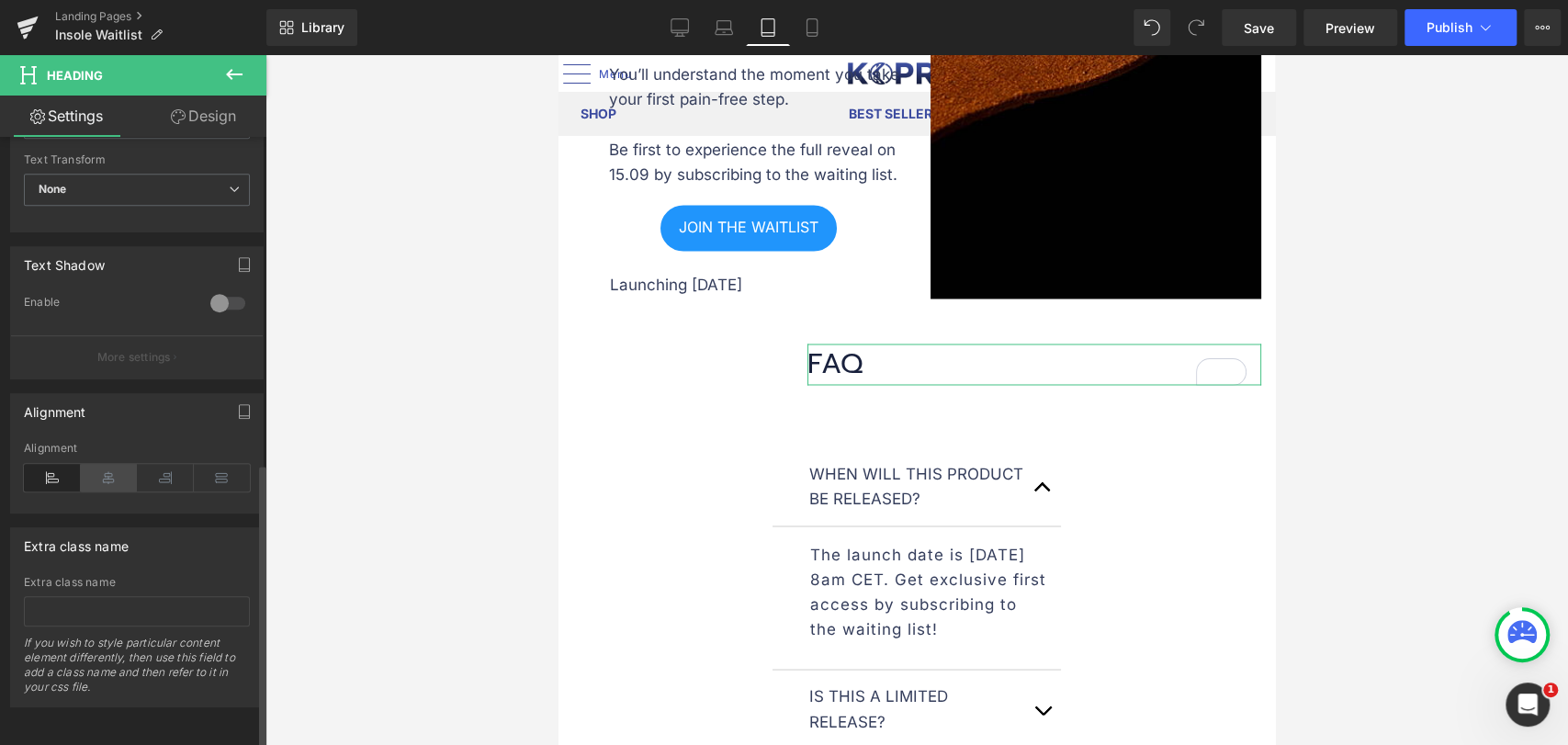
click at [105, 464] on icon at bounding box center [109, 478] width 57 height 27
click at [55, 464] on icon at bounding box center [52, 478] width 57 height 27
click at [213, 101] on link "Design" at bounding box center [203, 116] width 134 height 41
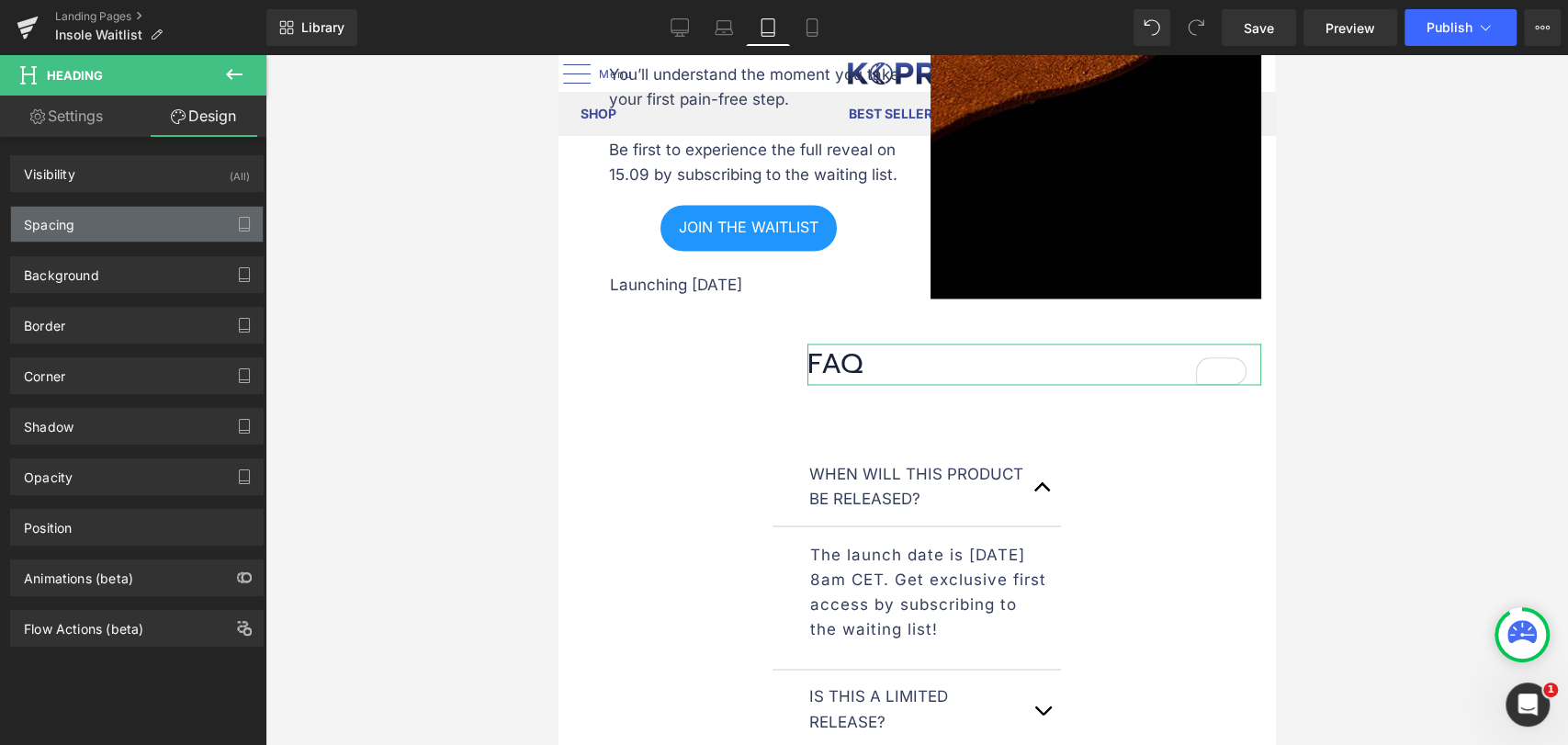
click at [107, 218] on div "Spacing" at bounding box center [137, 224] width 252 height 35
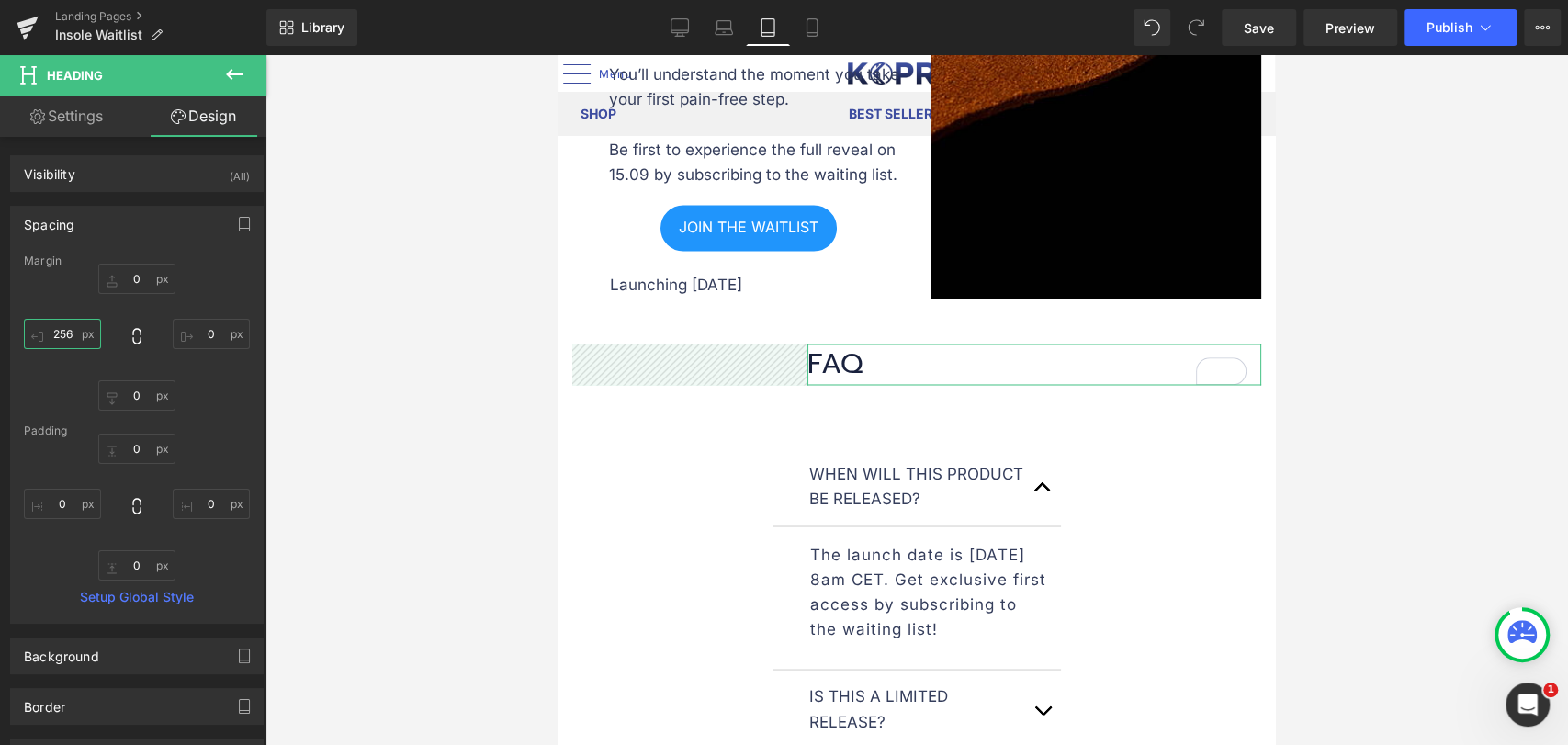
click at [72, 334] on input "256" at bounding box center [61, 333] width 77 height 30
click at [69, 334] on input "256" at bounding box center [61, 333] width 77 height 30
type input "0"
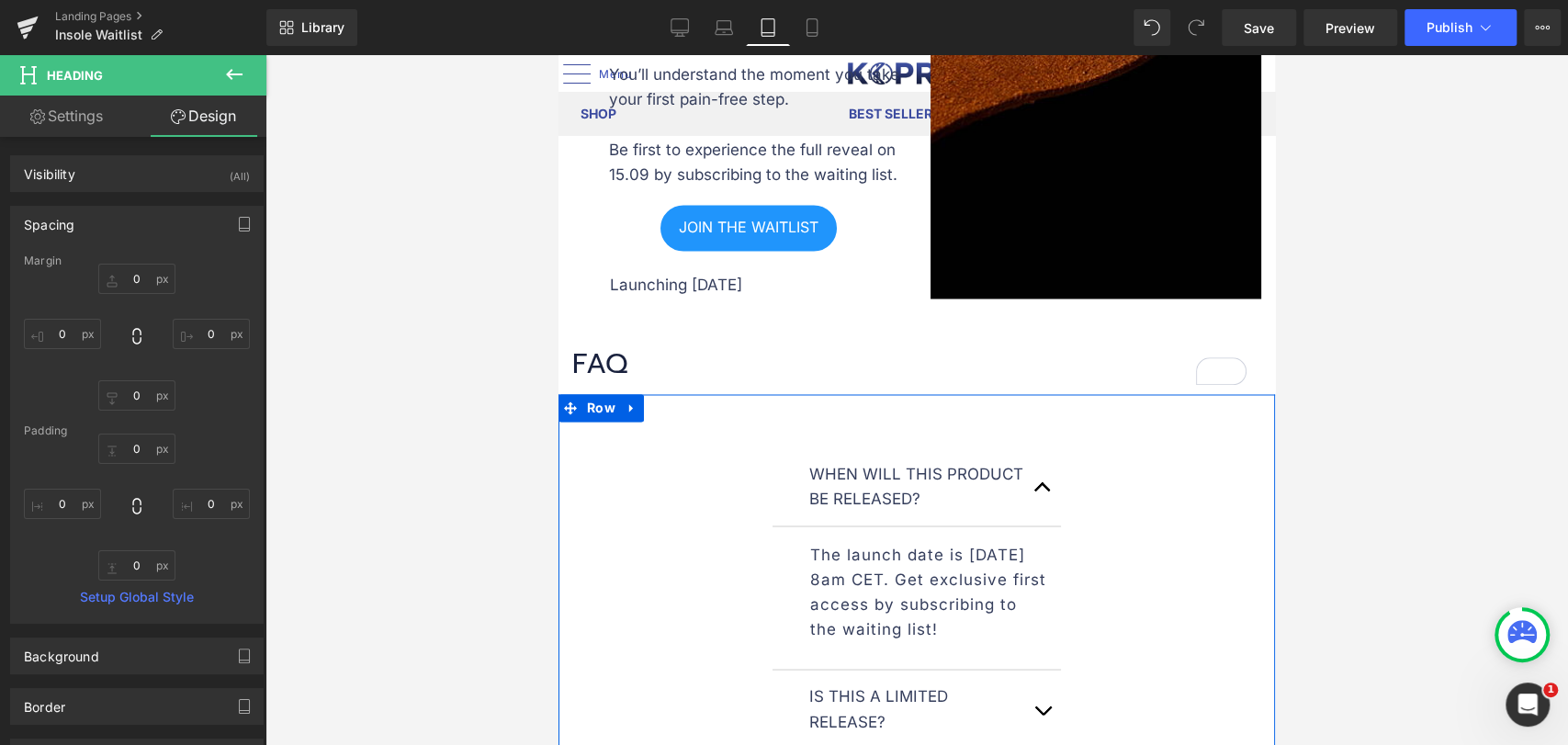
click at [764, 473] on div "When will this product be released? Text Block The launch date is [DATE] 8am CE…" at bounding box center [917, 650] width 717 height 463
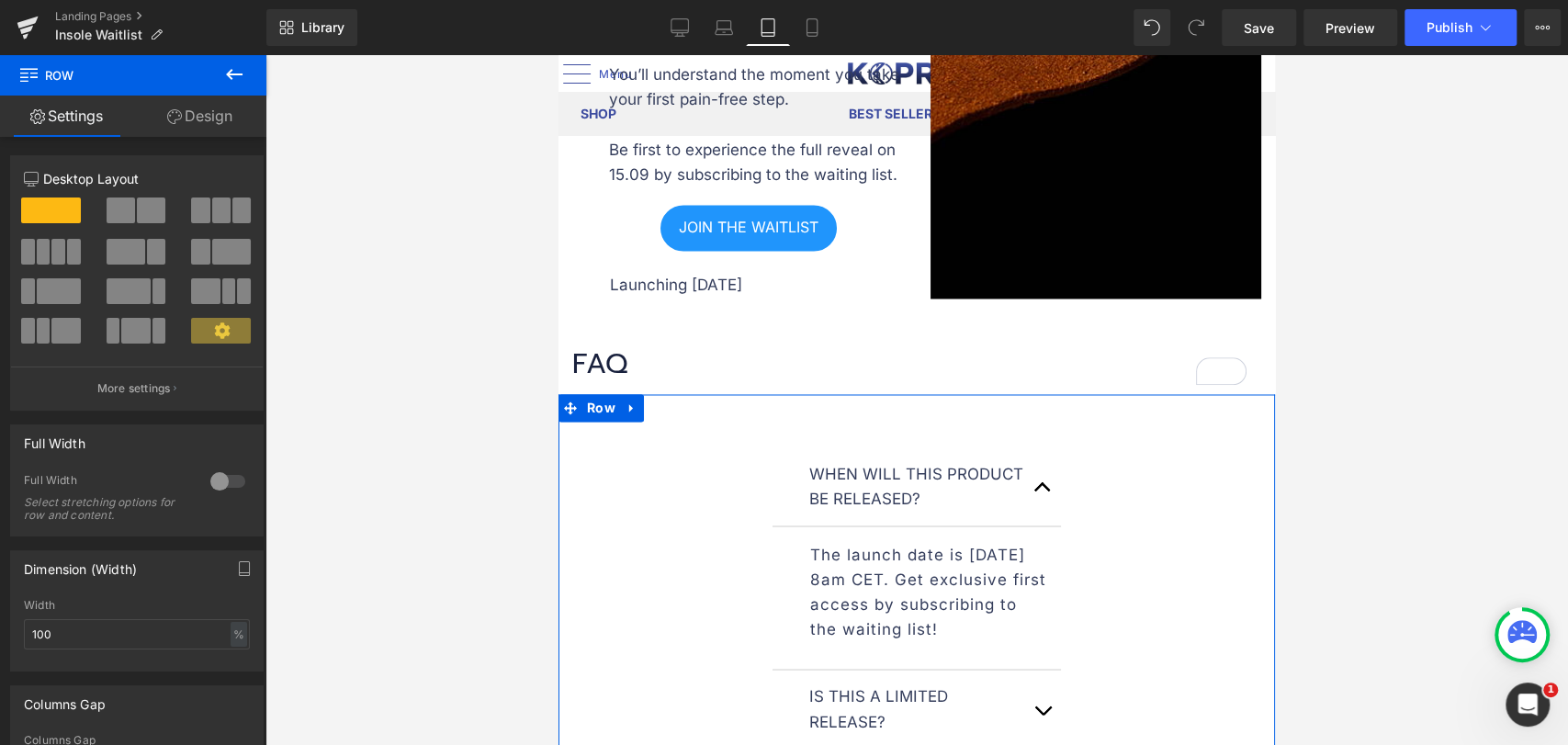
click at [202, 114] on link "Design" at bounding box center [200, 116] width 134 height 41
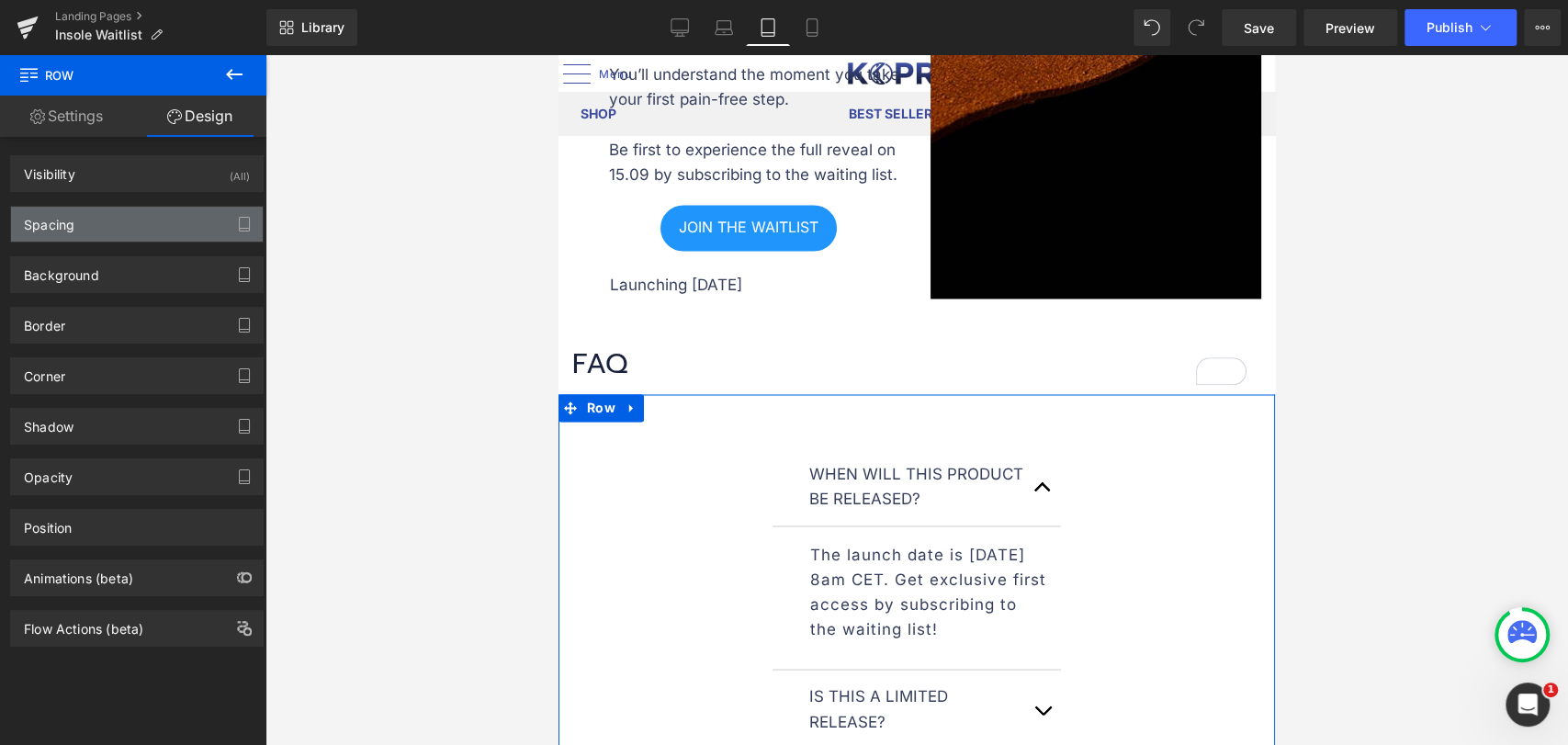
click at [112, 227] on div "Spacing" at bounding box center [137, 224] width 252 height 35
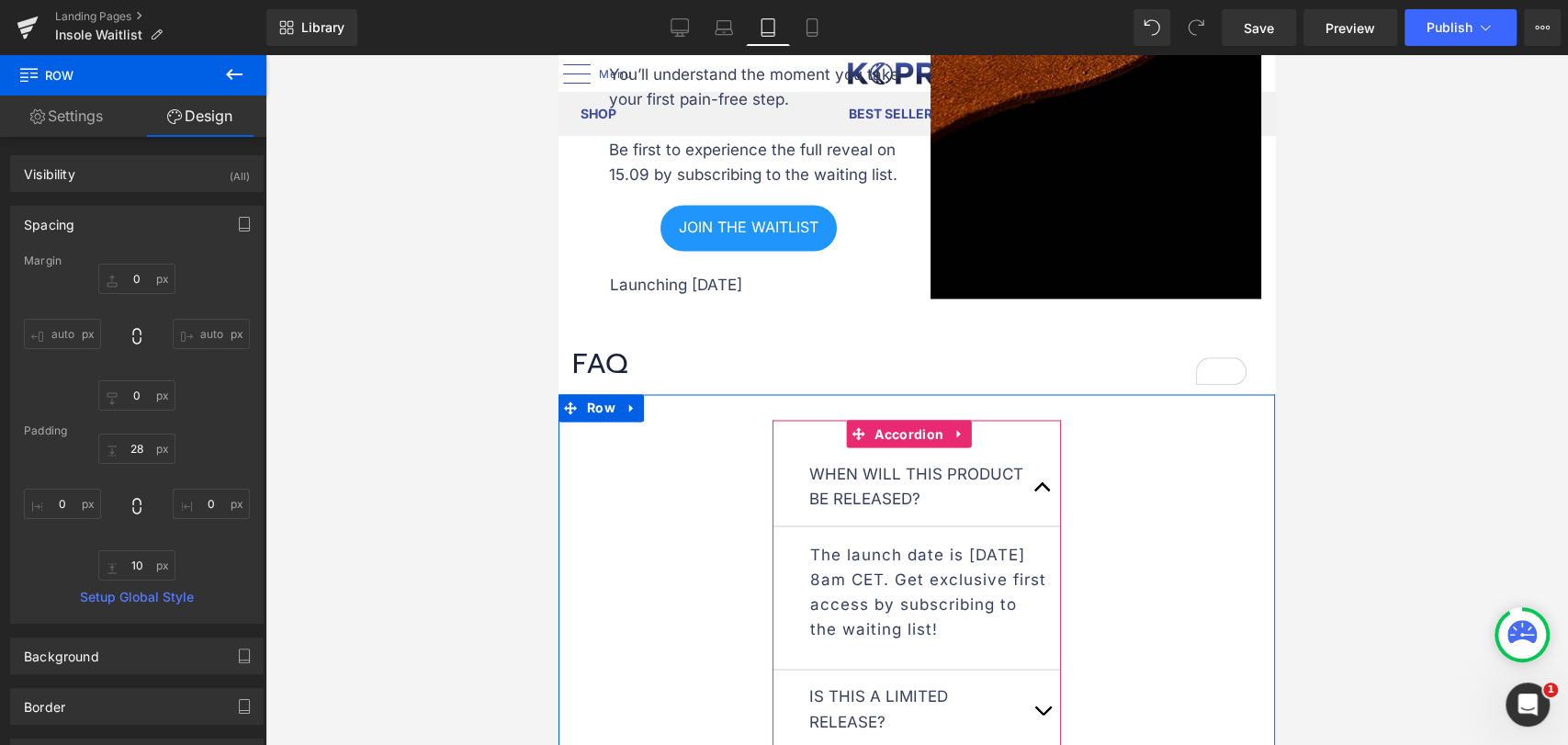
click at [796, 493] on div "When will this product be released? Text Block" at bounding box center [917, 487] width 289 height 78
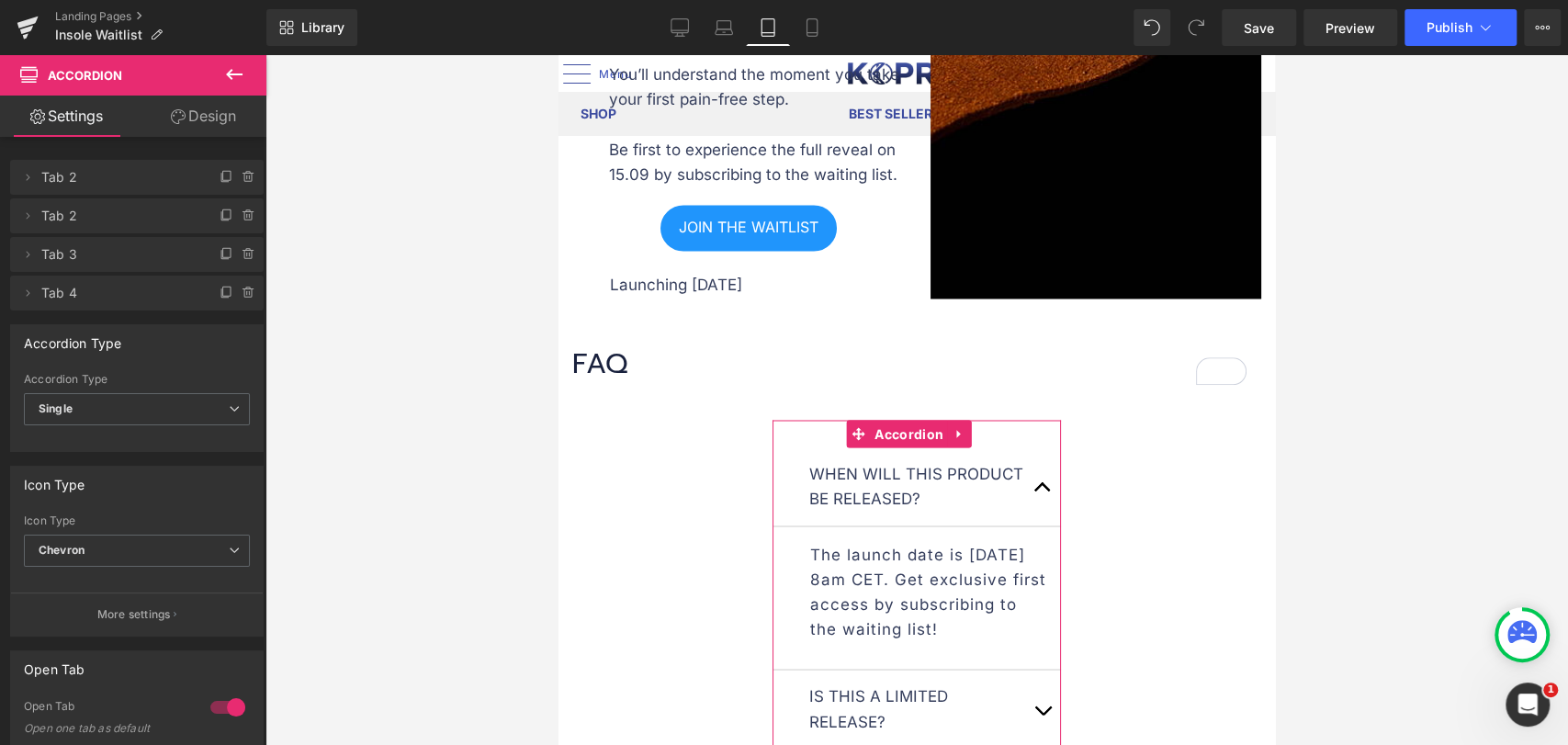
click at [178, 116] on icon at bounding box center [178, 116] width 15 height 15
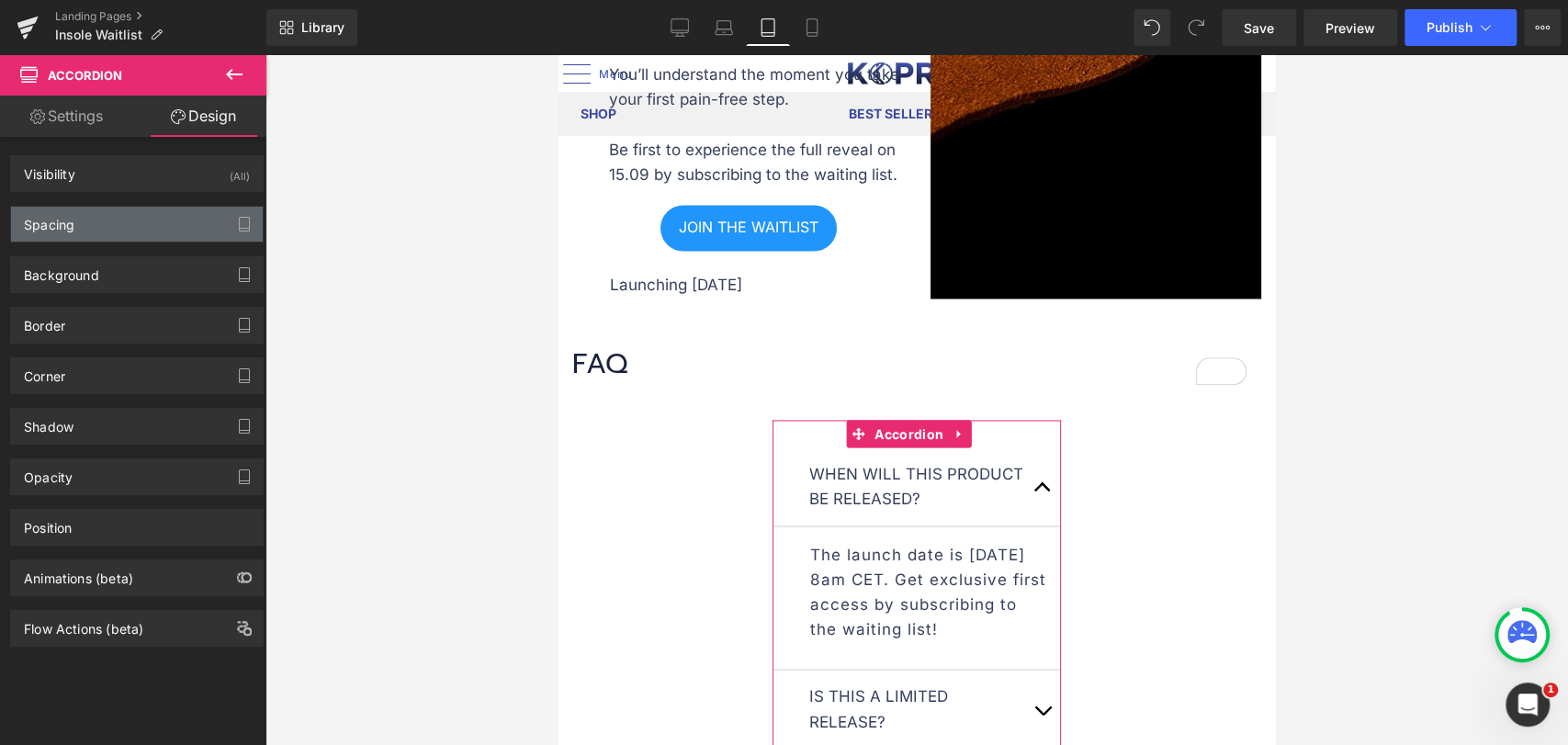
type input "0"
type input "218"
type input "0"
type input "218"
type input "30"
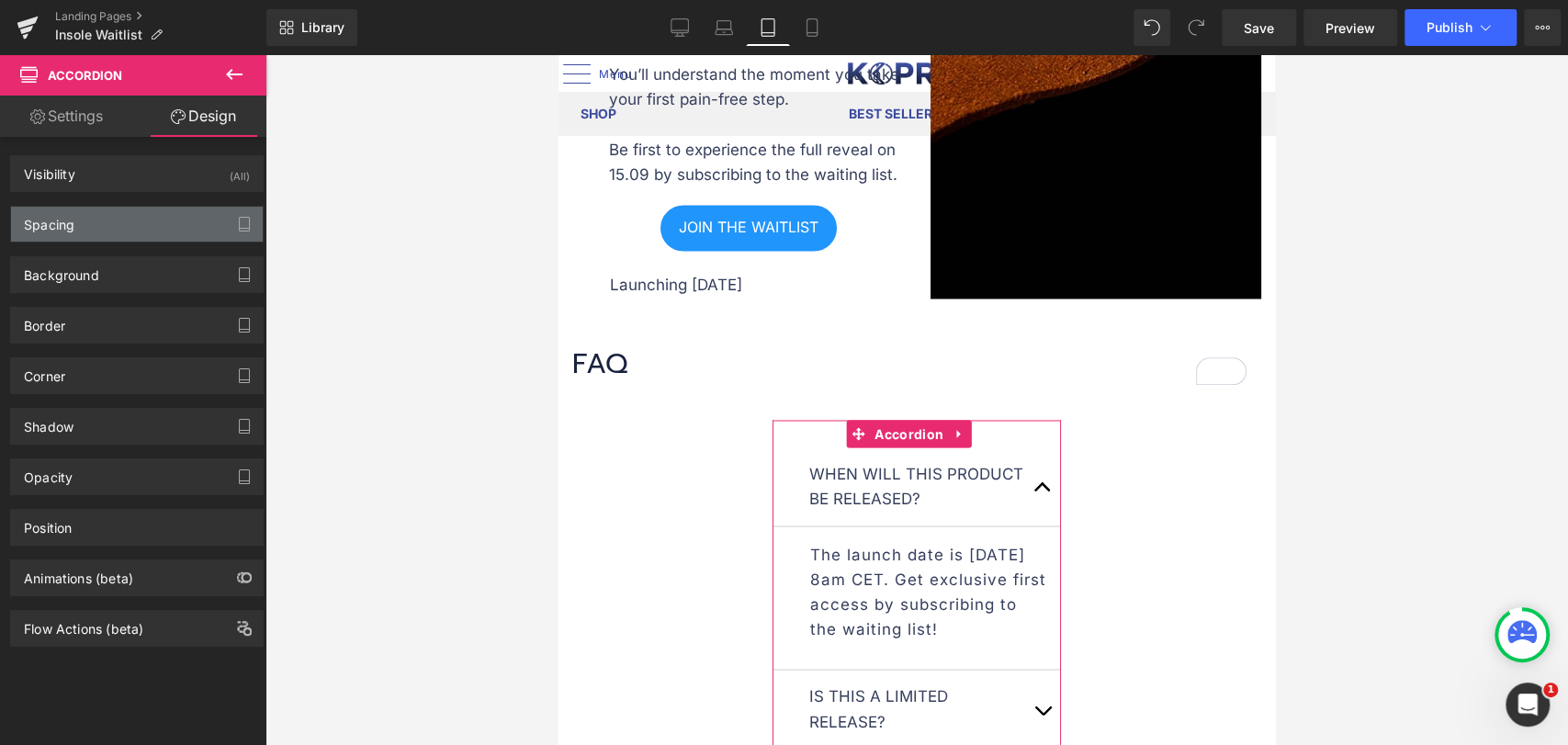
type input "0"
type input "30"
type input "0"
click at [125, 227] on div "Spacing" at bounding box center [137, 224] width 252 height 35
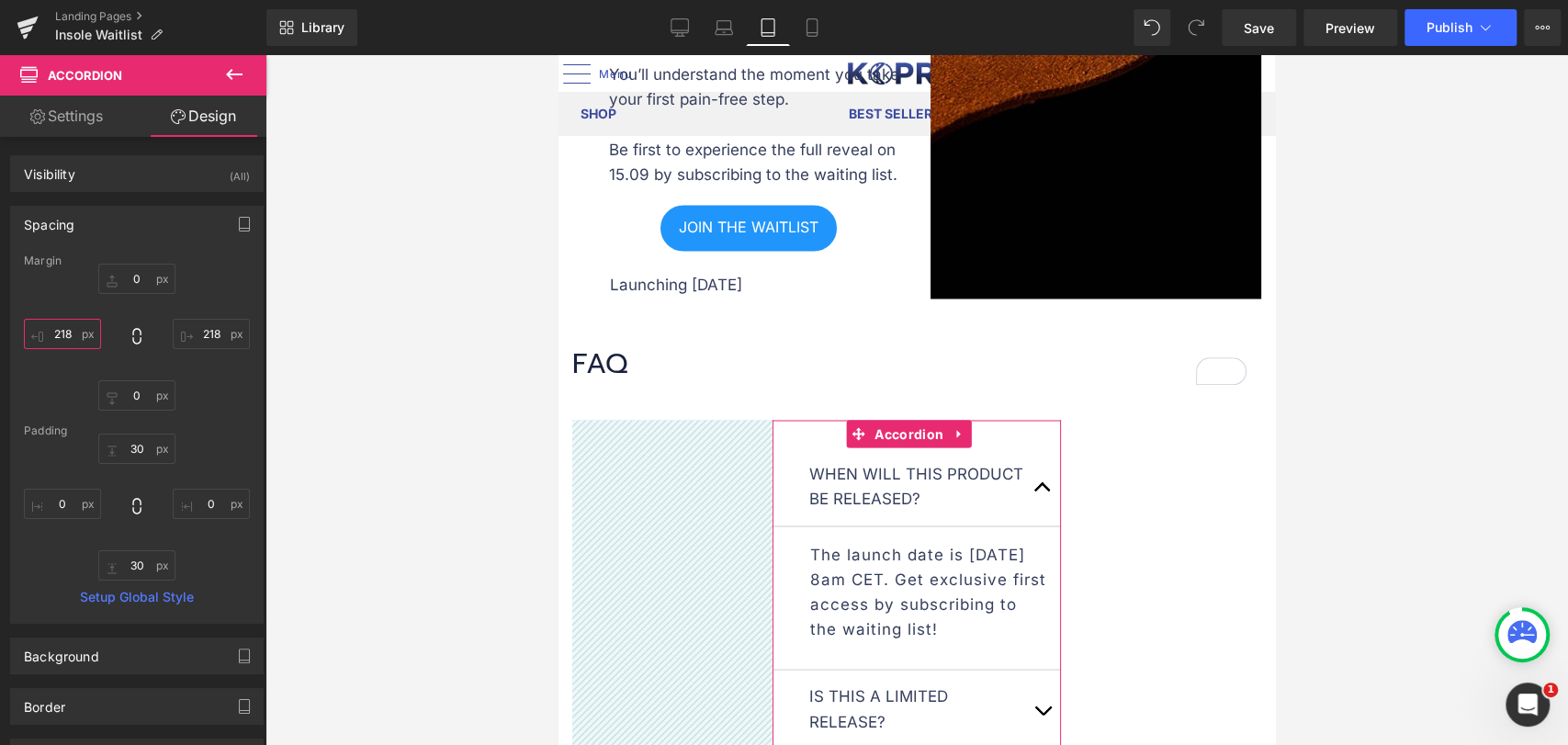
click at [75, 343] on input "218" at bounding box center [61, 333] width 77 height 30
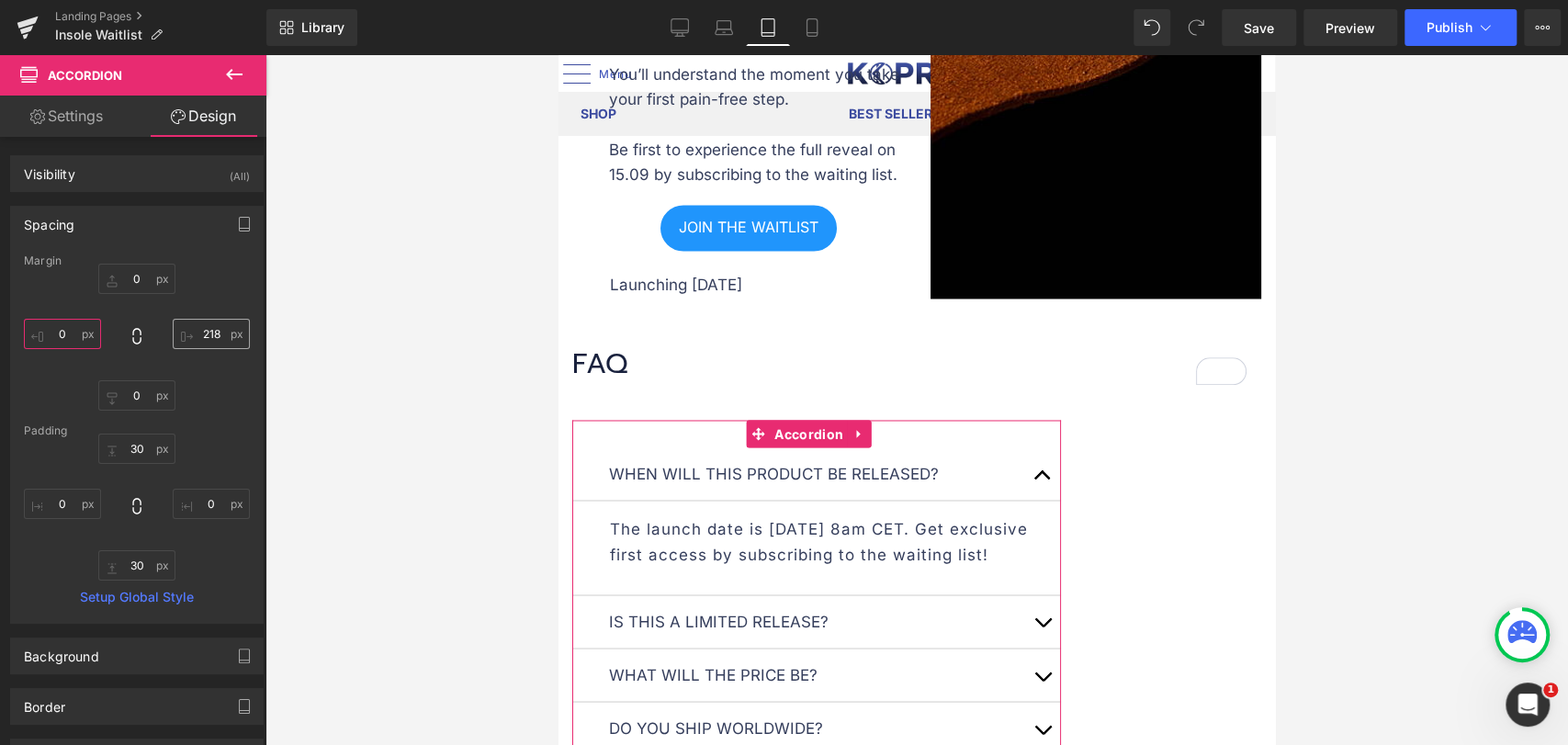
type input "0"
click at [198, 339] on input "218" at bounding box center [211, 333] width 77 height 30
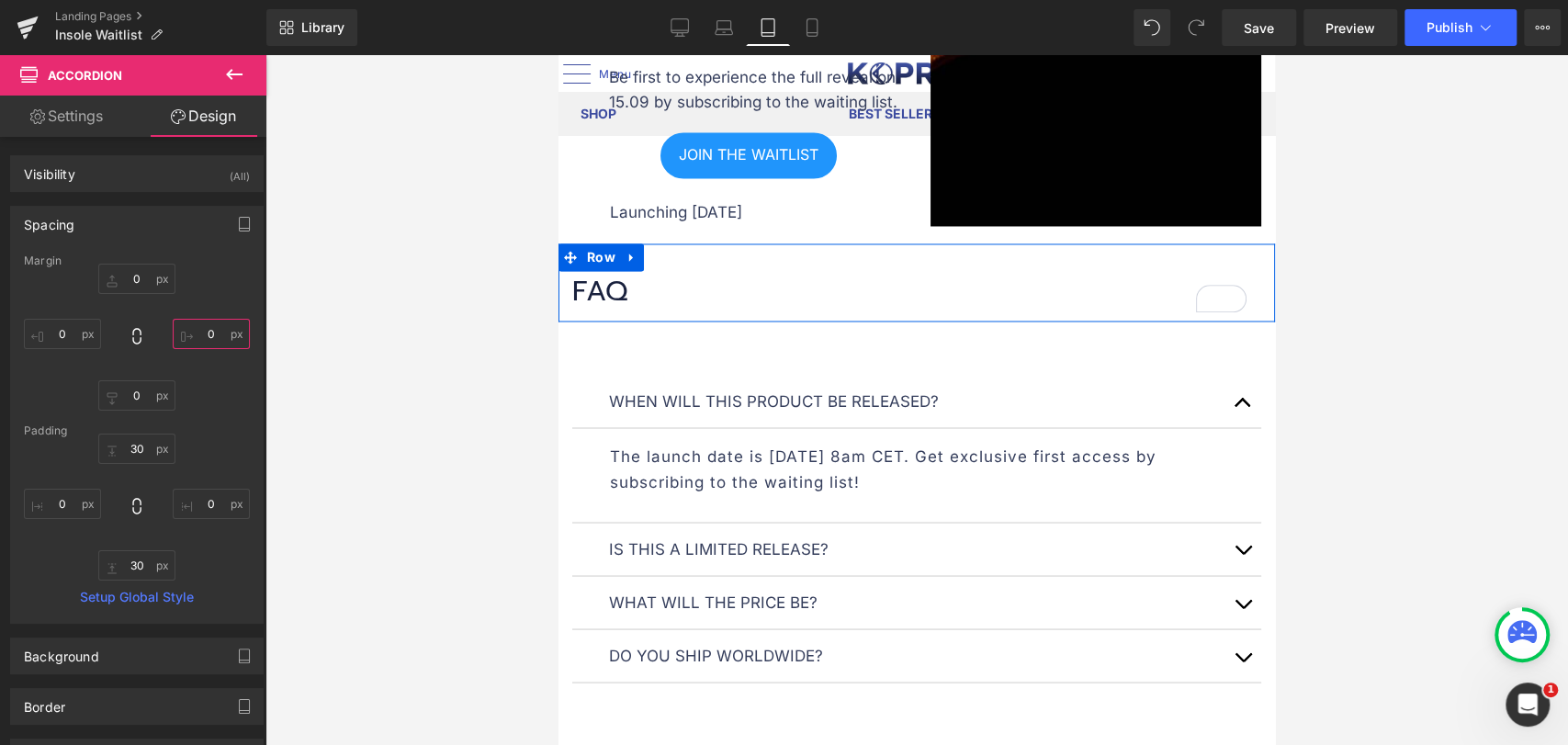
scroll to position [2071, 0]
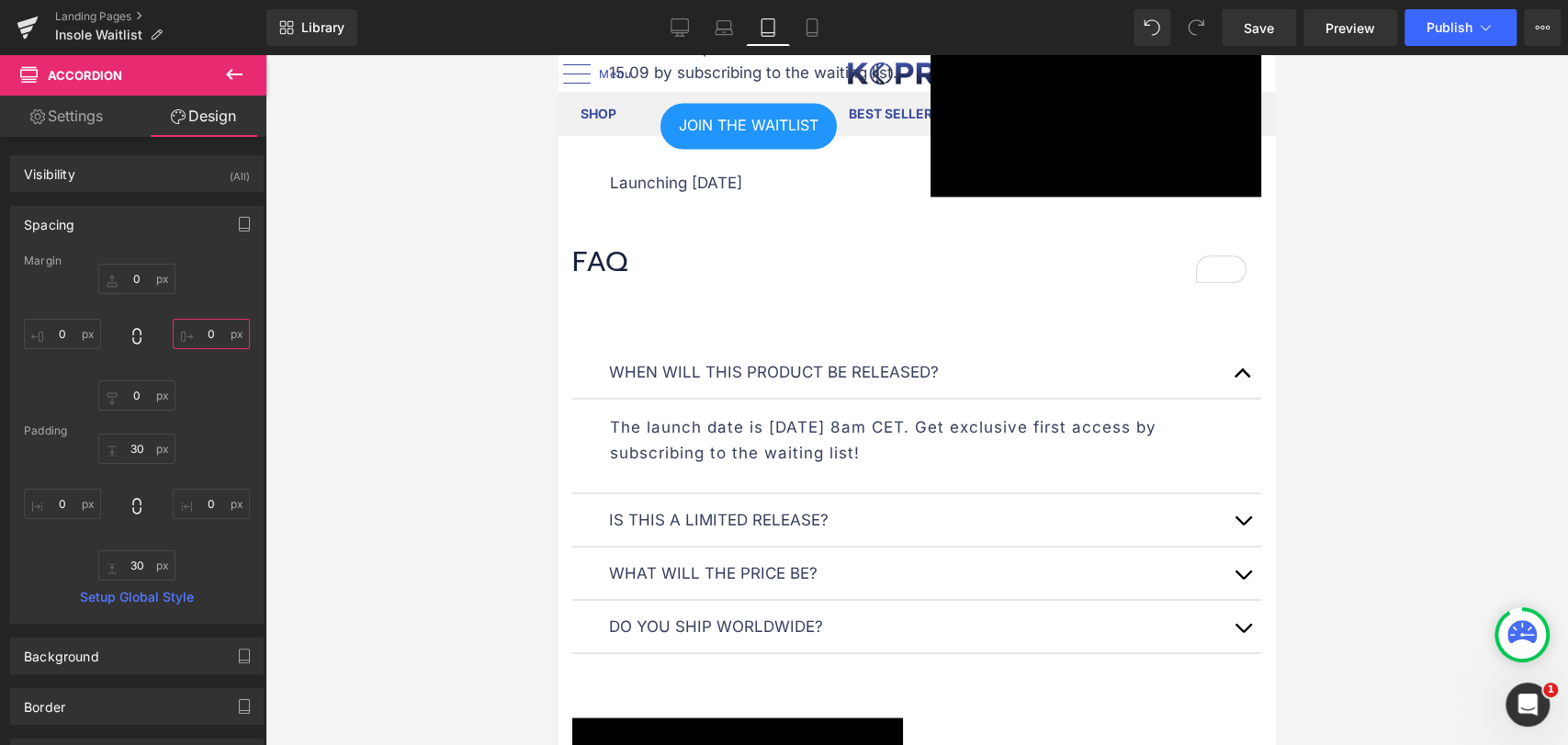
type input "0"
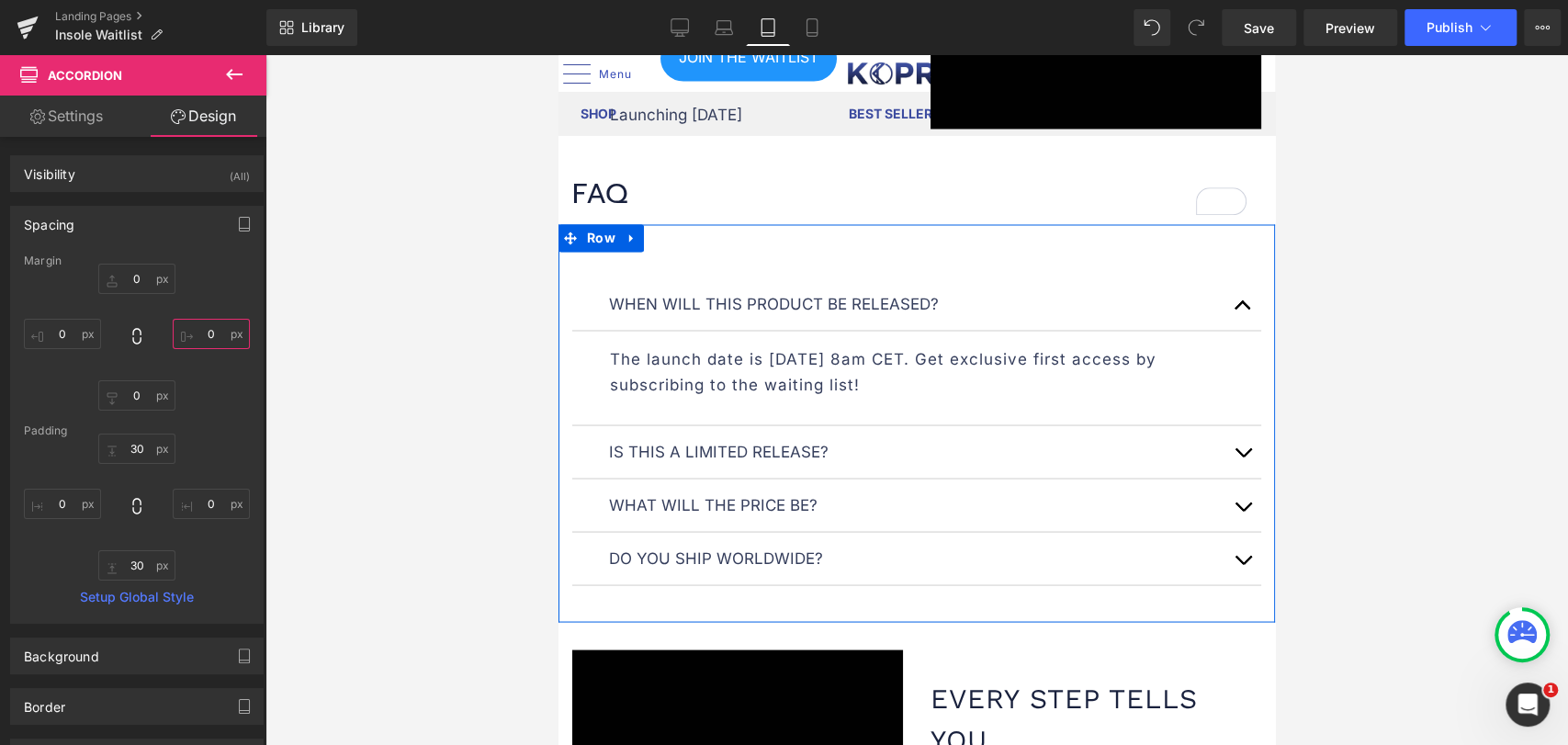
scroll to position [2175, 0]
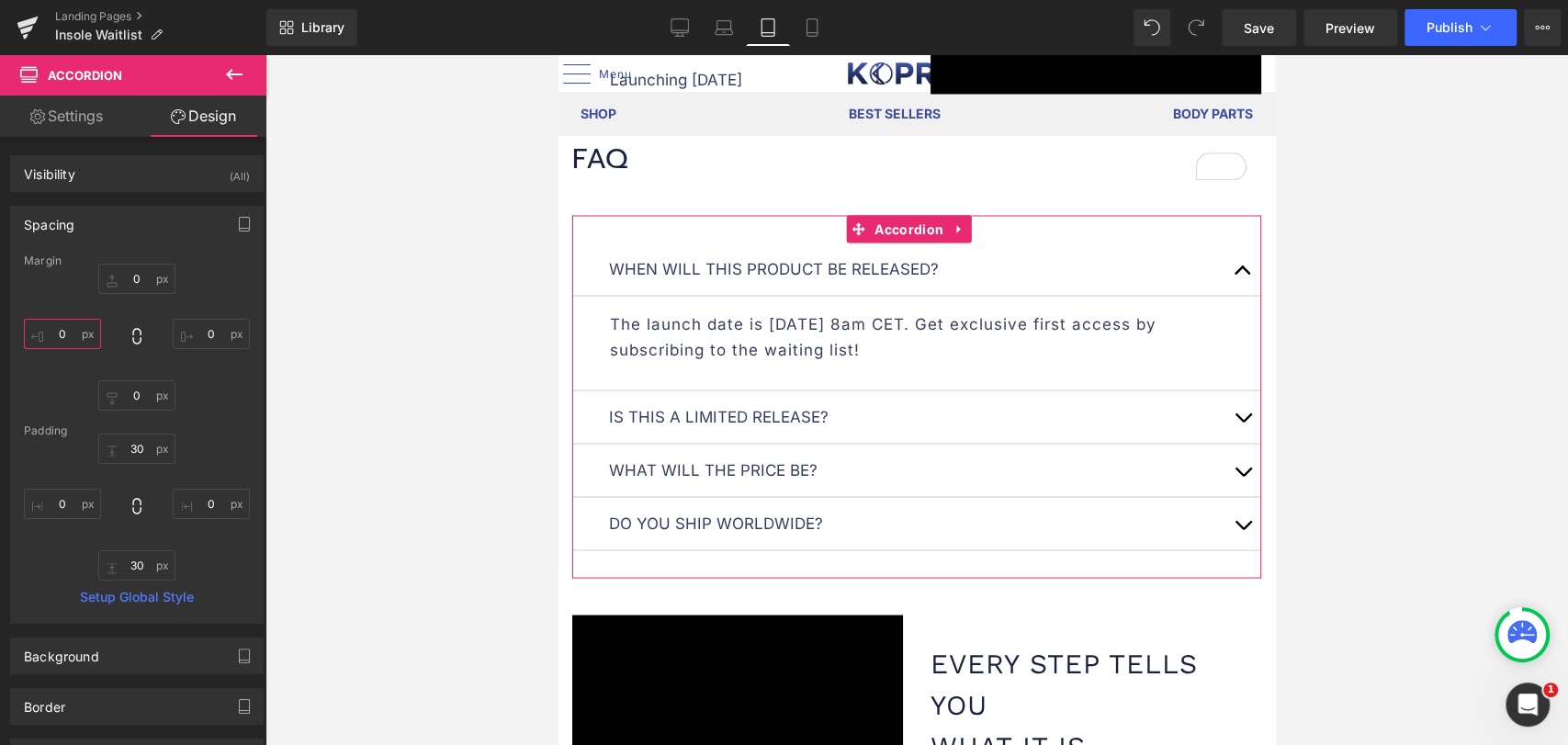
click at [71, 330] on input "0" at bounding box center [61, 333] width 77 height 30
type input "3"
click at [63, 334] on input "3" at bounding box center [61, 333] width 77 height 30
click at [206, 334] on input "0" at bounding box center [211, 333] width 77 height 30
paste input "358"
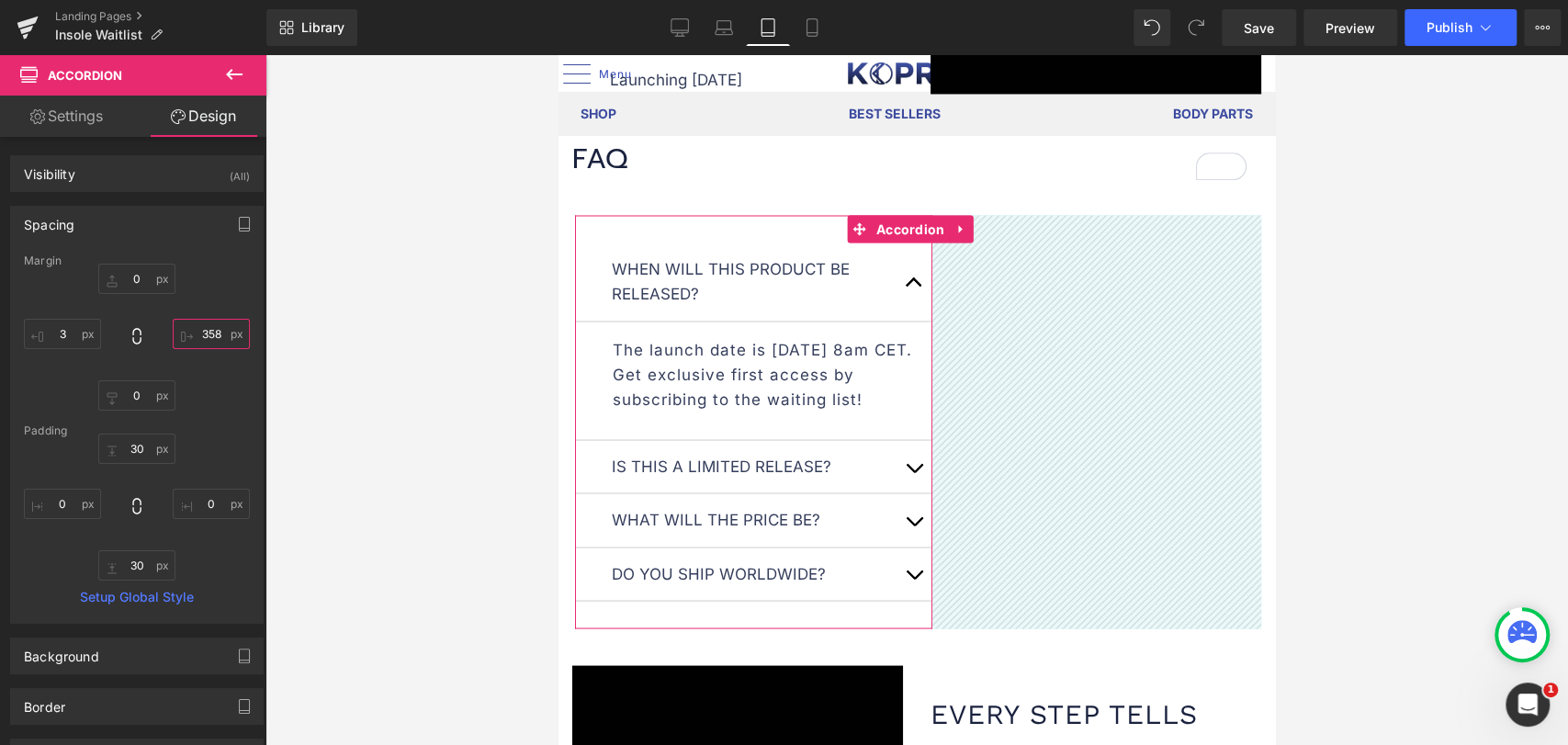
click at [207, 333] on input "358" at bounding box center [211, 333] width 77 height 30
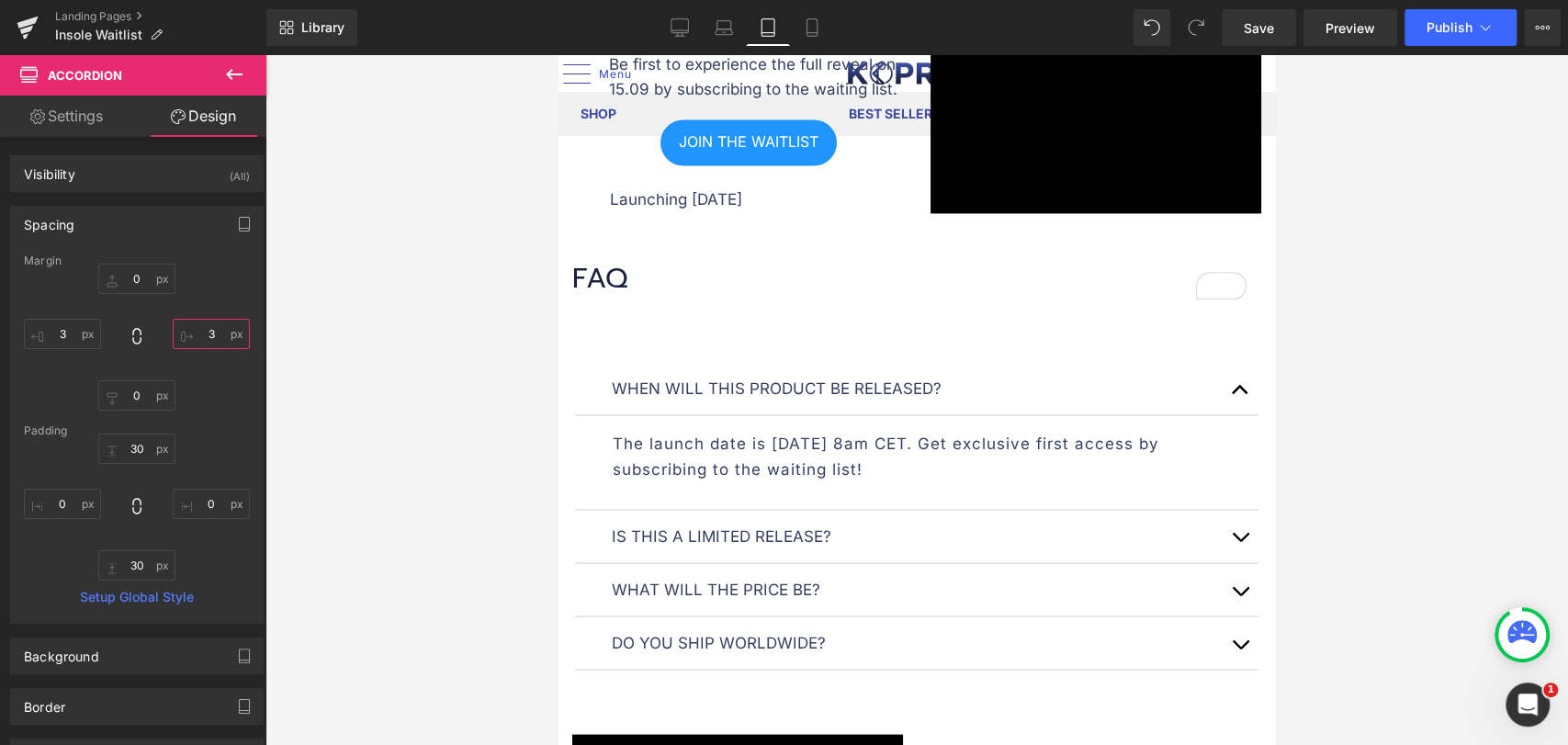
scroll to position [1970, 0]
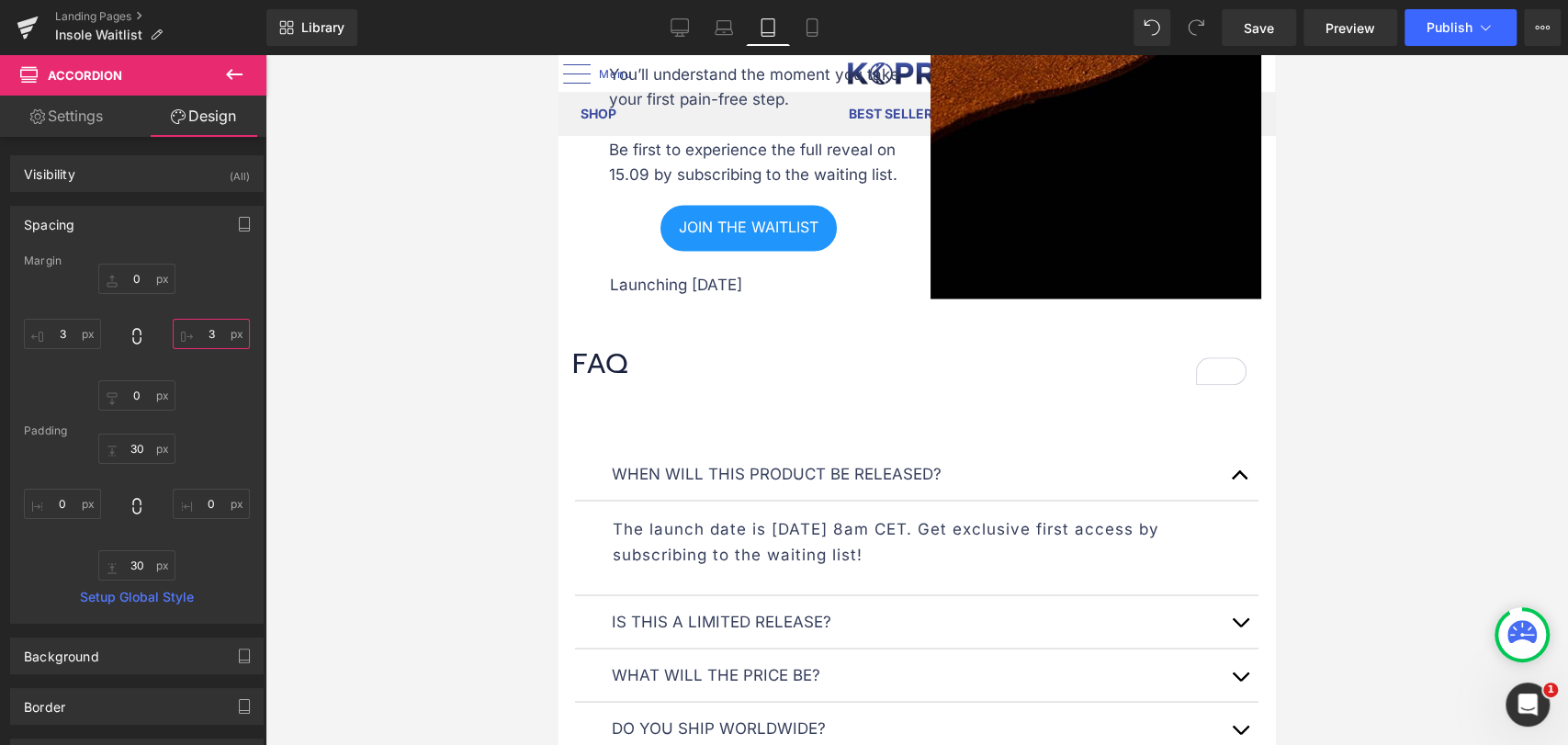
type input "3"
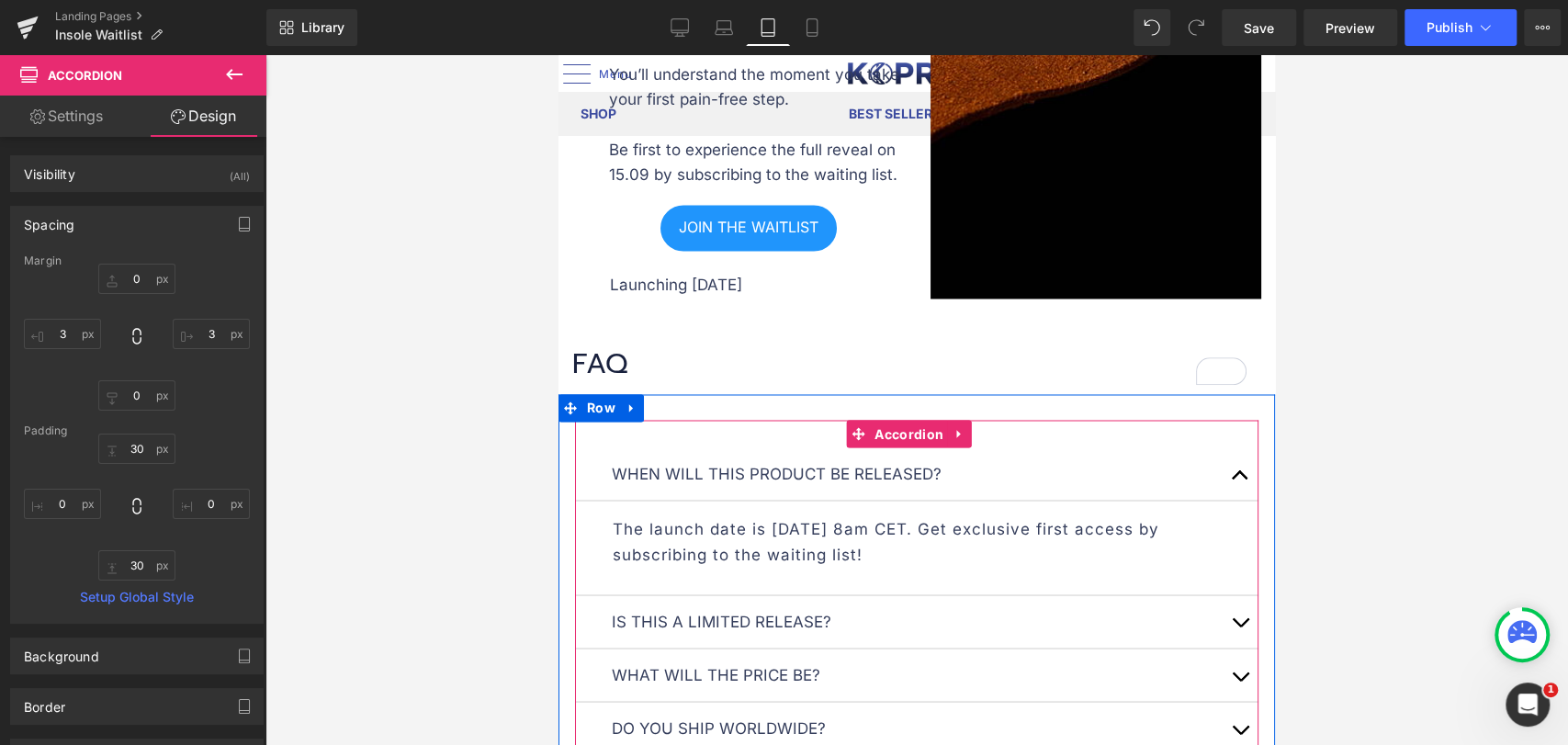
click at [1240, 480] on span "button" at bounding box center [1240, 480] width 0 height 0
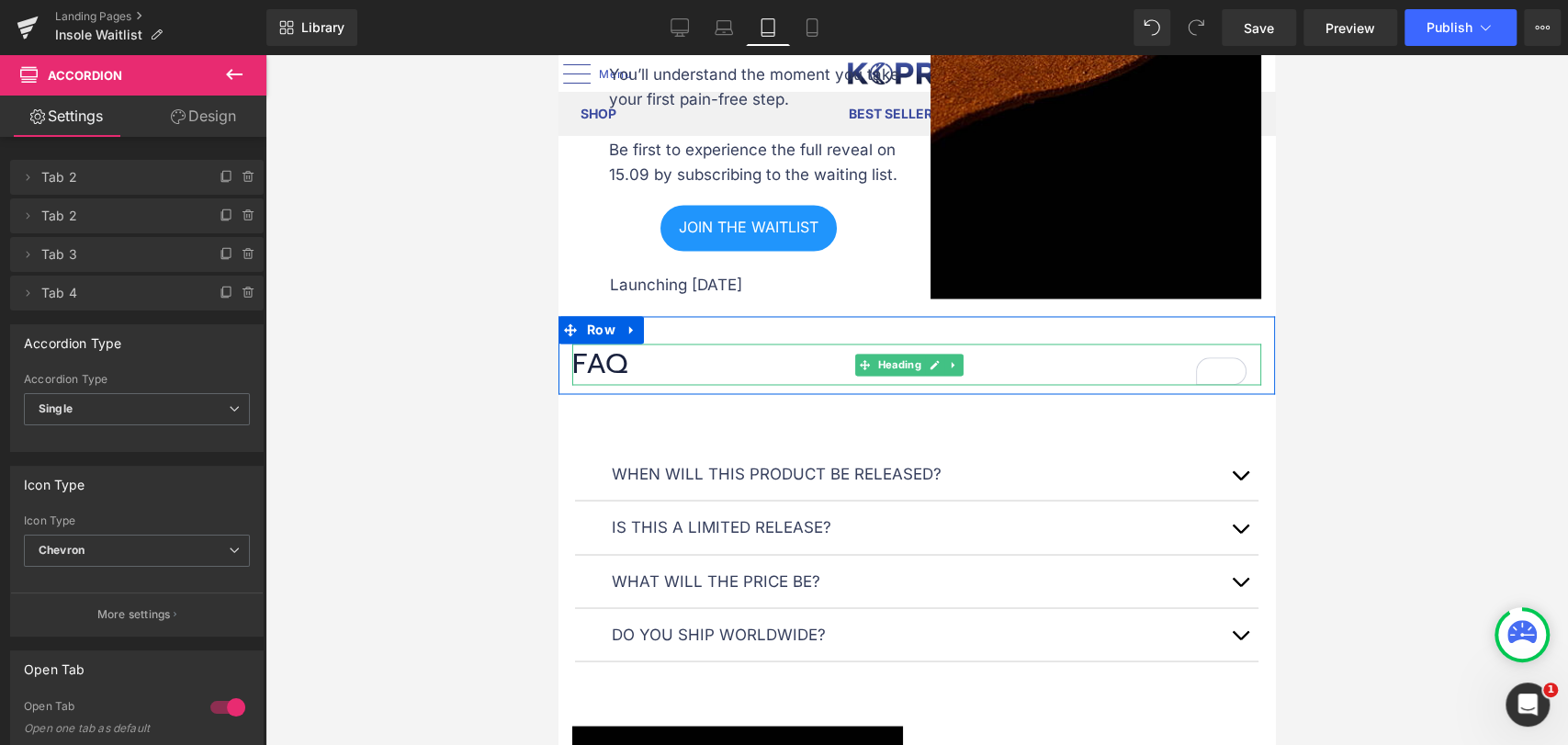
click at [623, 351] on h1 "FAQ" at bounding box center [917, 364] width 689 height 41
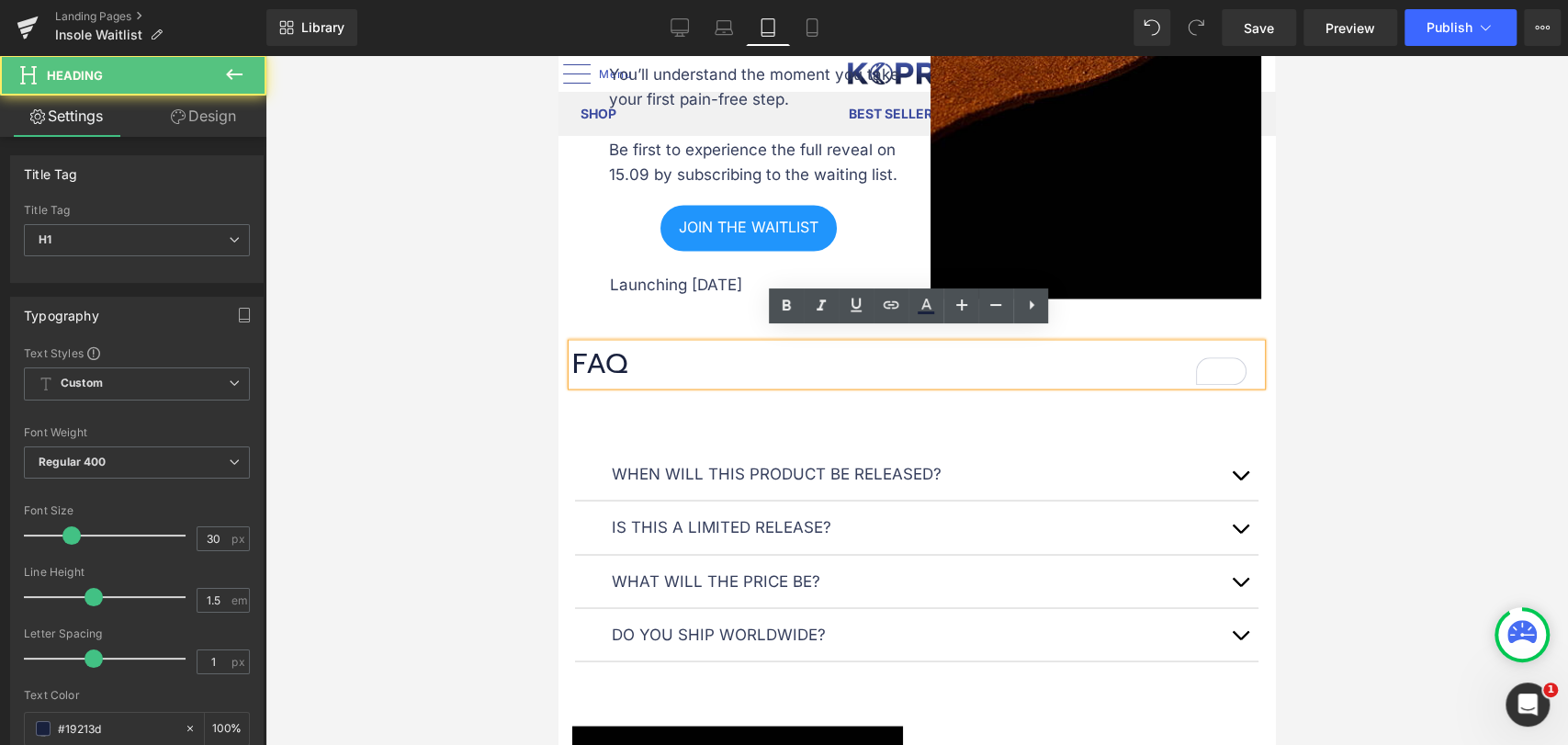
click at [694, 343] on h1 "FAQ" at bounding box center [917, 364] width 689 height 41
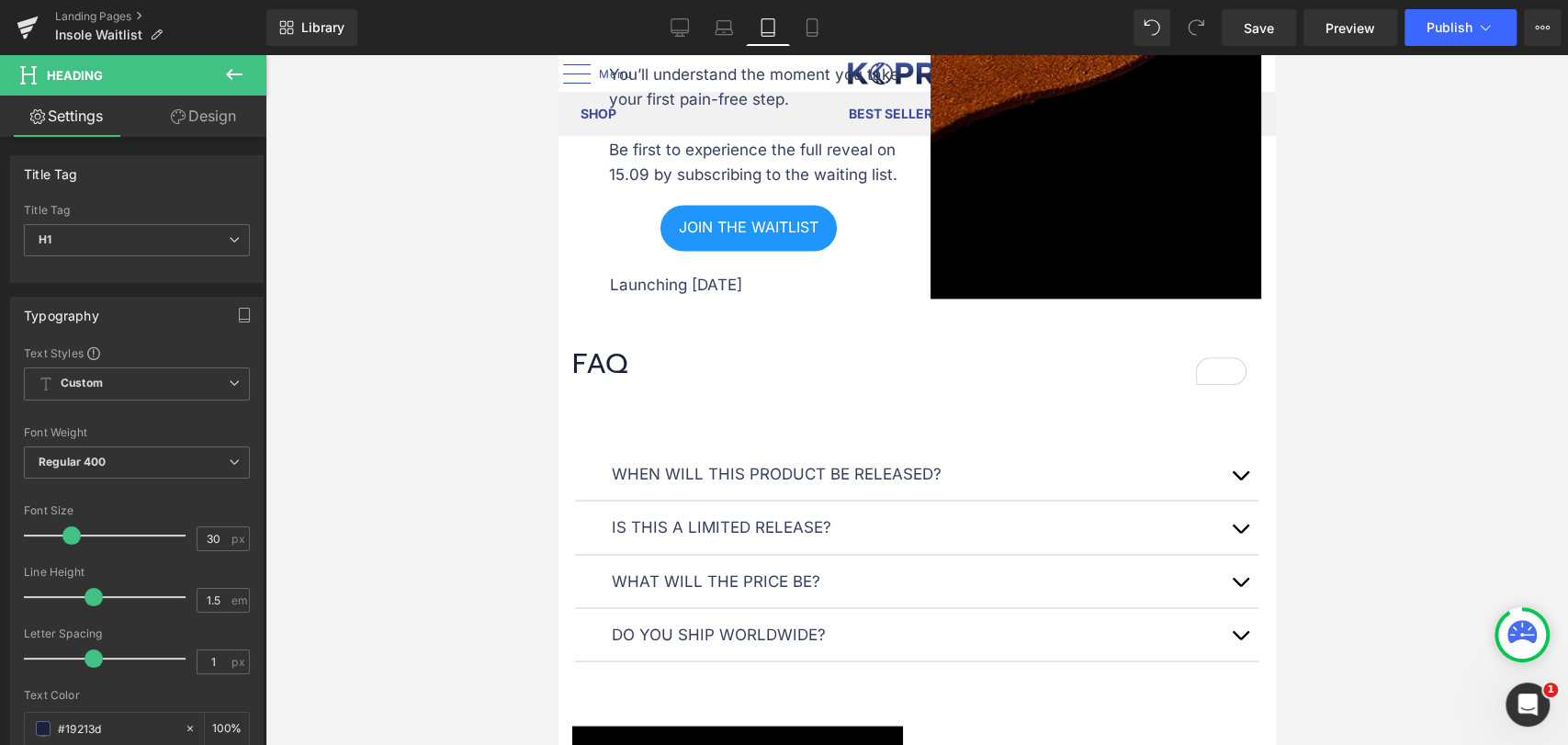
click at [162, 102] on link "Design" at bounding box center [203, 116] width 134 height 41
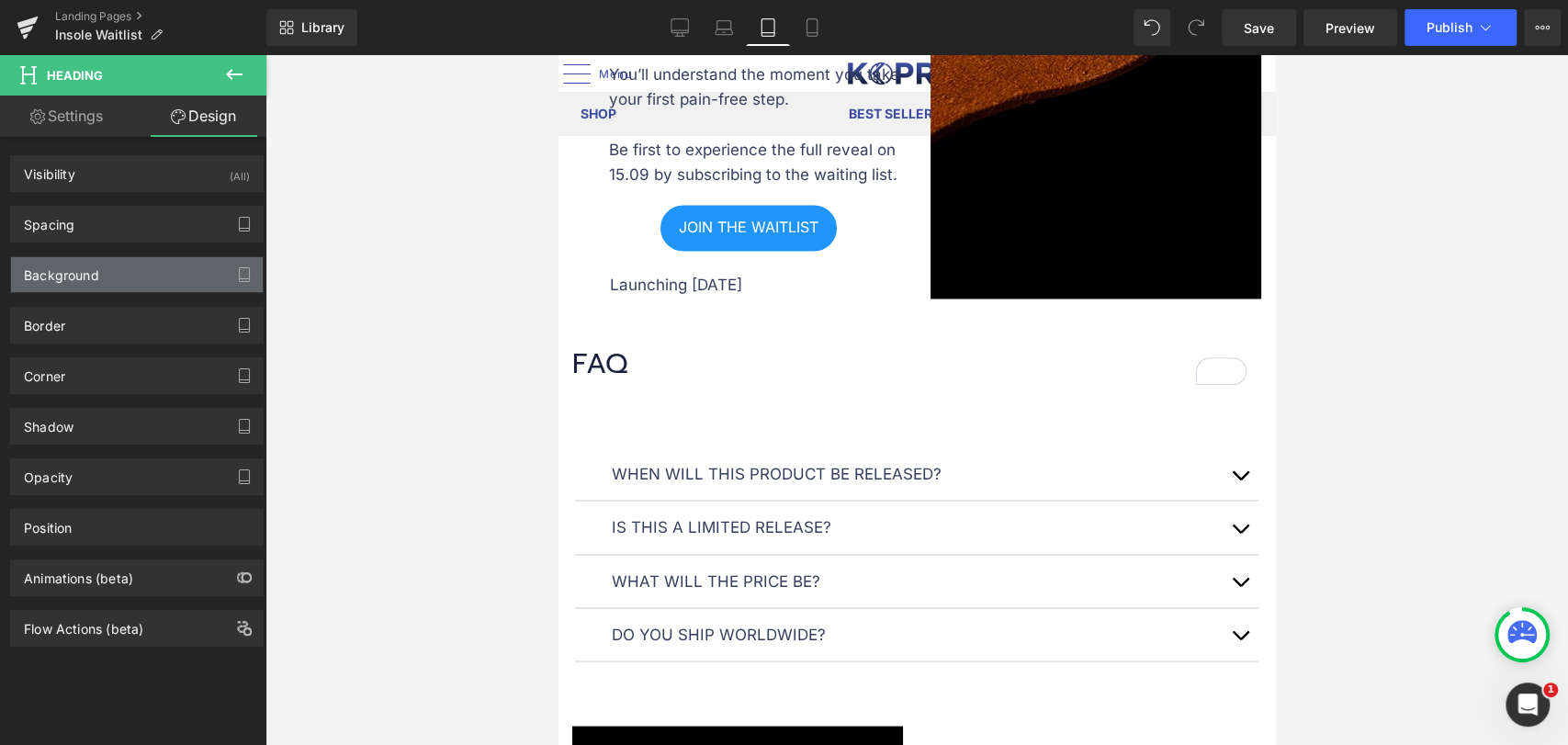
type input "0"
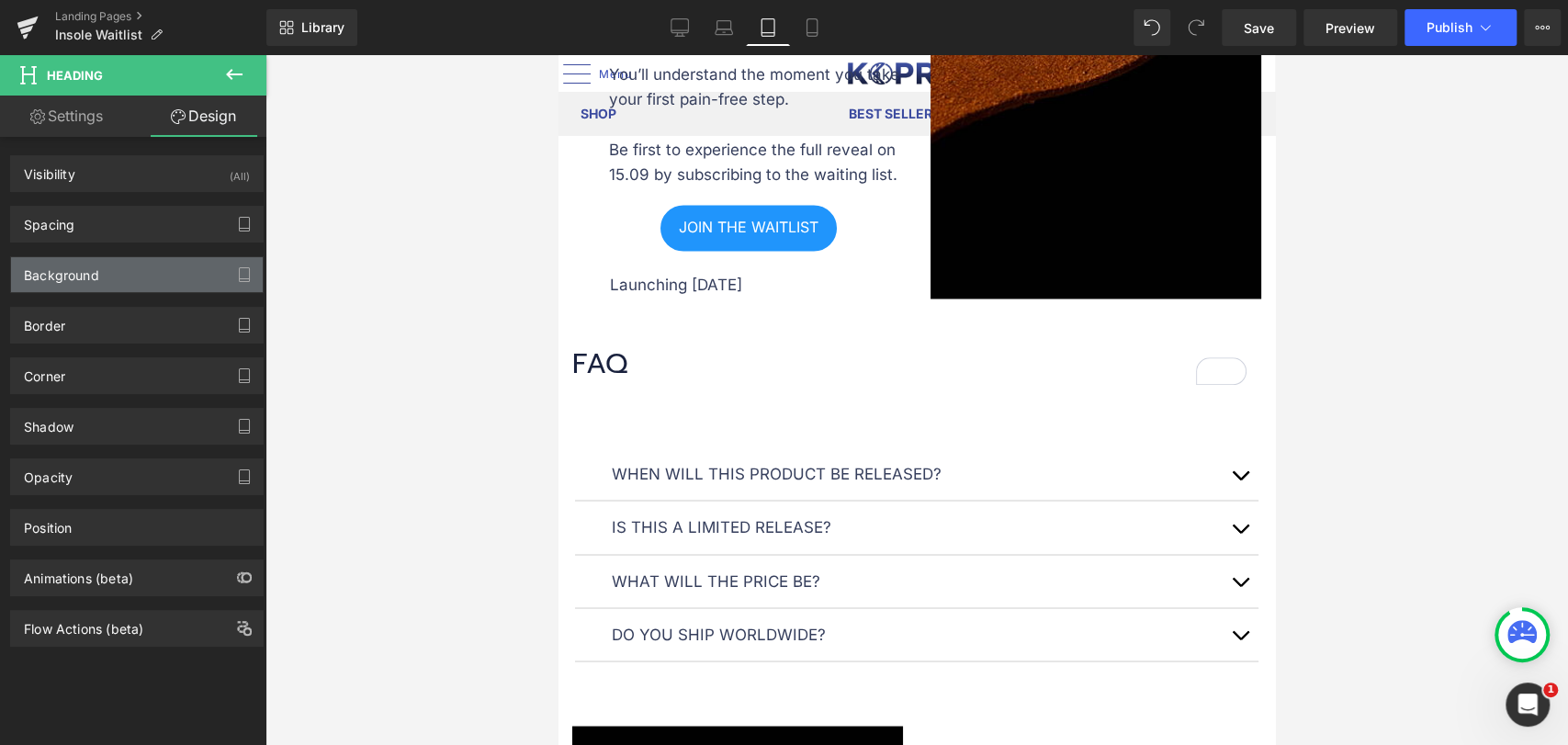
type input "0"
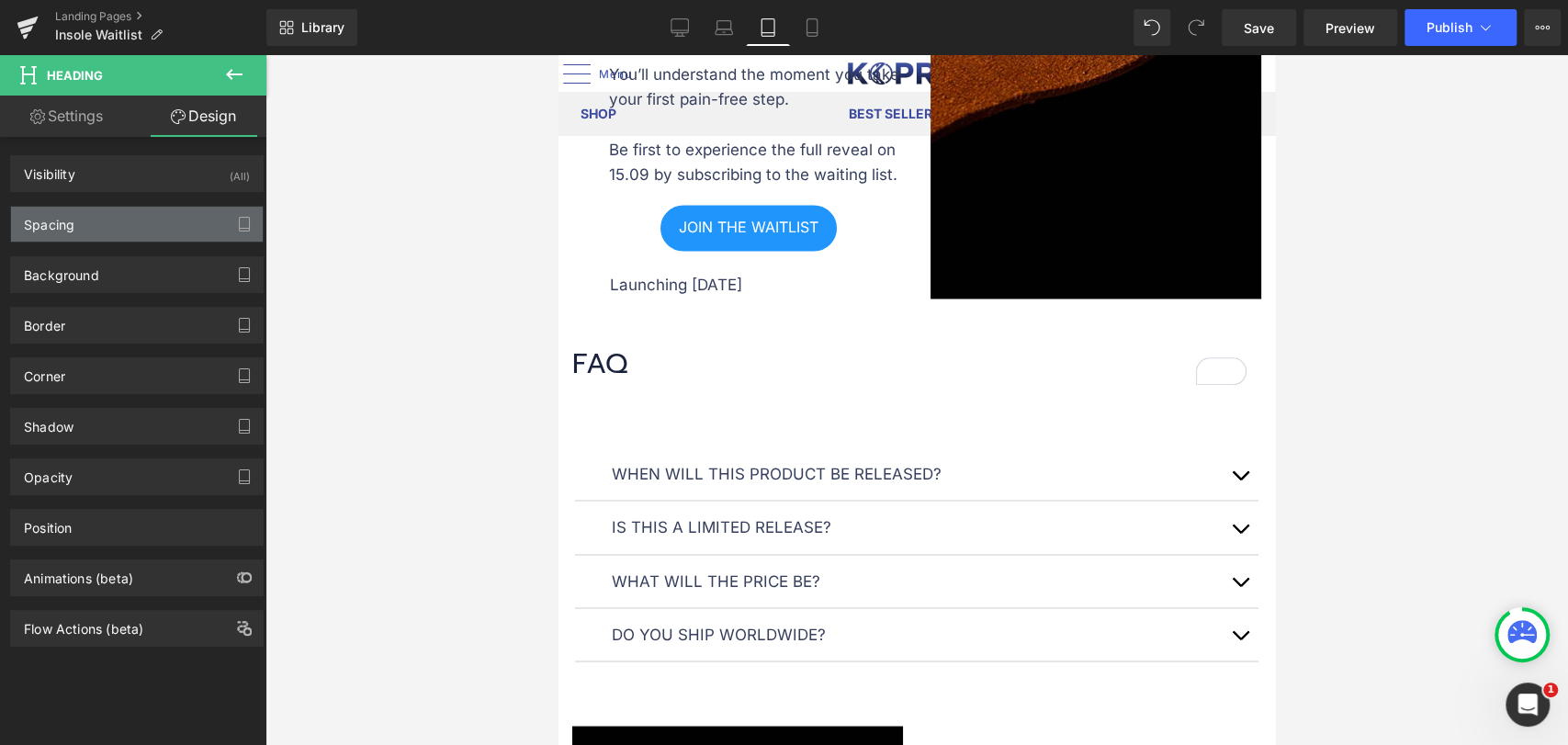
click at [102, 219] on div "Spacing" at bounding box center [137, 224] width 252 height 35
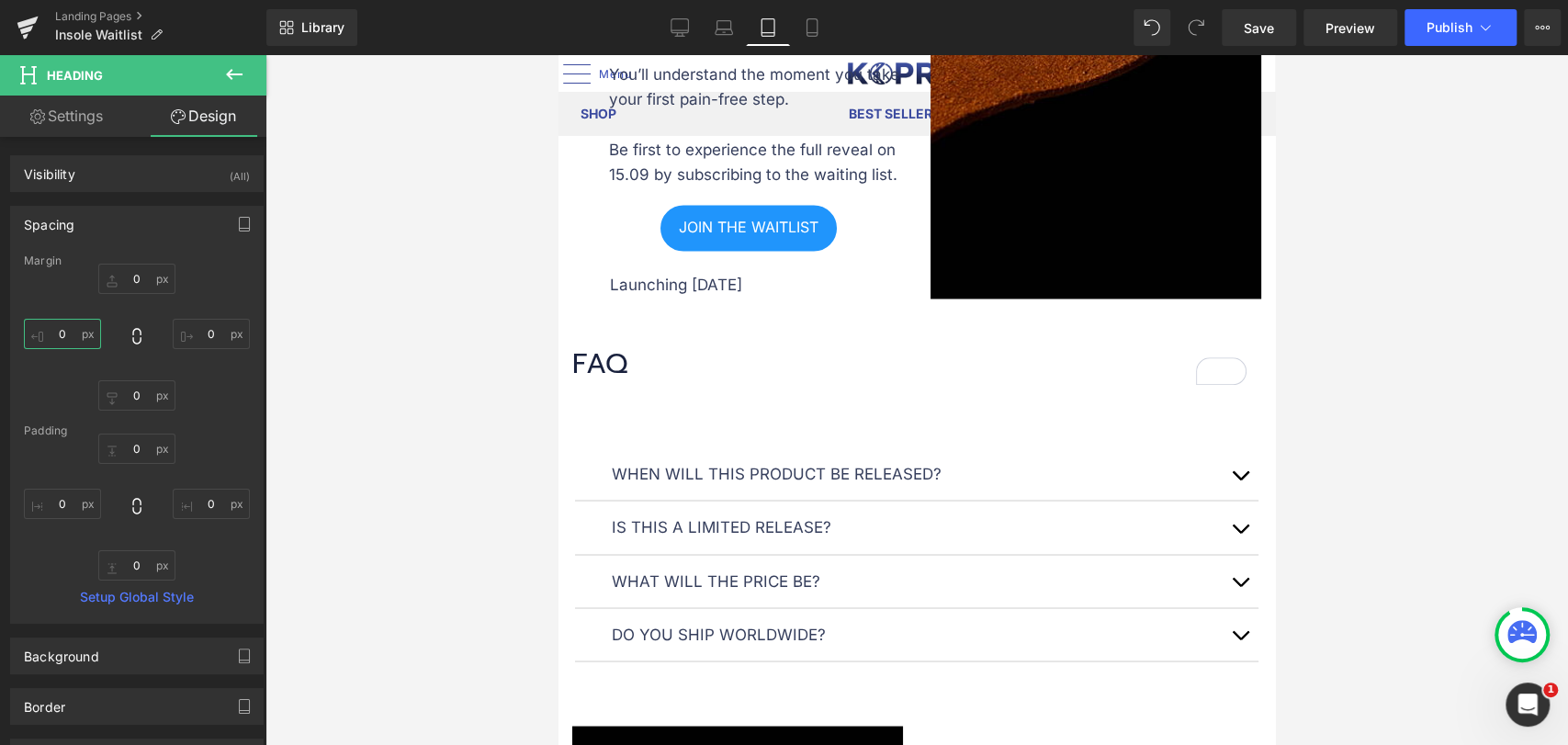
click at [76, 340] on input "0" at bounding box center [61, 333] width 77 height 30
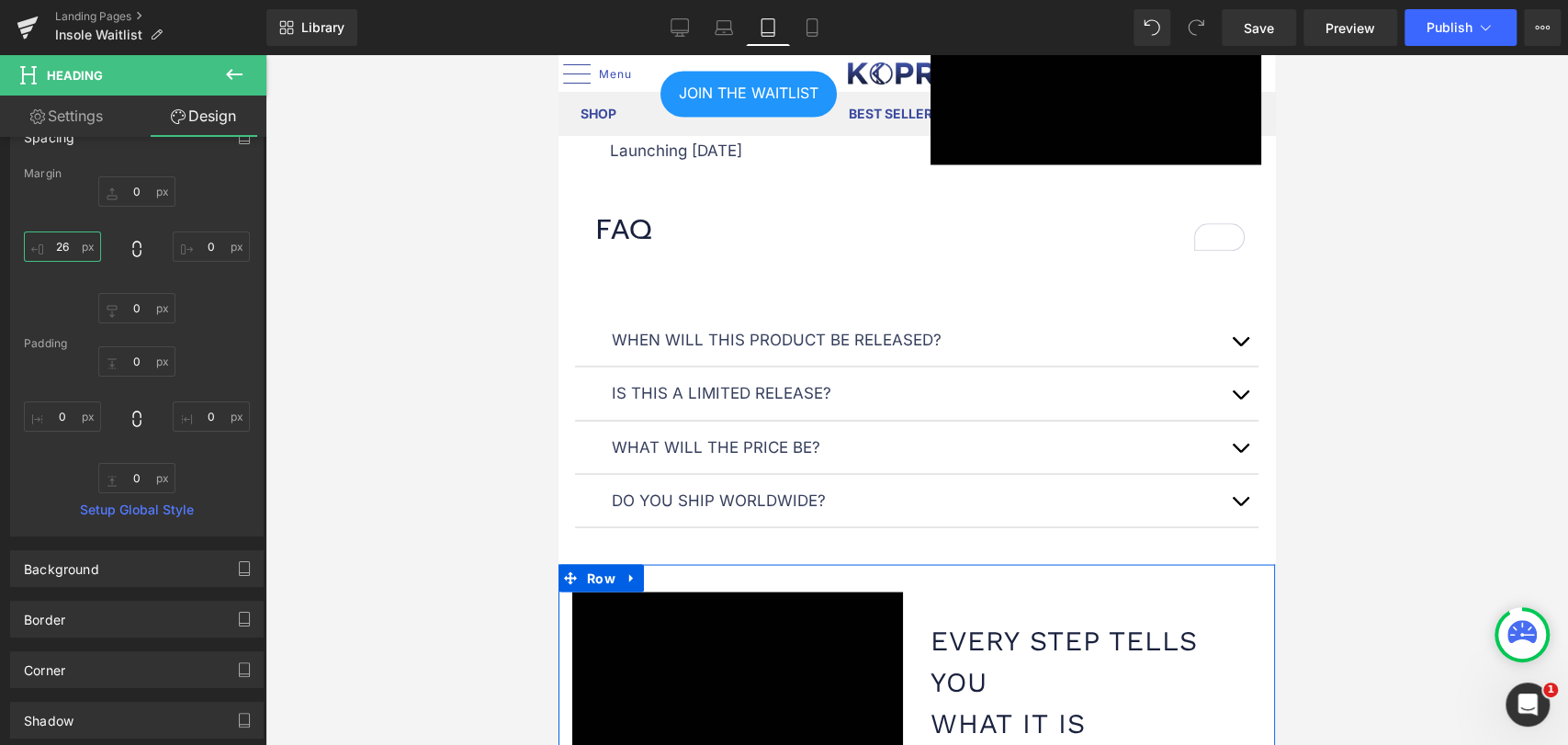
scroll to position [2071, 0]
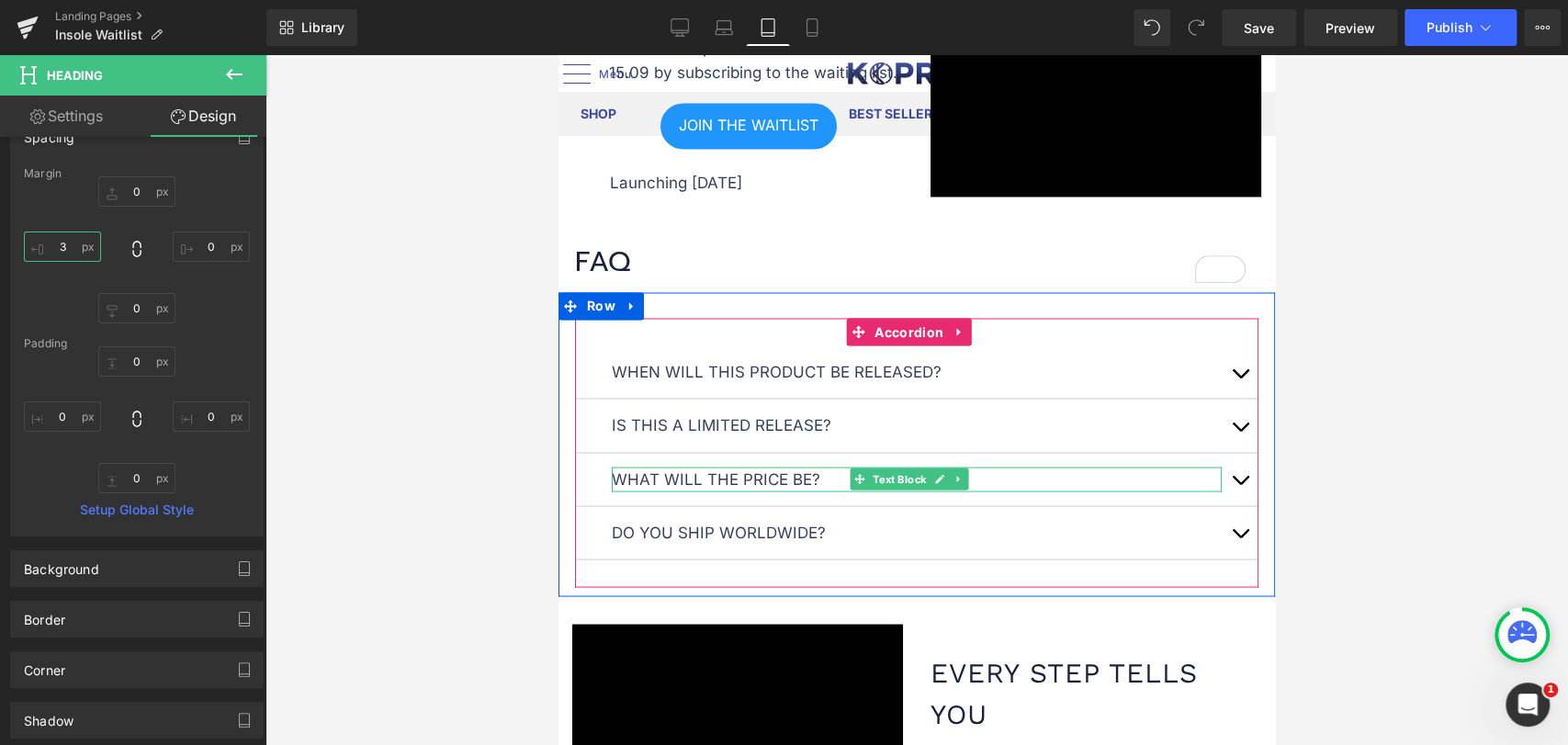
type input "4"
click at [680, 361] on p "When will this product be released?" at bounding box center [916, 371] width 610 height 24
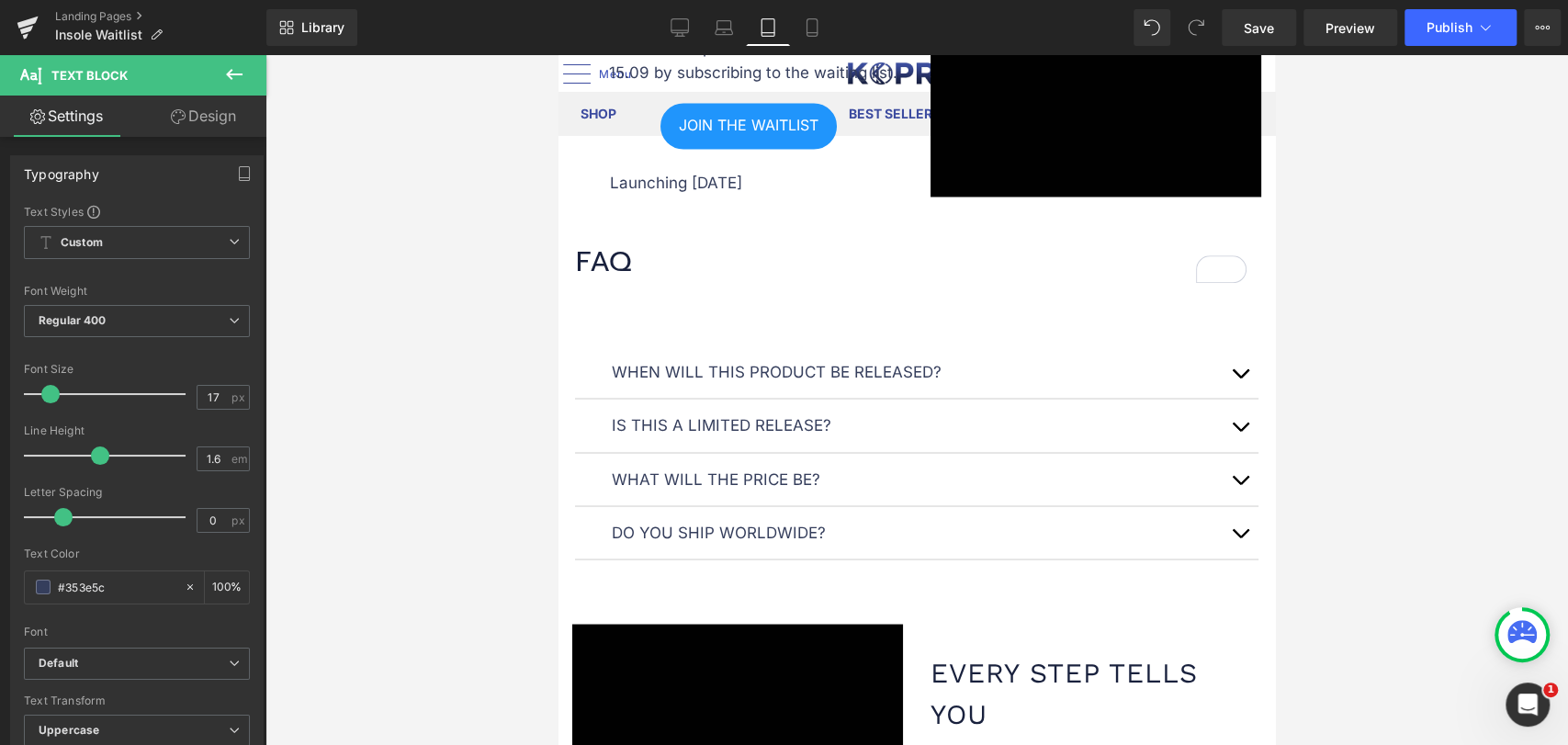
click at [193, 103] on link "Design" at bounding box center [203, 116] width 134 height 41
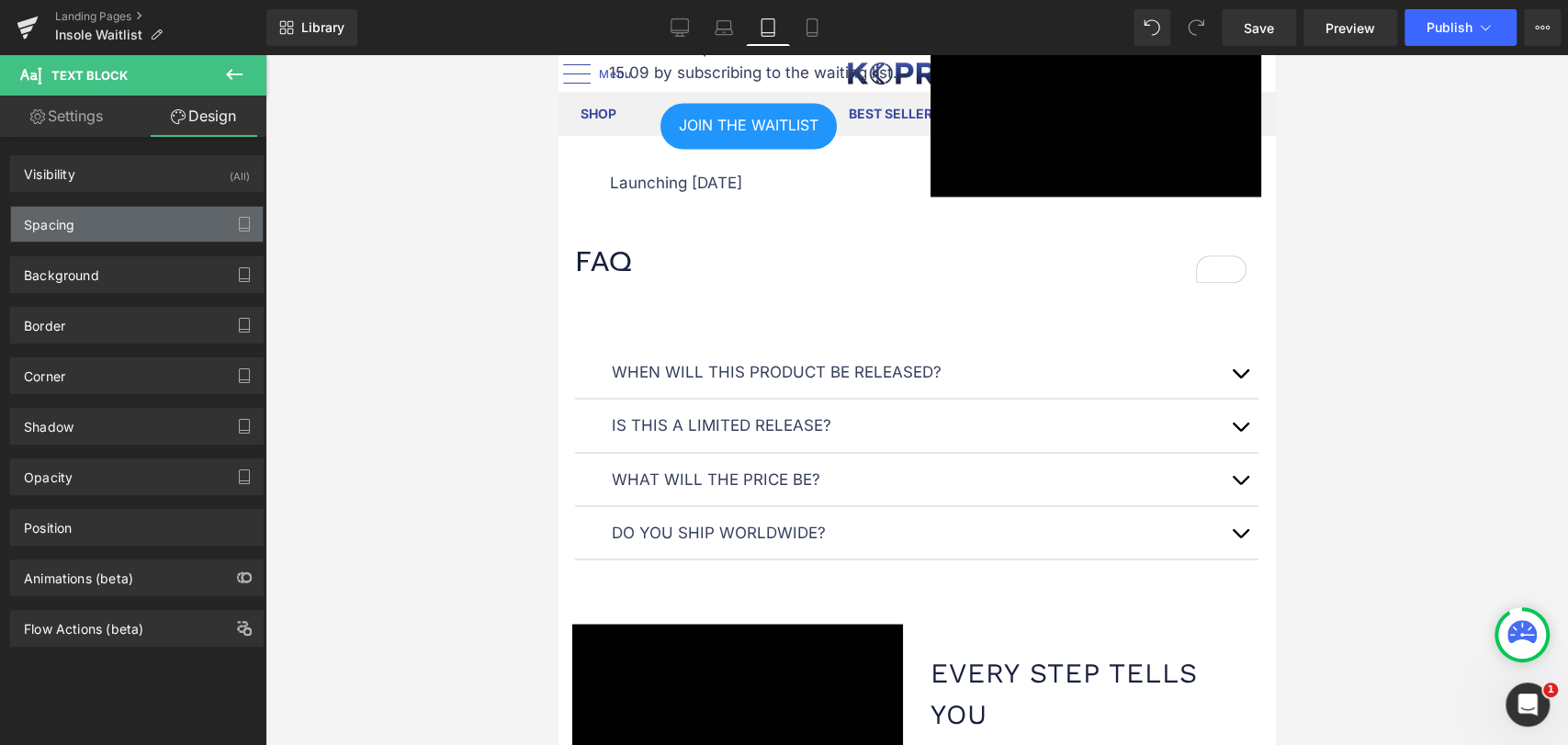
click at [113, 218] on div "Spacing" at bounding box center [137, 224] width 252 height 35
type input "0"
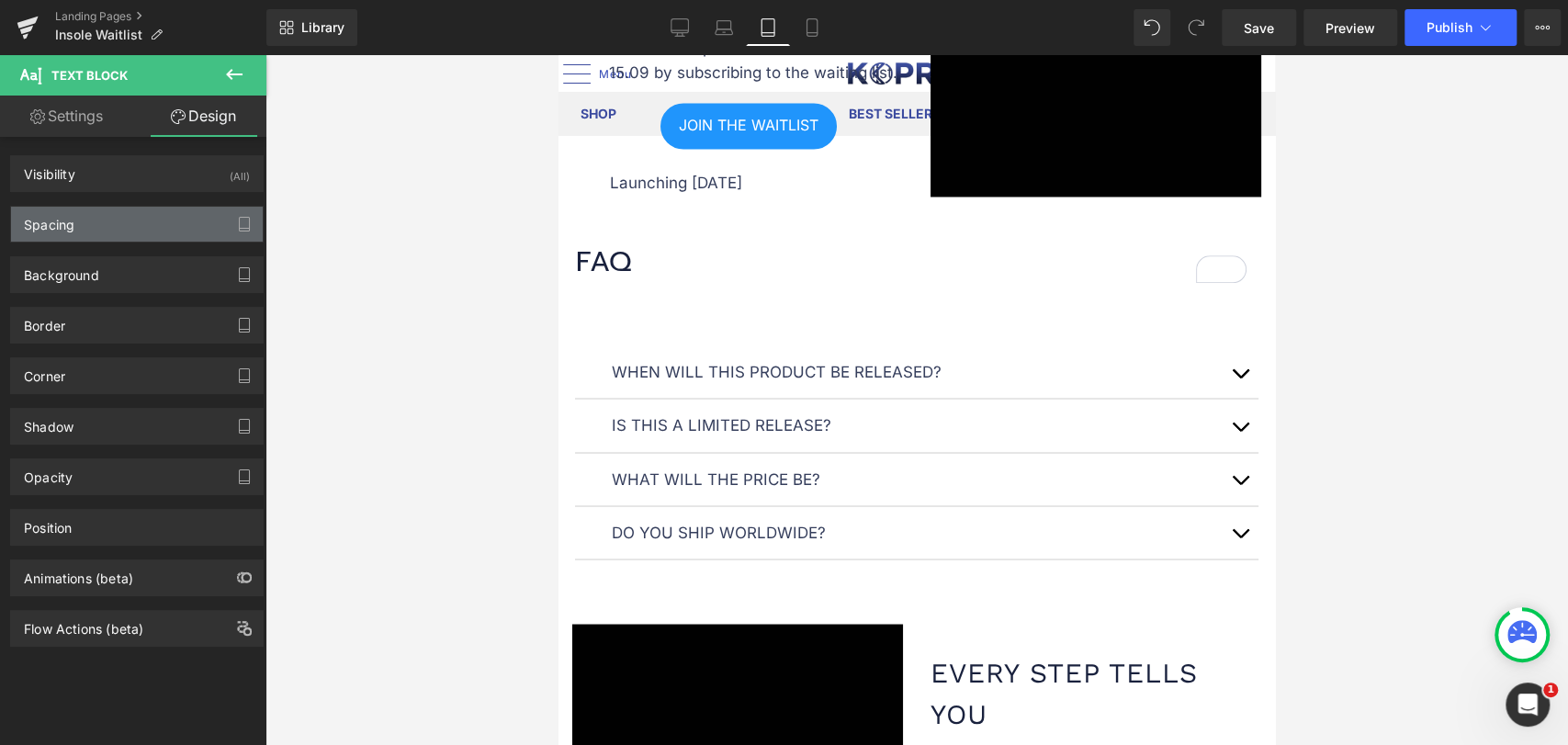
type input "0"
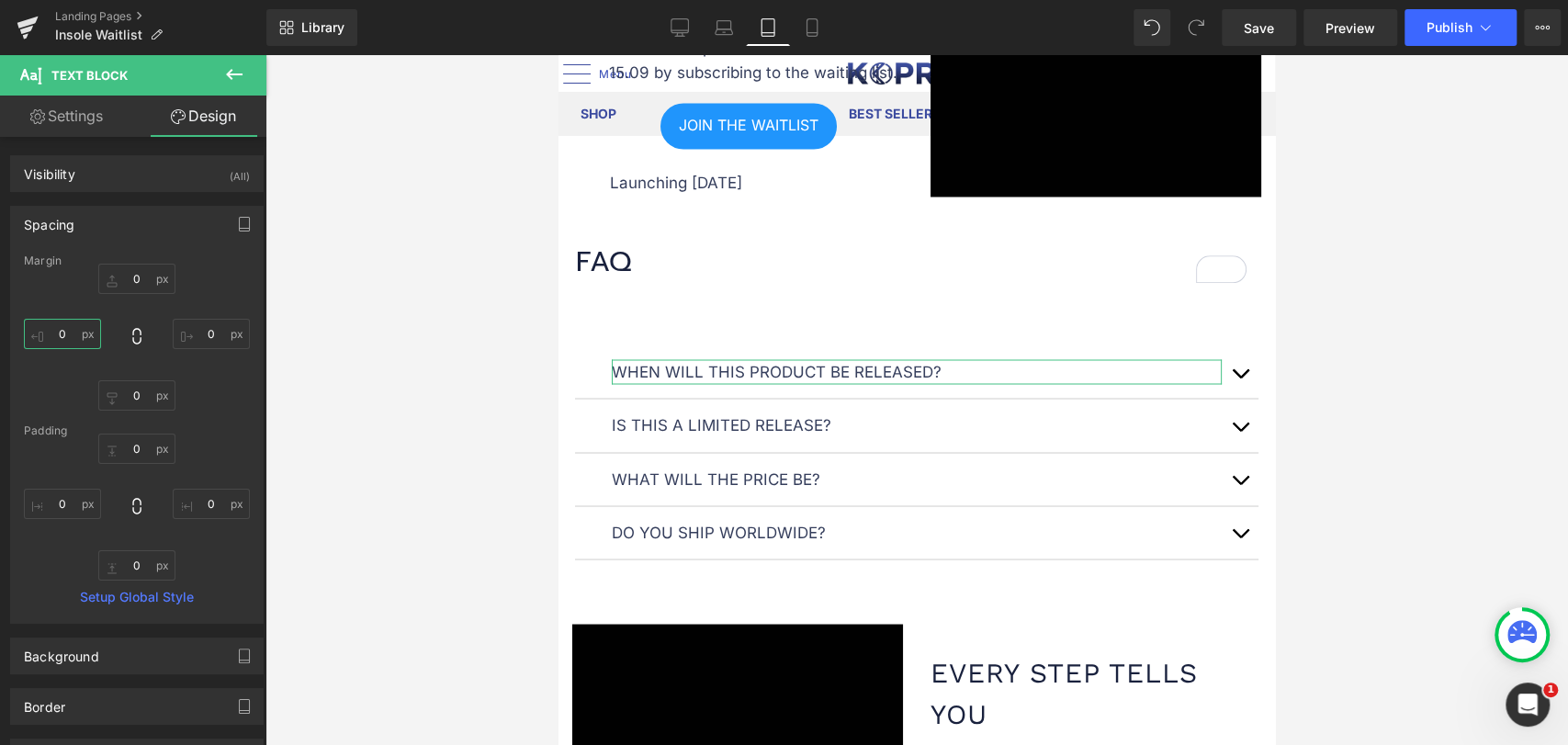
click at [77, 333] on input "0" at bounding box center [61, 333] width 77 height 30
type input "0"
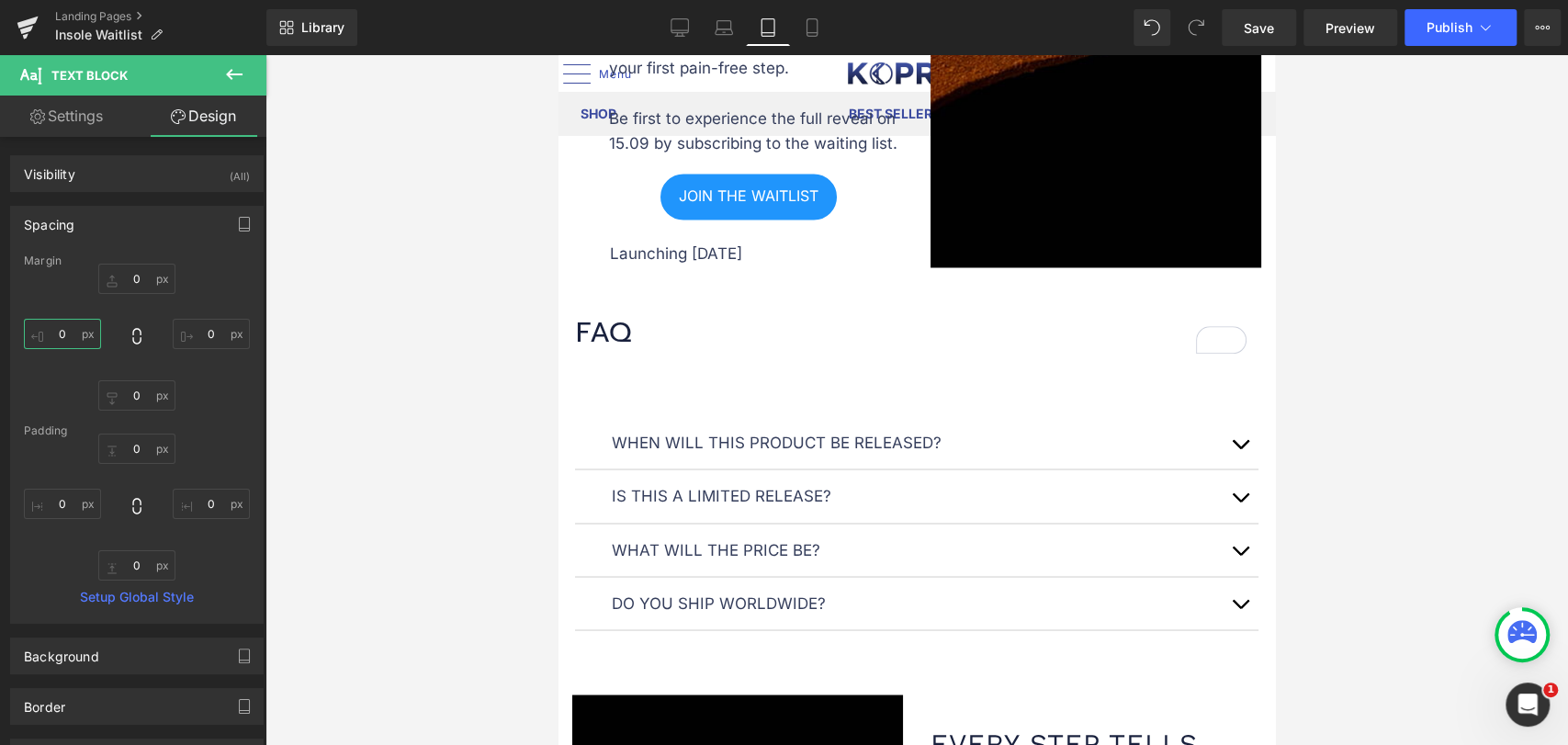
scroll to position [1970, 0]
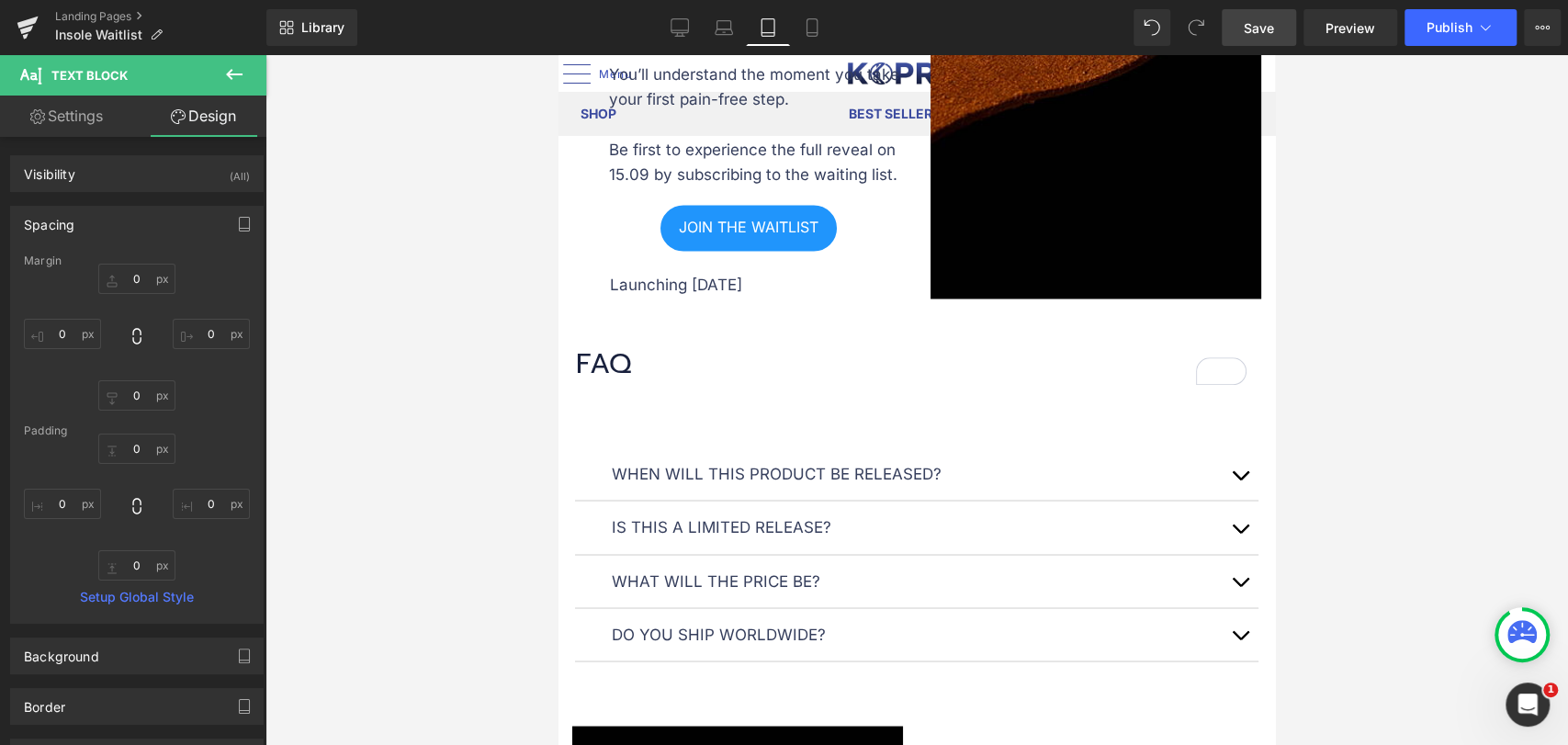
click at [1257, 13] on link "Save" at bounding box center [1259, 27] width 74 height 37
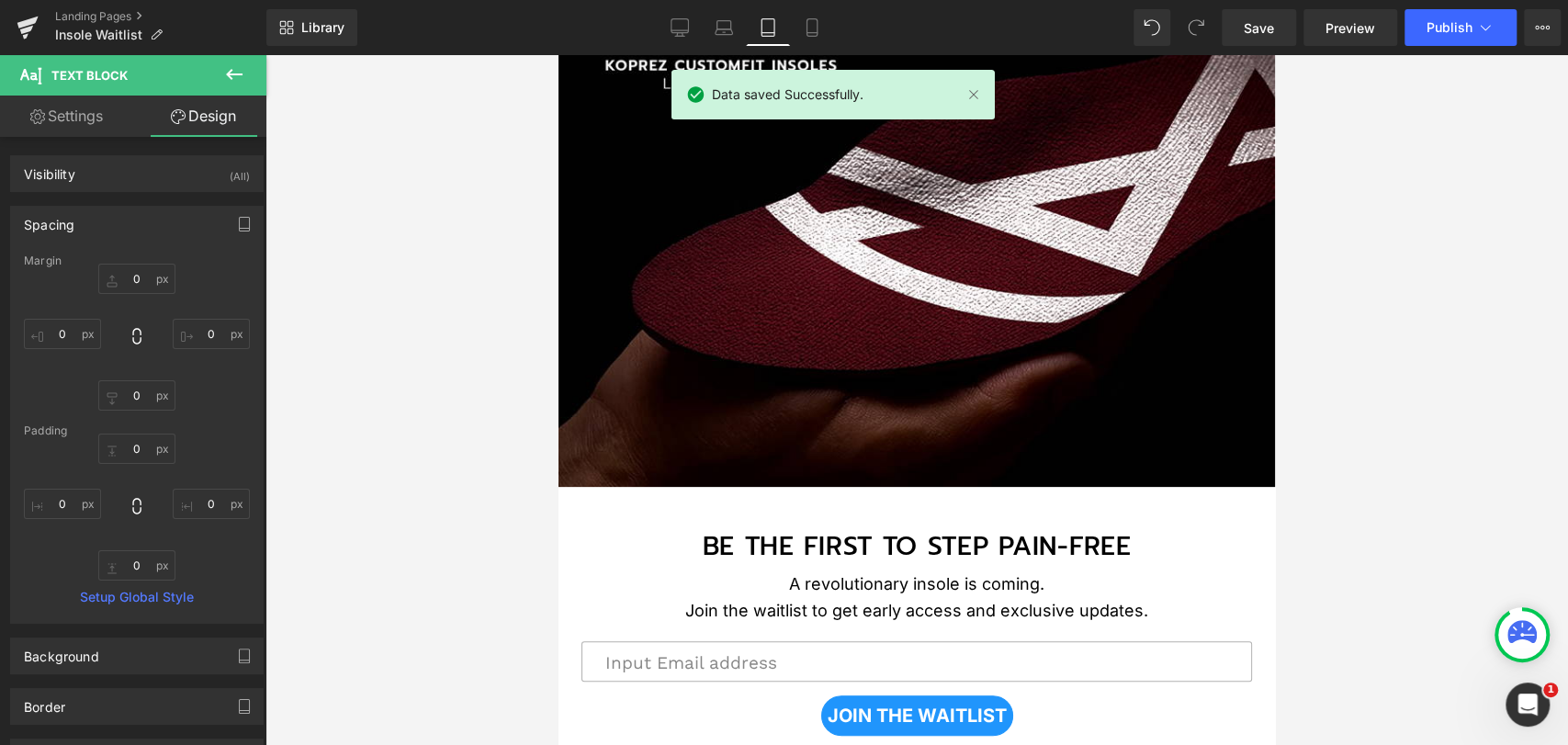
scroll to position [382, 0]
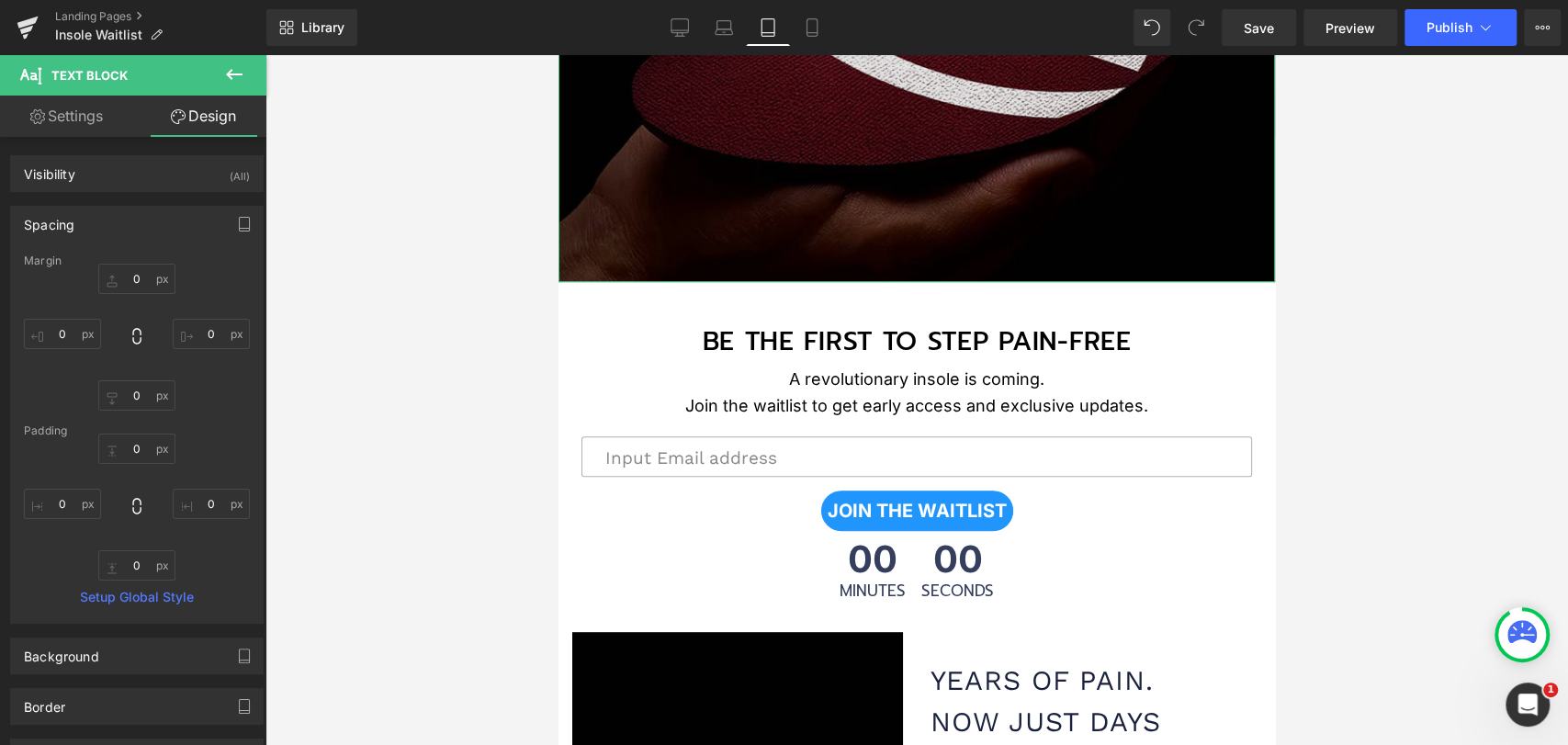
click at [837, 139] on img at bounding box center [917, 37] width 717 height 490
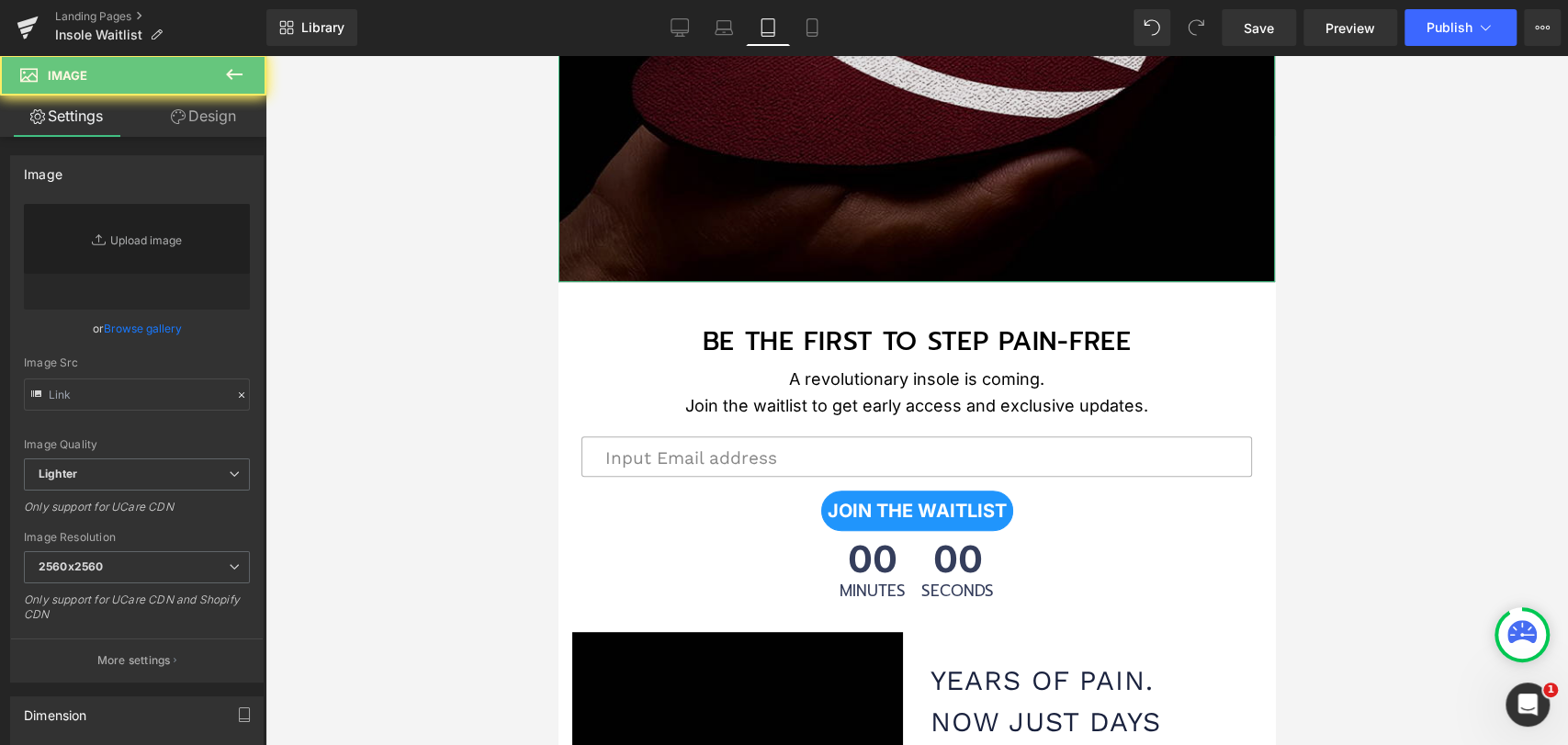
type input "[URL][DOMAIN_NAME]"
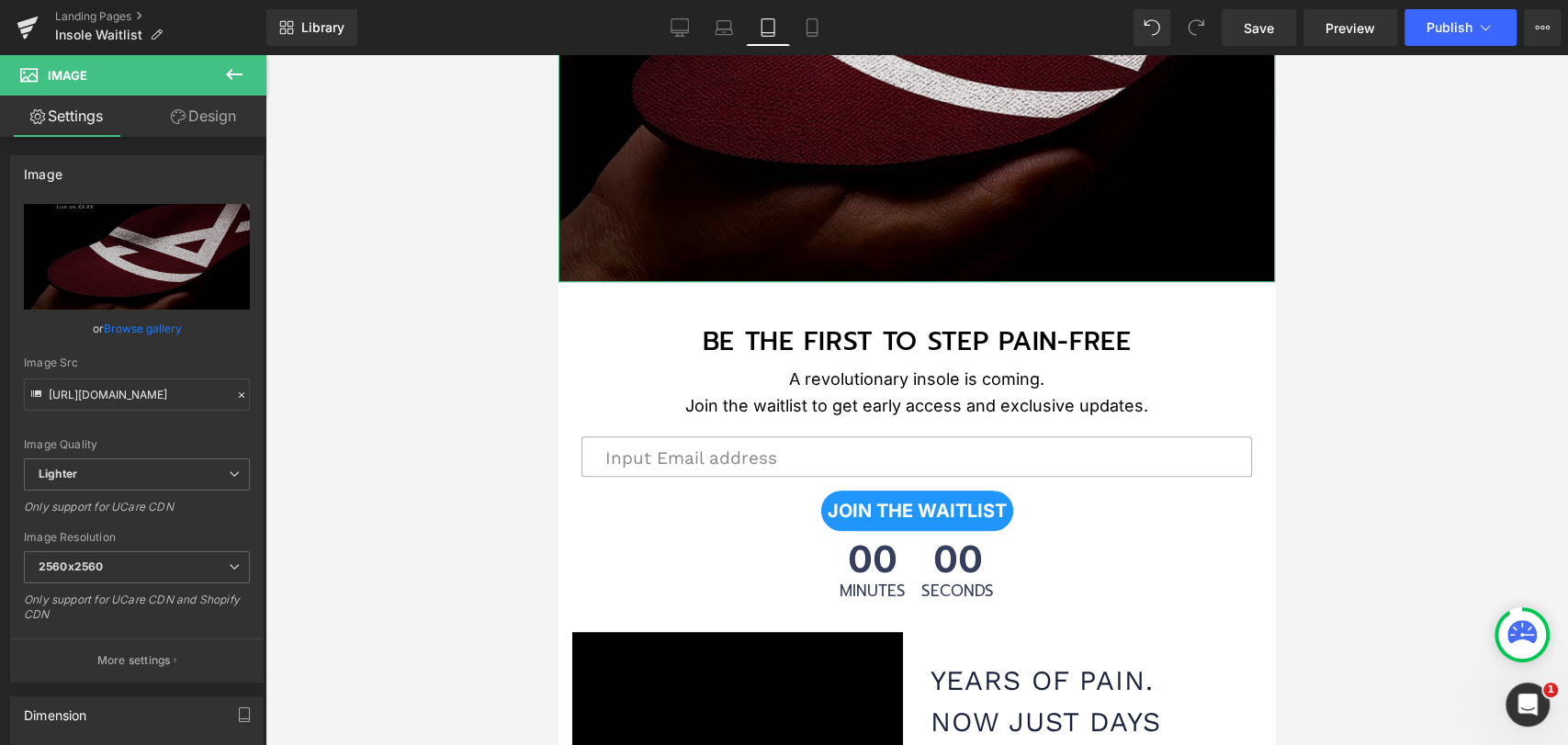
drag, startPoint x: 838, startPoint y: 139, endPoint x: 798, endPoint y: 127, distance: 41.8
click at [803, 118] on img at bounding box center [917, 37] width 717 height 490
